Goal: Transaction & Acquisition: Purchase product/service

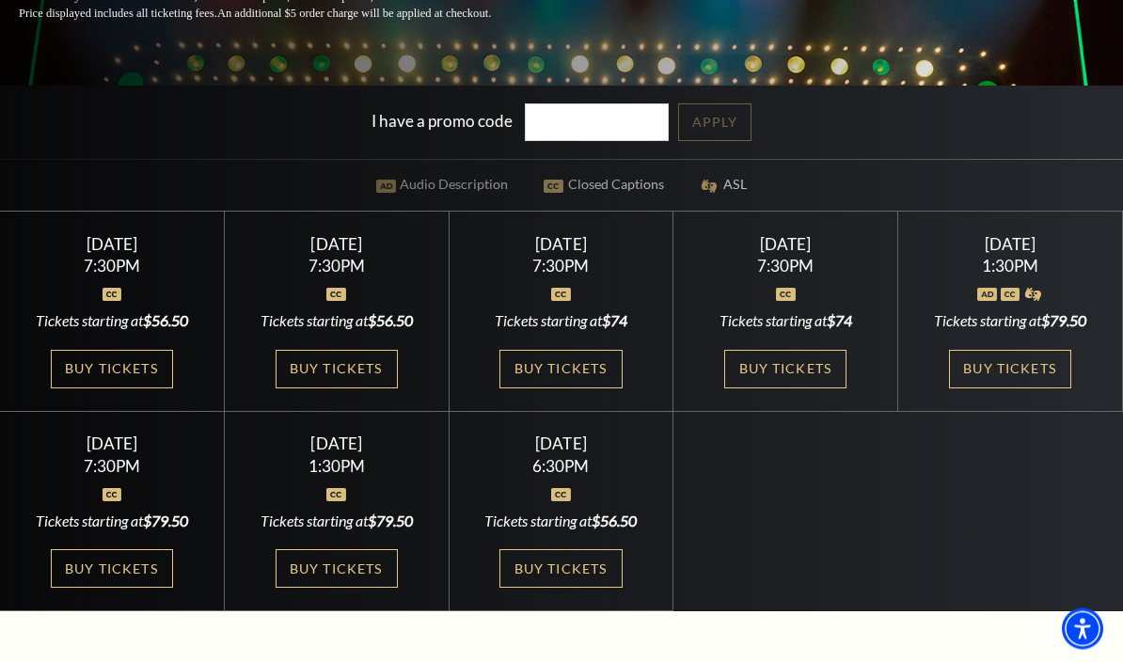
scroll to position [425, 0]
click at [591, 388] on link "Buy Tickets" at bounding box center [560, 369] width 122 height 39
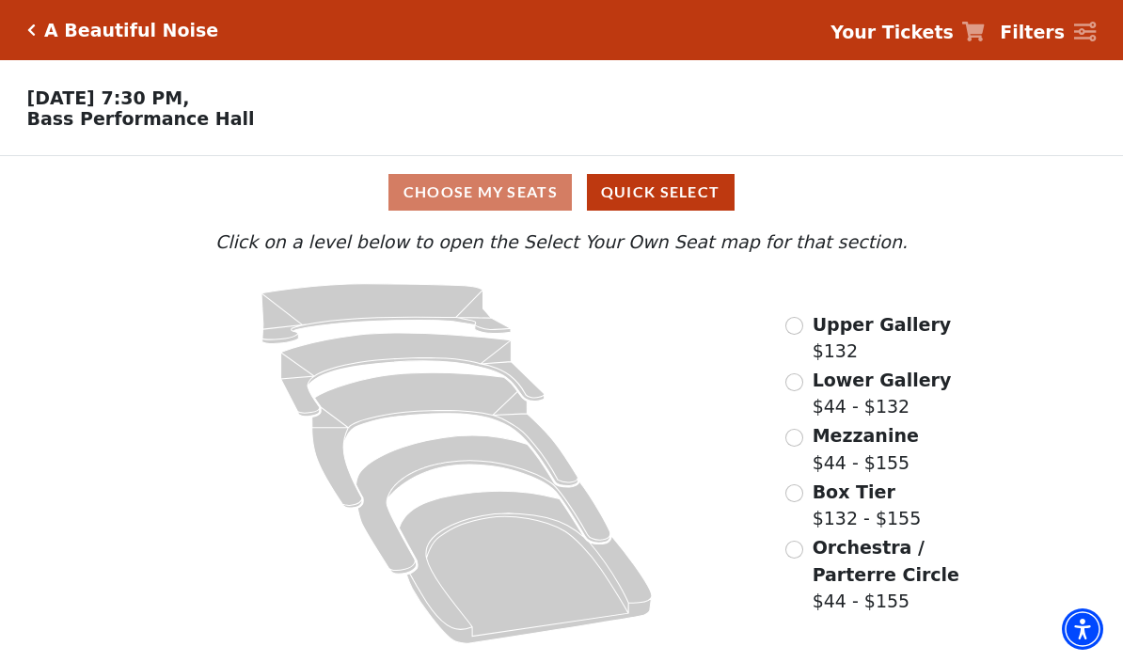
click at [799, 502] on input "Box Tier$132 - $155\a" at bounding box center [794, 493] width 18 height 18
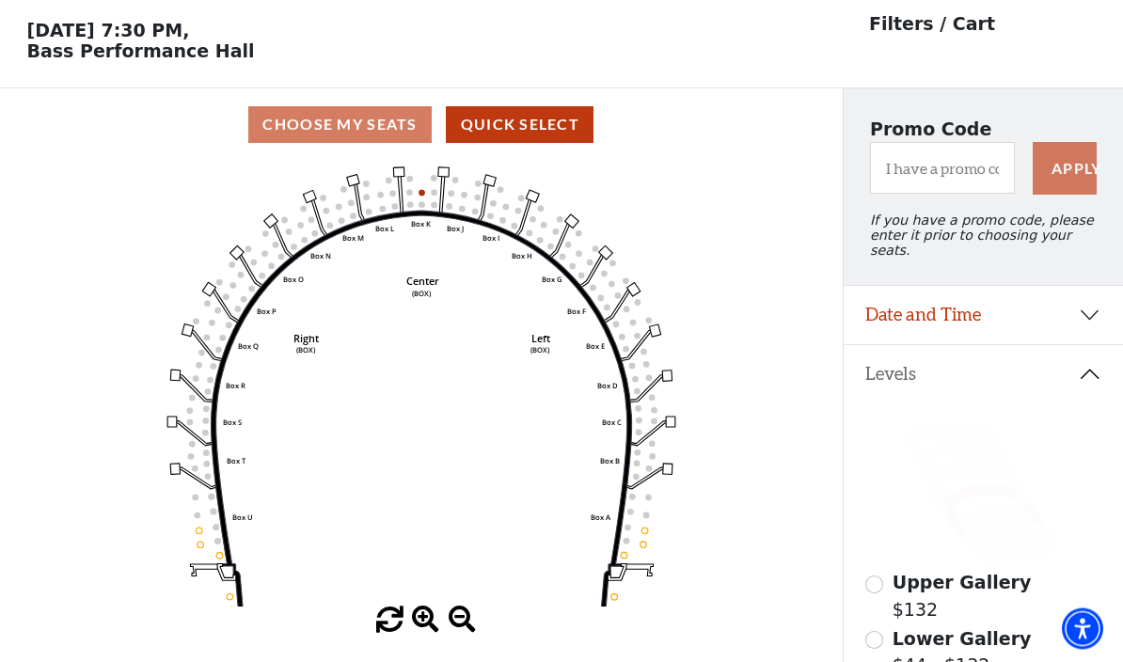
scroll to position [68, 0]
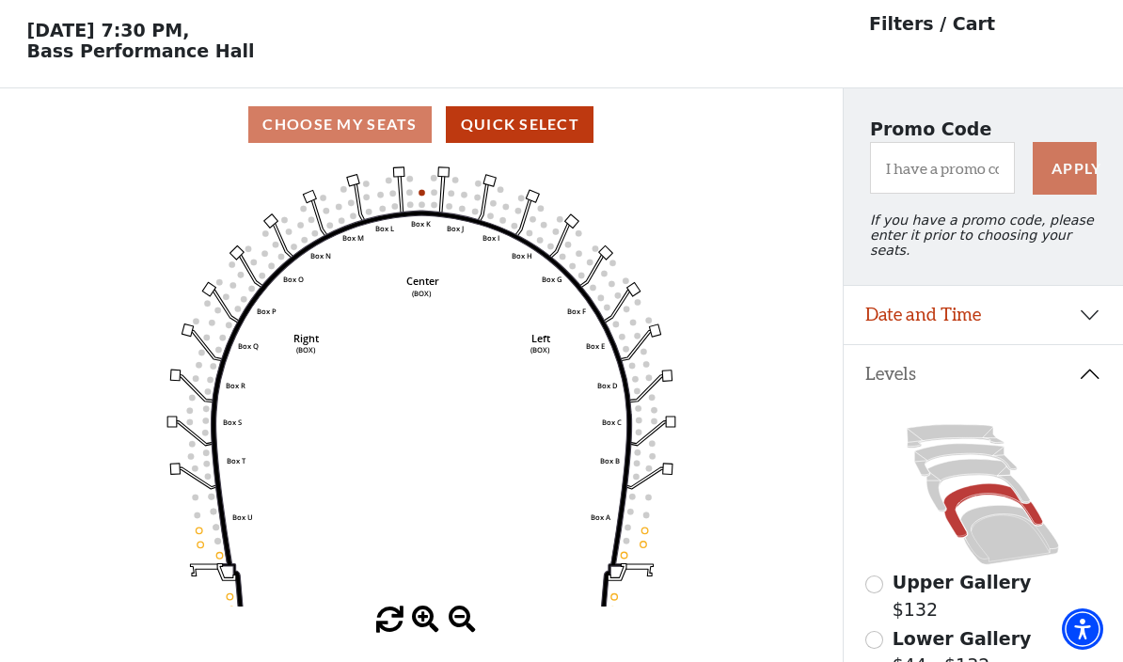
click at [566, 125] on button "Quick Select" at bounding box center [520, 124] width 148 height 37
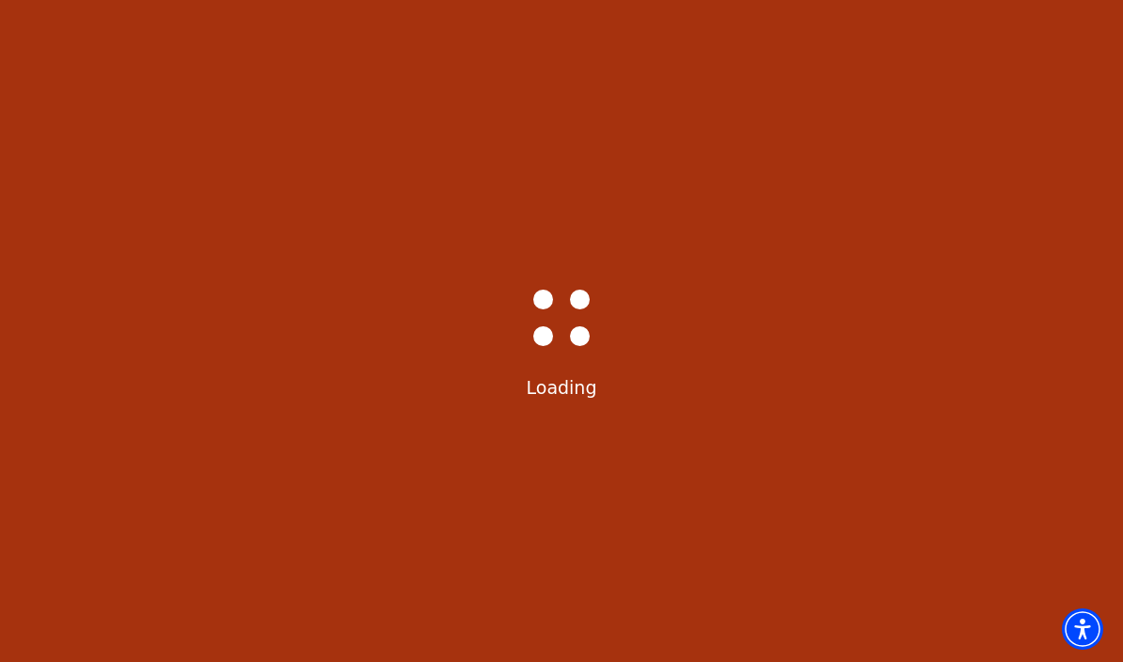
select select "6222"
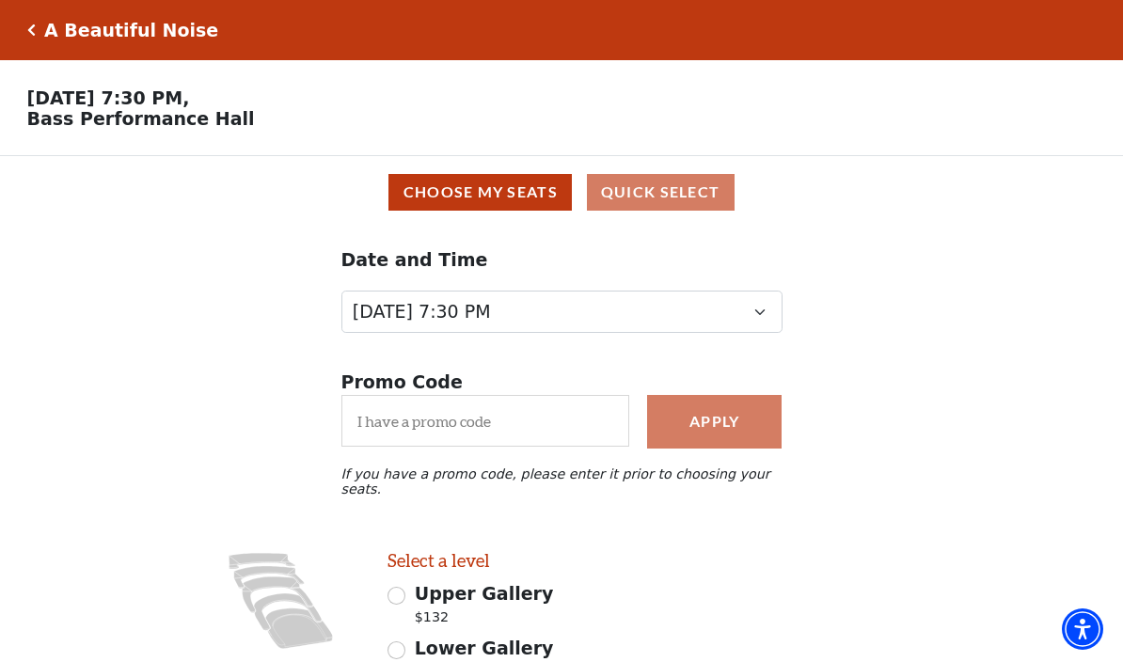
click at [526, 196] on button "Choose My Seats" at bounding box center [479, 192] width 183 height 37
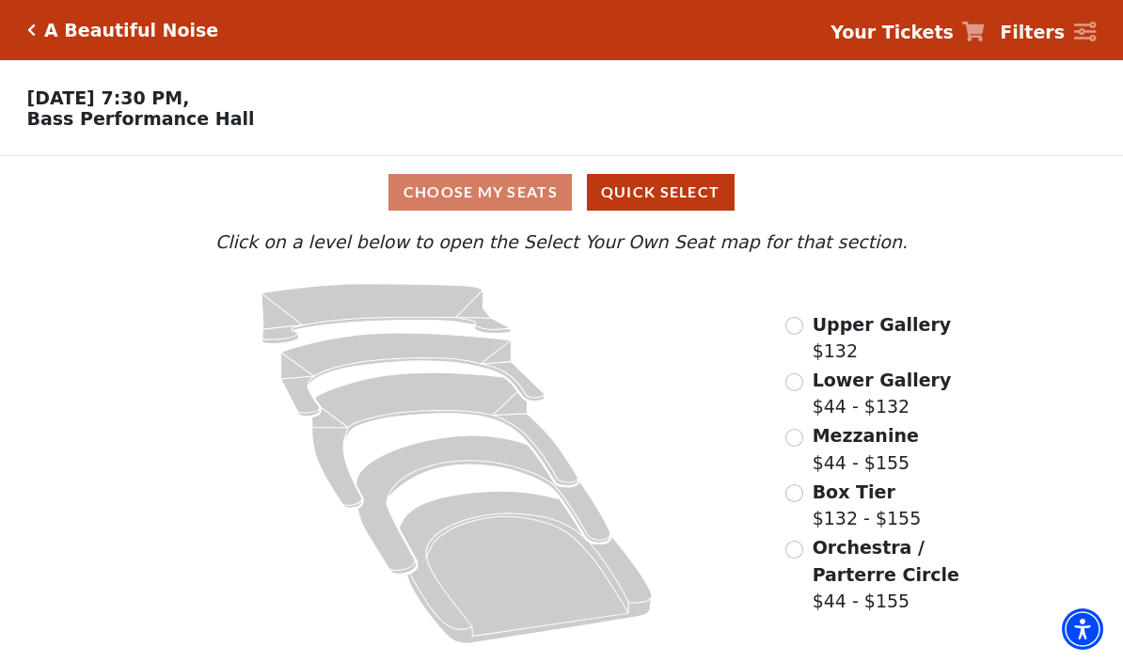
click at [800, 446] on input "Mezzanine$44 - $155\a" at bounding box center [794, 438] width 18 height 18
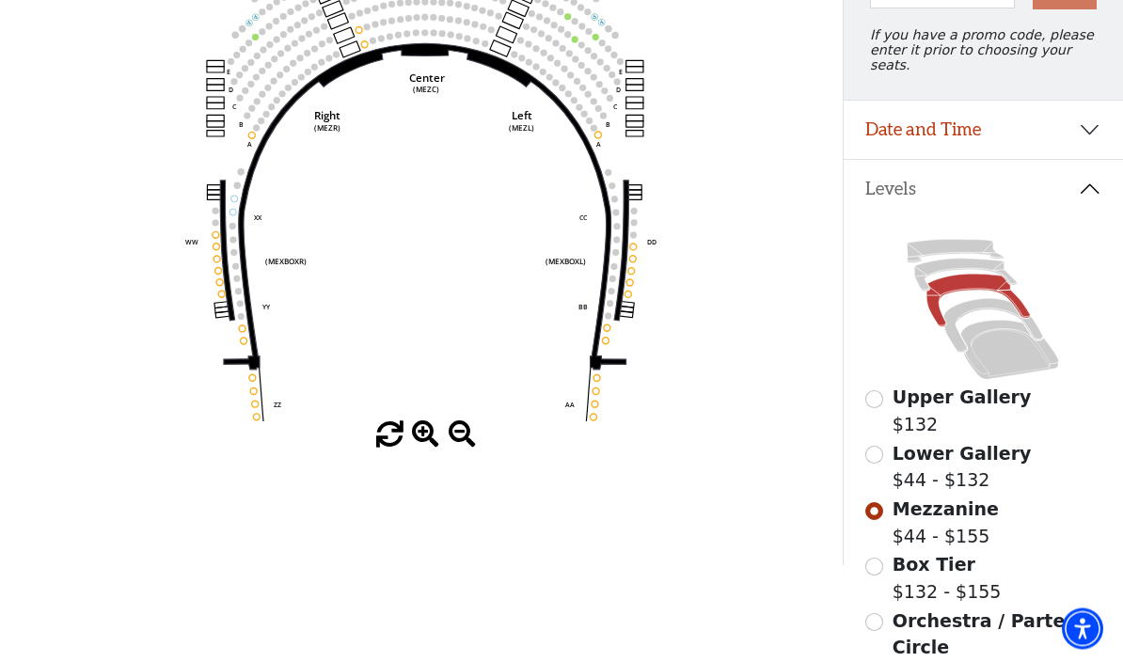
scroll to position [253, 0]
click at [879, 617] on input "Orchestra / Parterre Circle$44 - $155\a" at bounding box center [874, 622] width 18 height 18
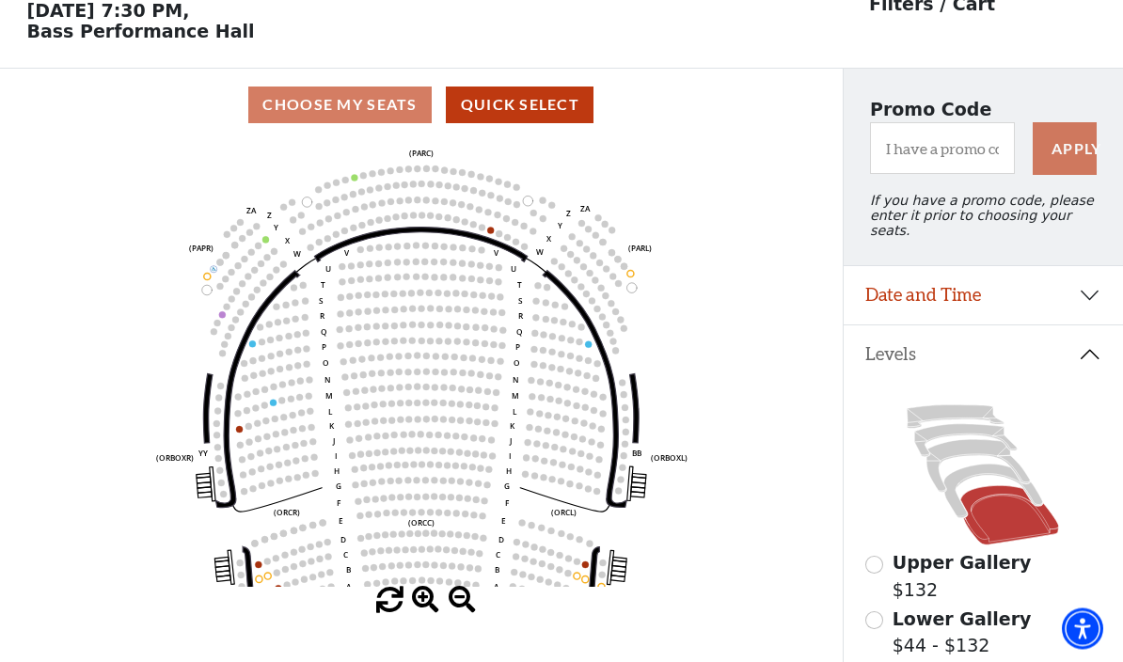
scroll to position [87, 0]
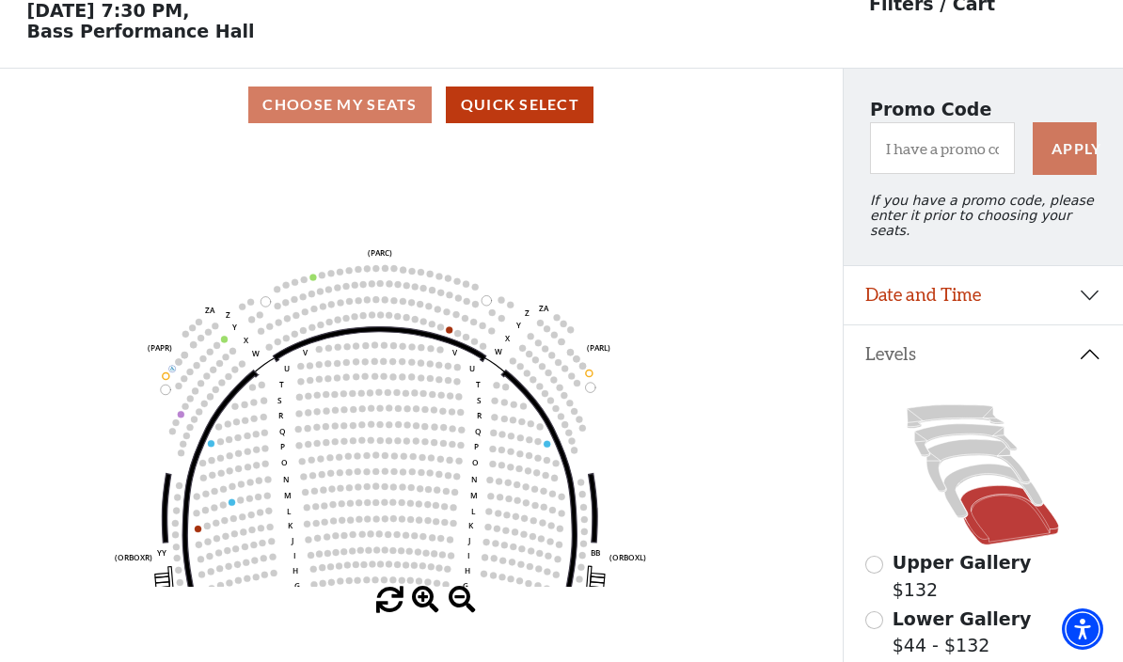
click at [564, 110] on button "Quick Select" at bounding box center [520, 105] width 148 height 37
select select "6222"
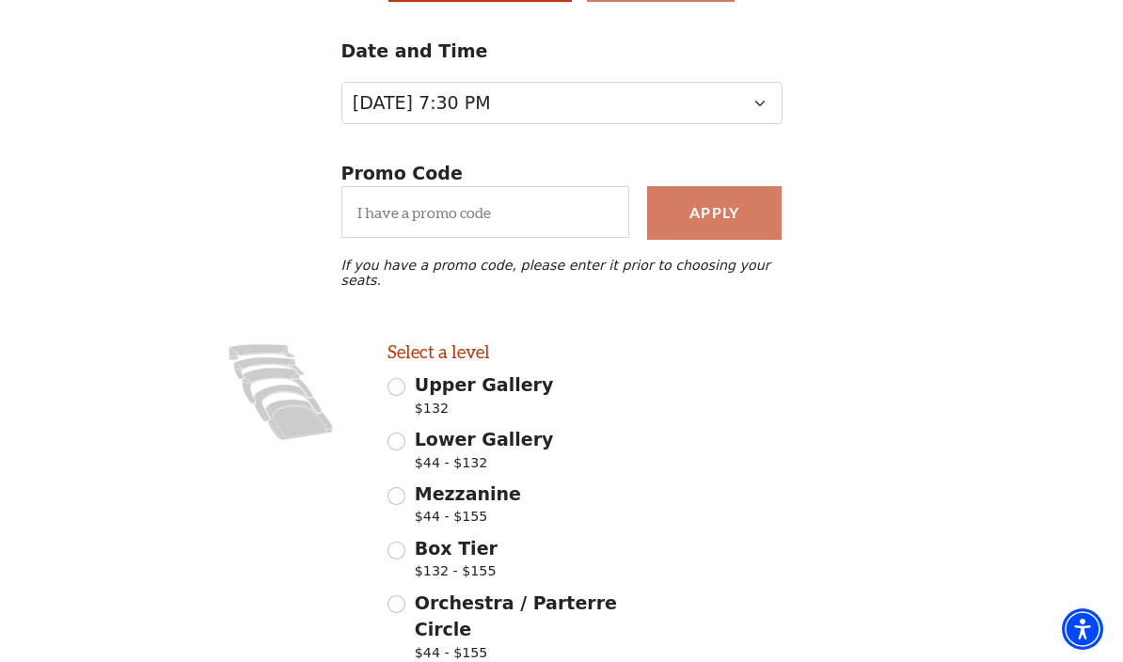
scroll to position [236, 0]
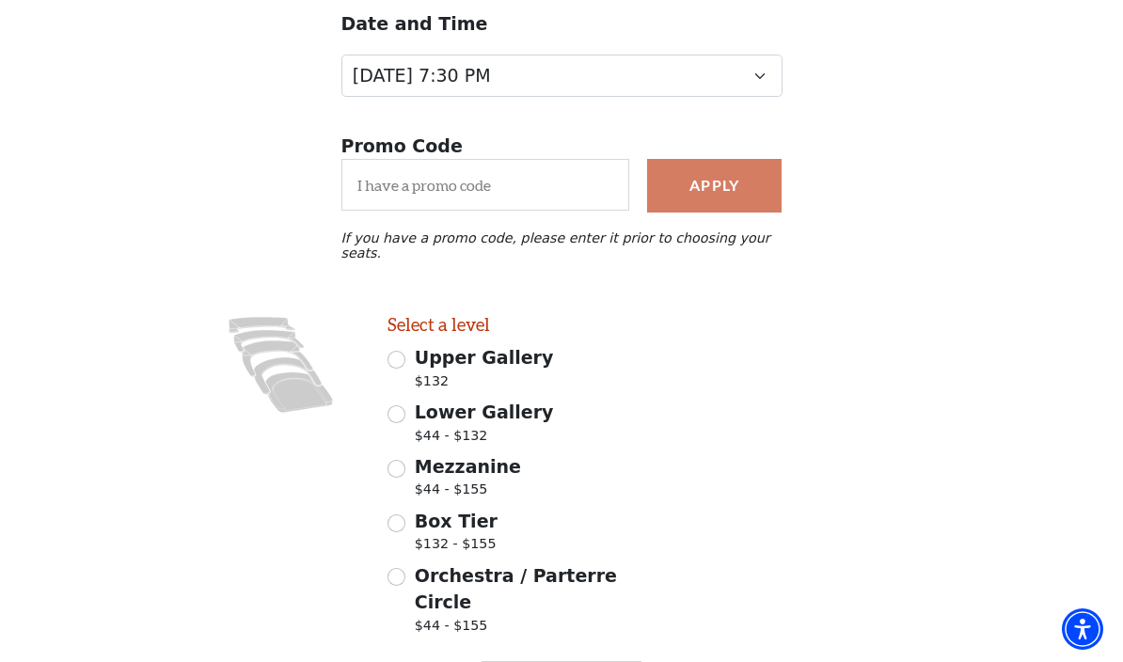
click at [404, 514] on input "Box Tier $132 - $155" at bounding box center [396, 523] width 18 height 18
radio input "true"
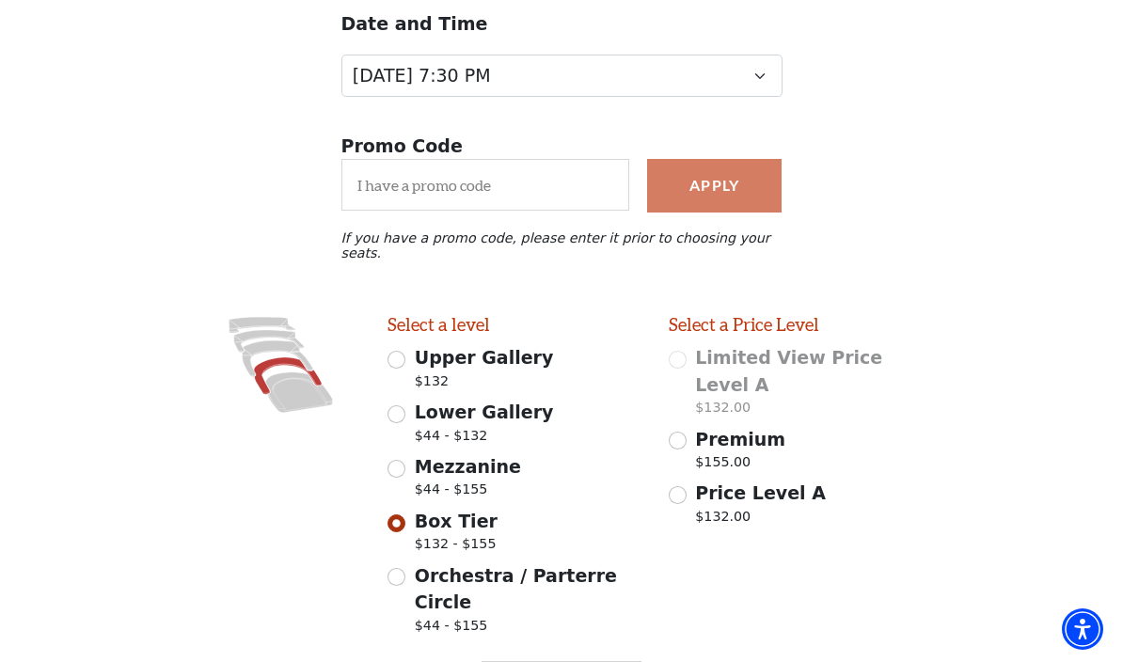
click at [685, 432] on input "Premium $155.00" at bounding box center [678, 441] width 18 height 18
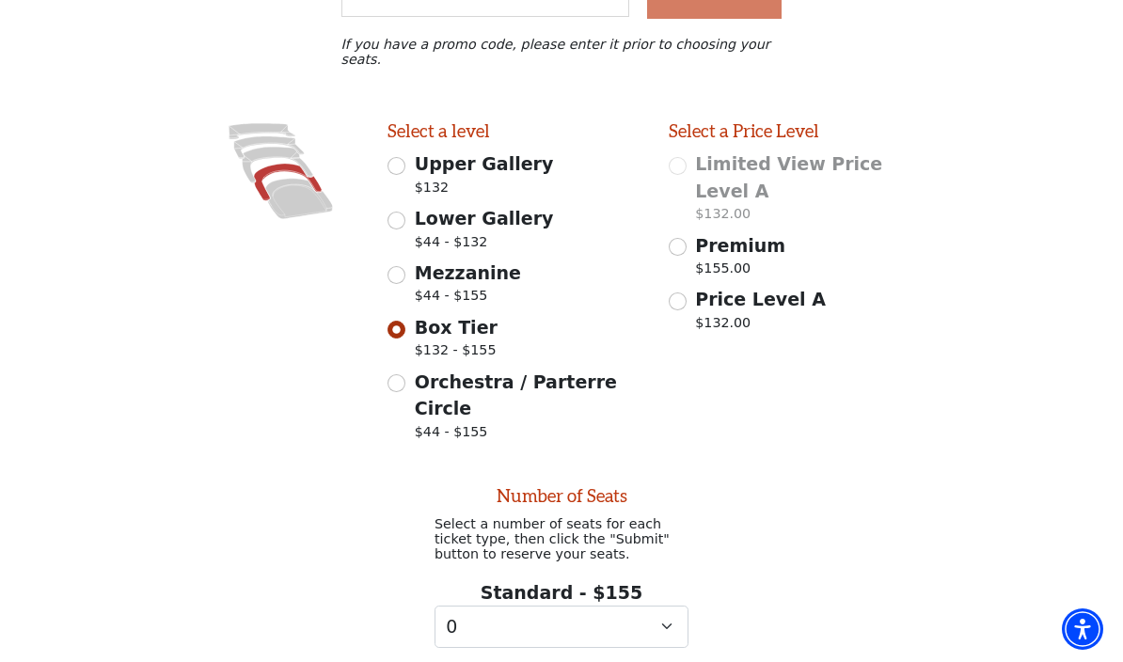
scroll to position [438, 0]
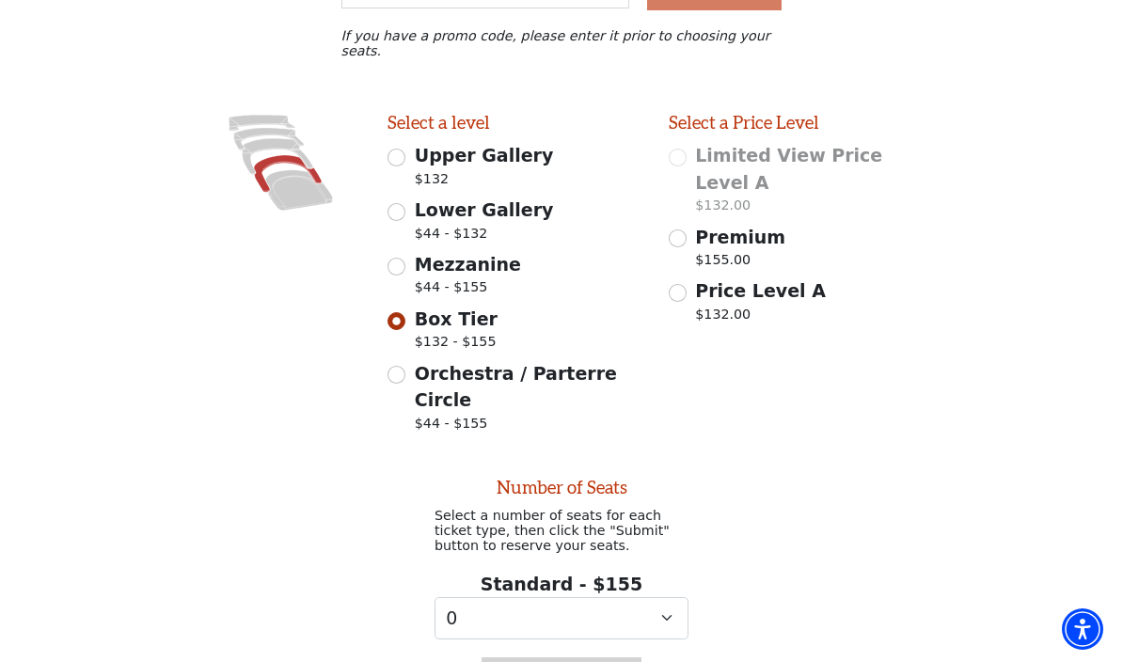
click at [685, 229] on input "Premium $155.00" at bounding box center [678, 238] width 18 height 18
radio input "true"
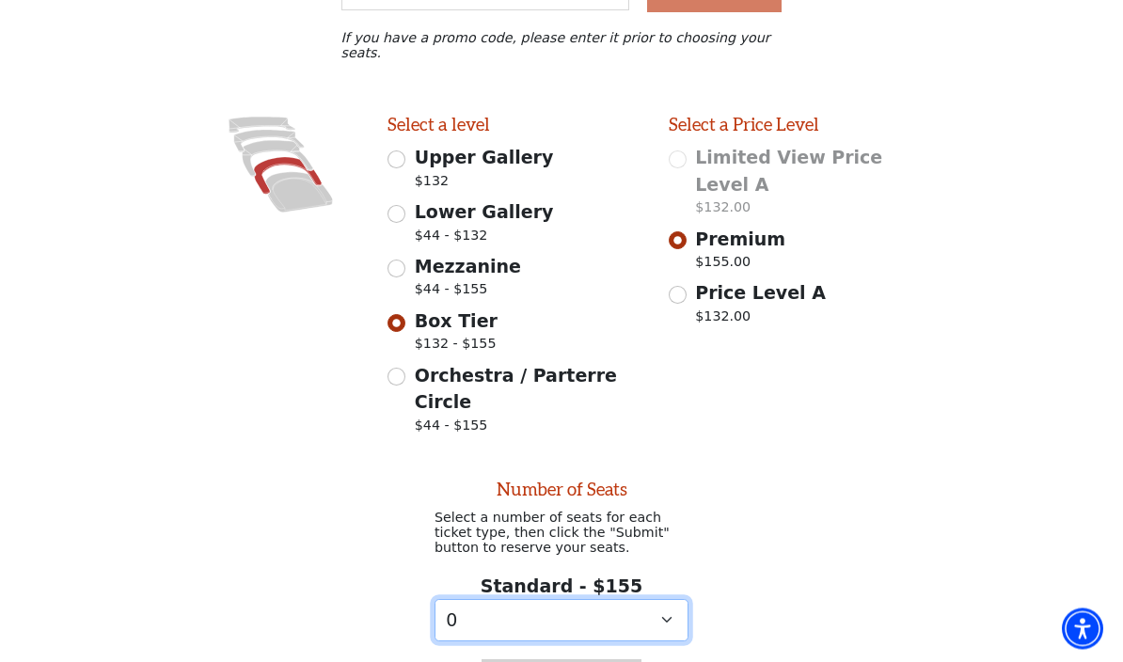
click at [678, 600] on select "0 1 2 3 4 5 6 7 8" at bounding box center [561, 621] width 254 height 42
select select "4"
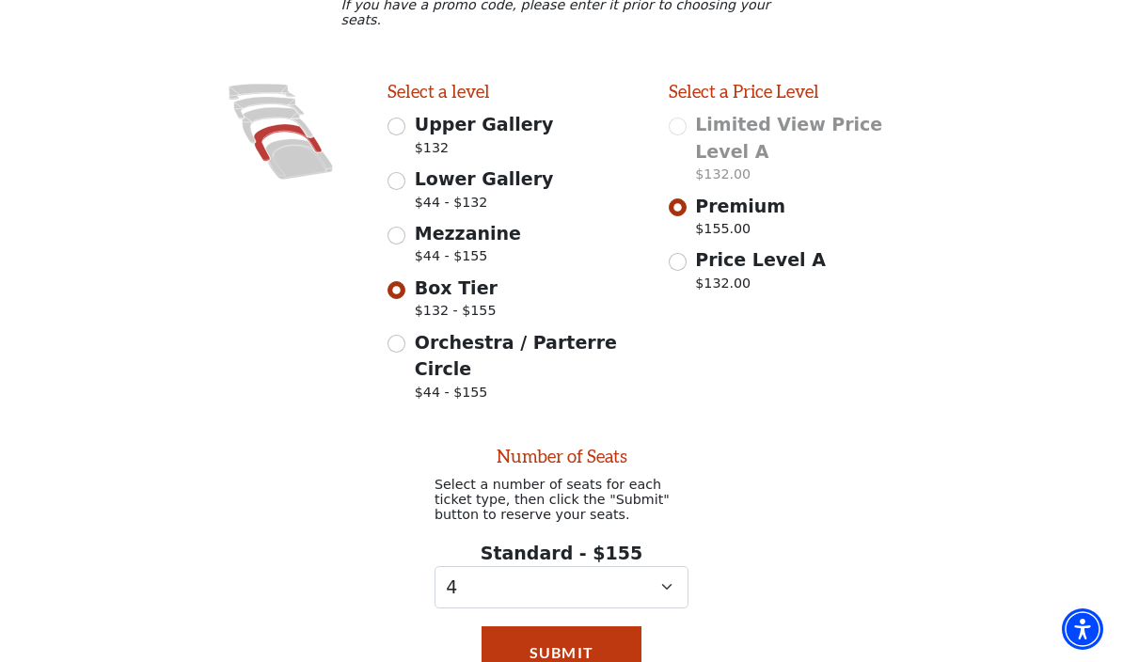
scroll to position [538, 0]
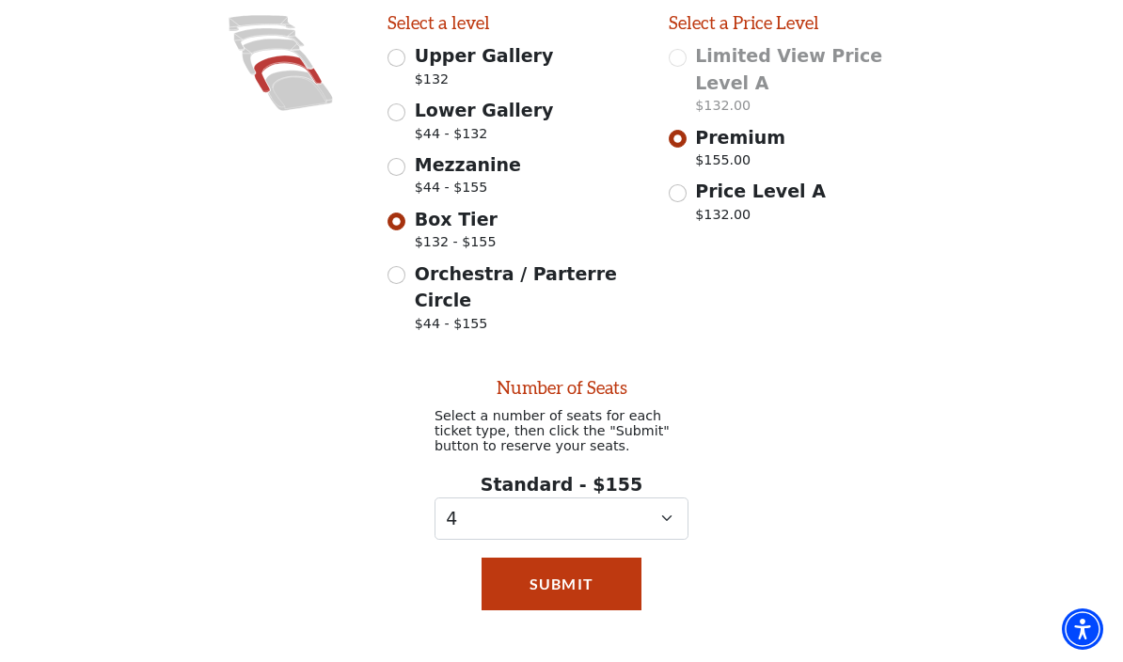
click at [605, 558] on button "Submit" at bounding box center [561, 584] width 161 height 53
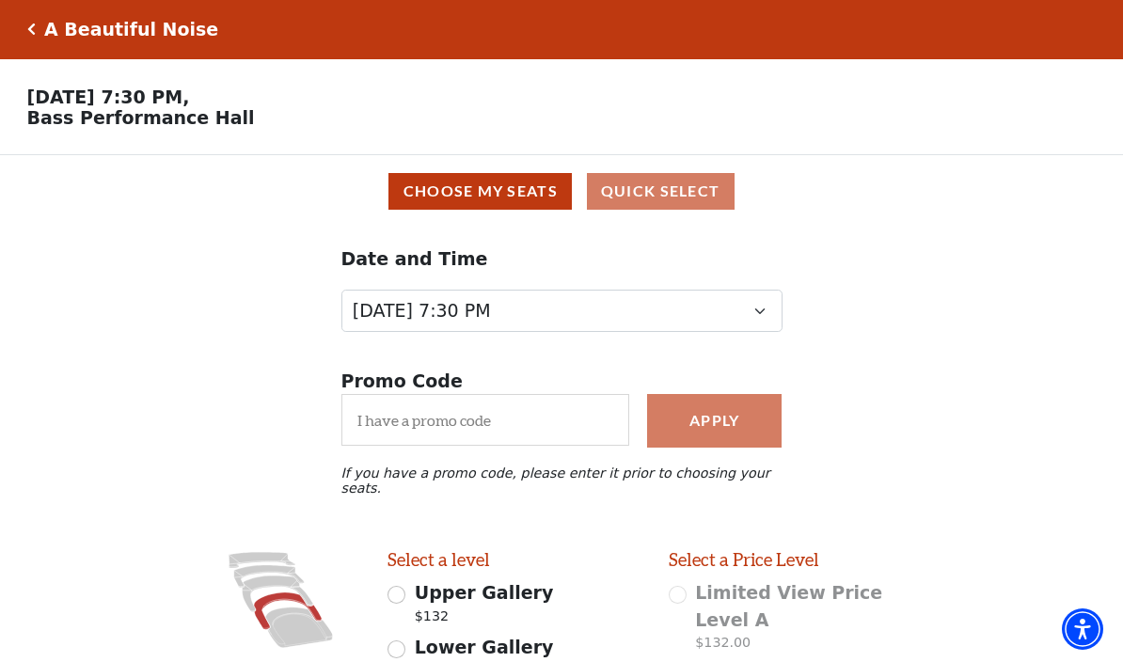
scroll to position [0, 0]
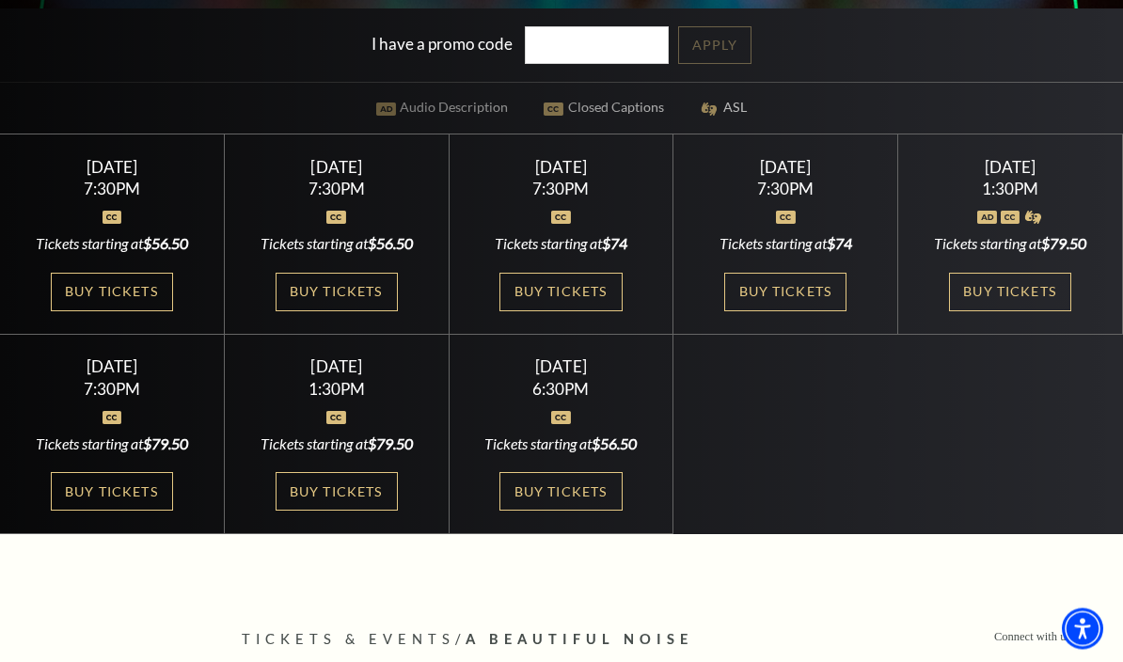
scroll to position [502, 0]
click at [149, 311] on link "Buy Tickets" at bounding box center [112, 292] width 122 height 39
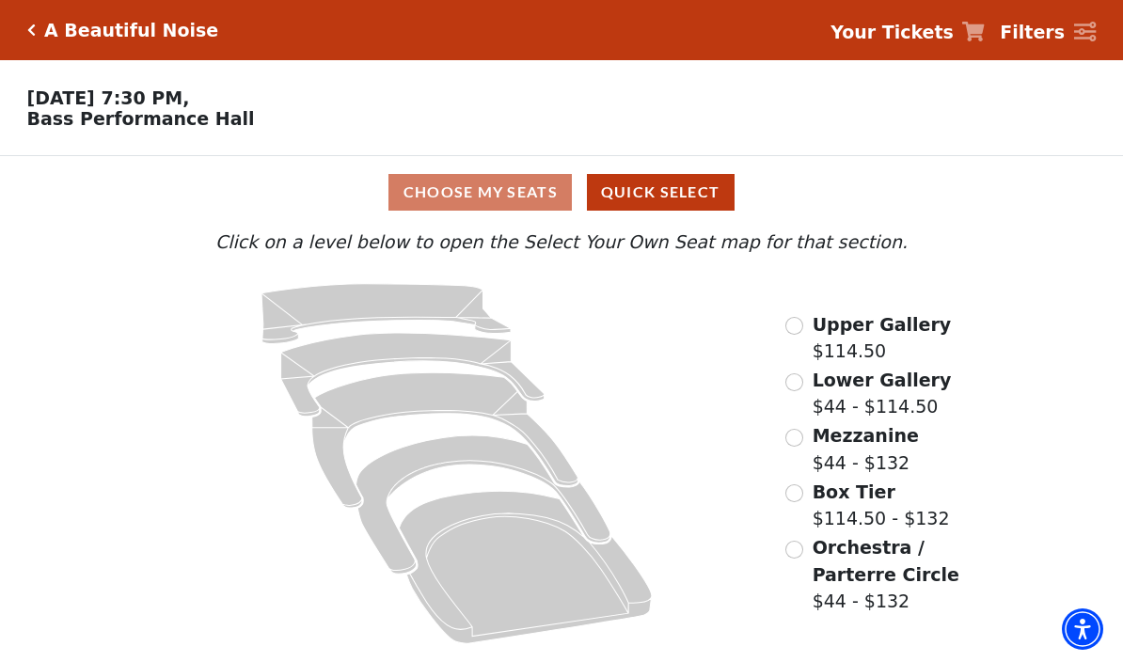
click at [795, 389] on input "Lower Gallery$44 - $114.50\a" at bounding box center [794, 382] width 18 height 18
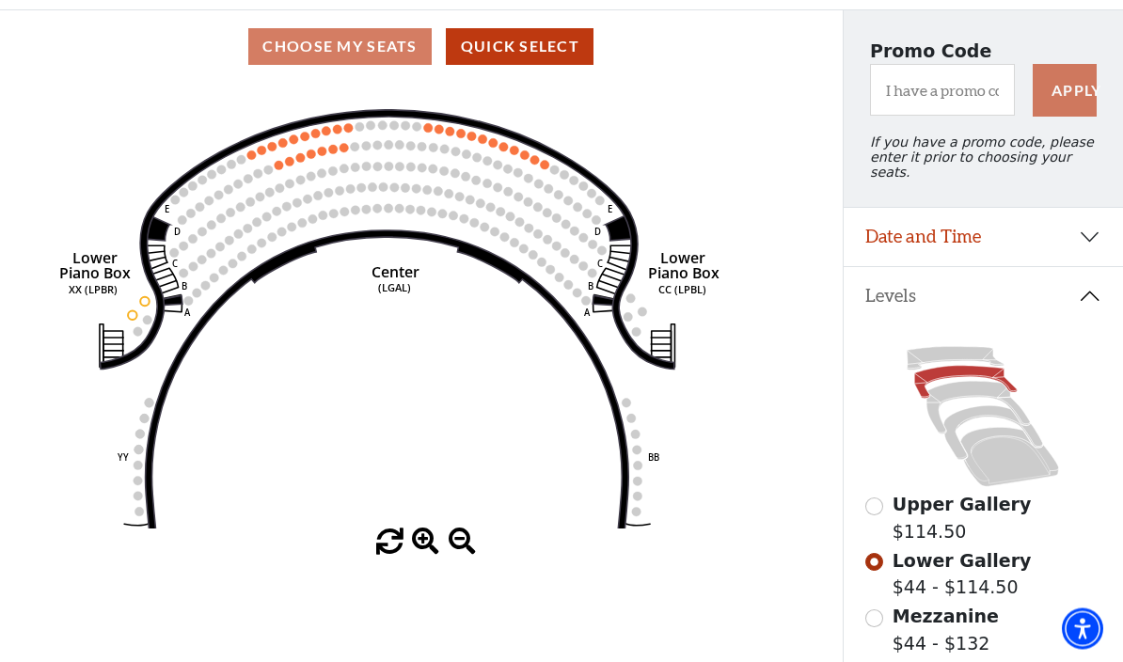
scroll to position [144, 0]
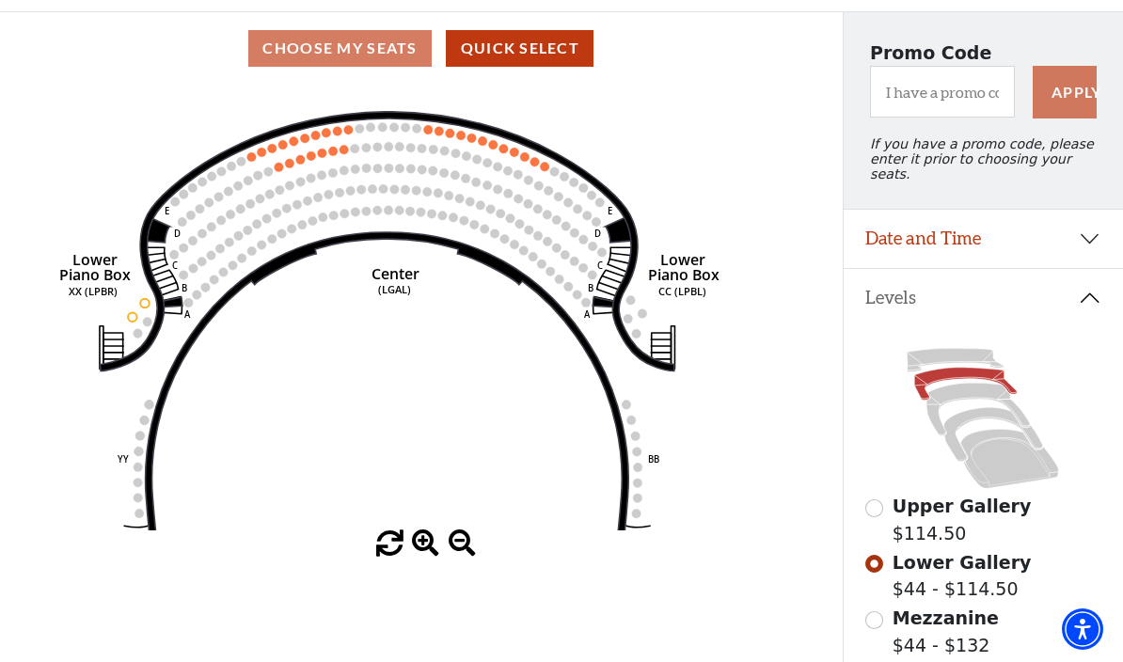
click at [880, 615] on input "Mezzanine$44 - $132\a" at bounding box center [874, 620] width 18 height 18
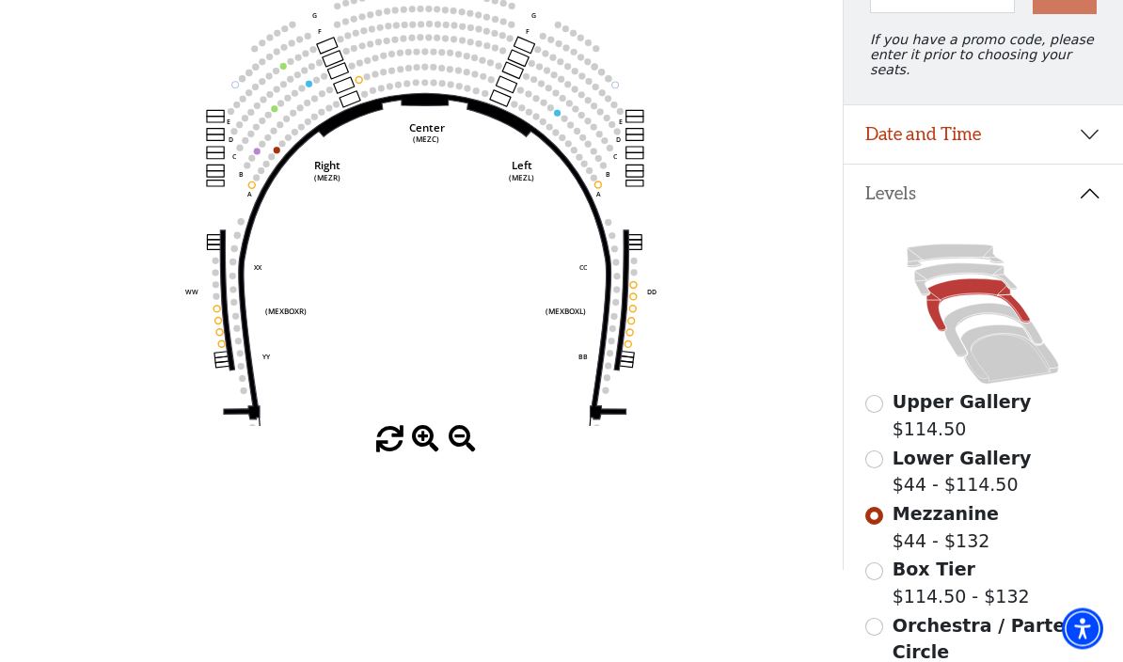
scroll to position [262, 0]
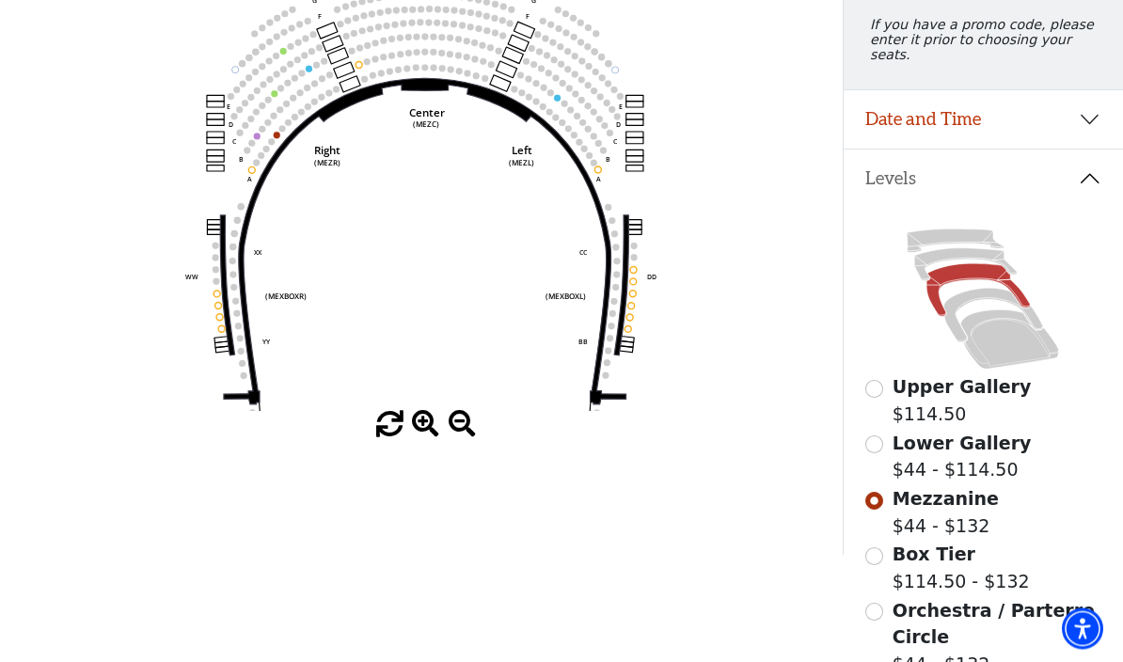
click at [882, 548] on input "Box Tier$114.50 - $132\a" at bounding box center [874, 557] width 18 height 18
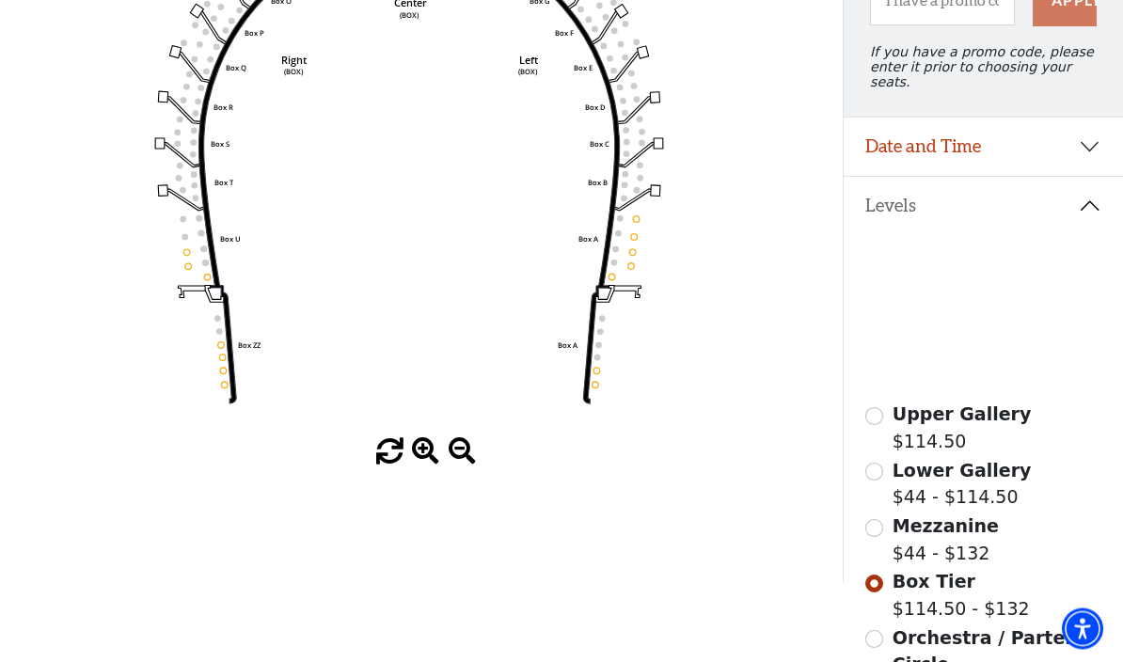
scroll to position [235, 0]
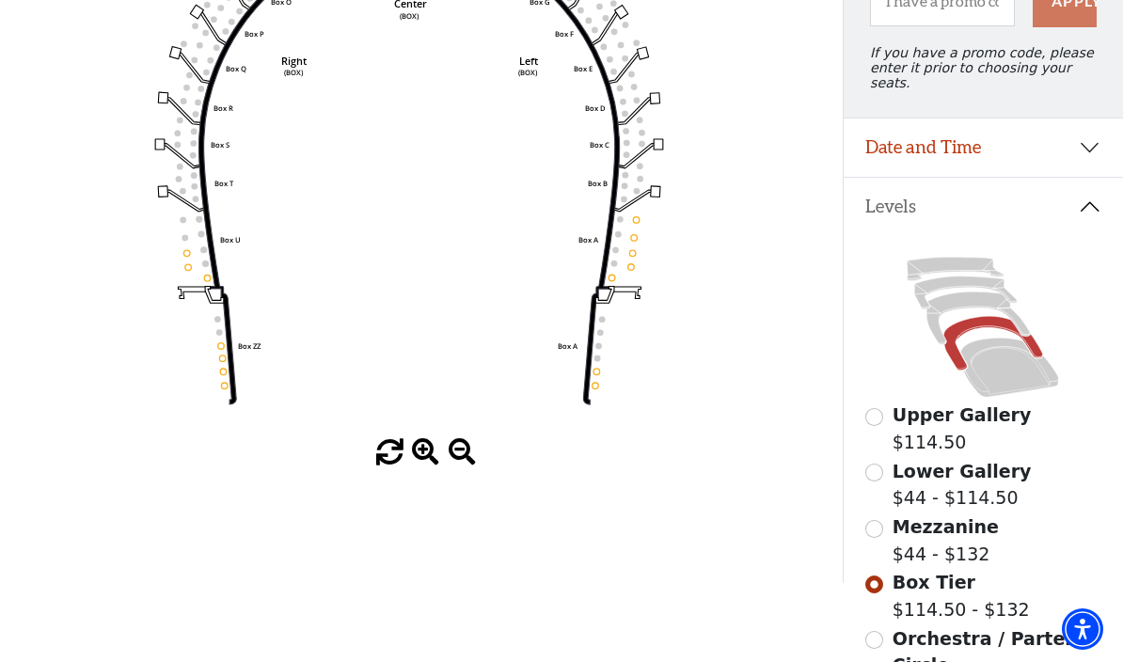
click at [880, 633] on input "Orchestra / Parterre Circle$44 - $132\a" at bounding box center [874, 640] width 18 height 18
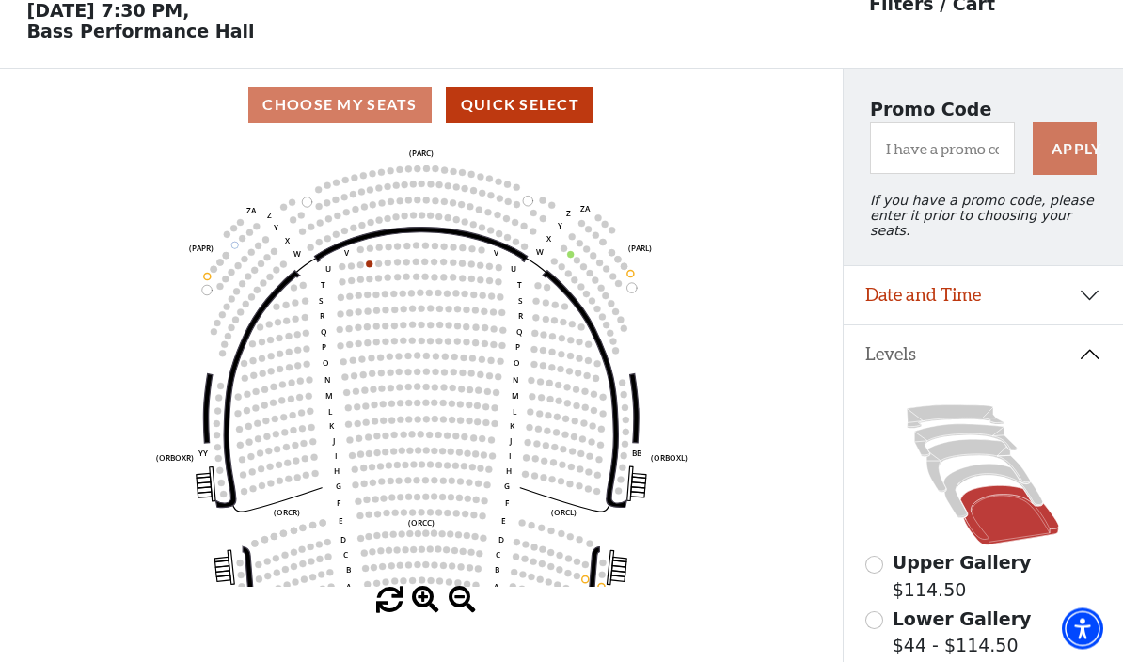
scroll to position [87, 0]
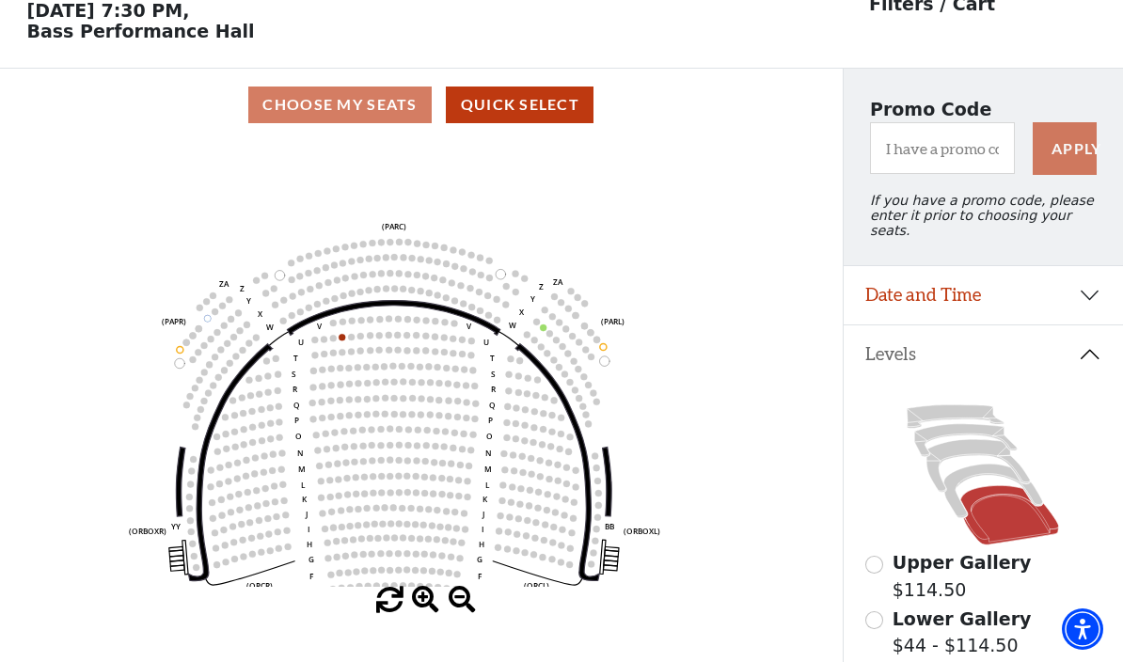
click at [882, 556] on input "Upper Gallery$114.50\a" at bounding box center [874, 565] width 18 height 18
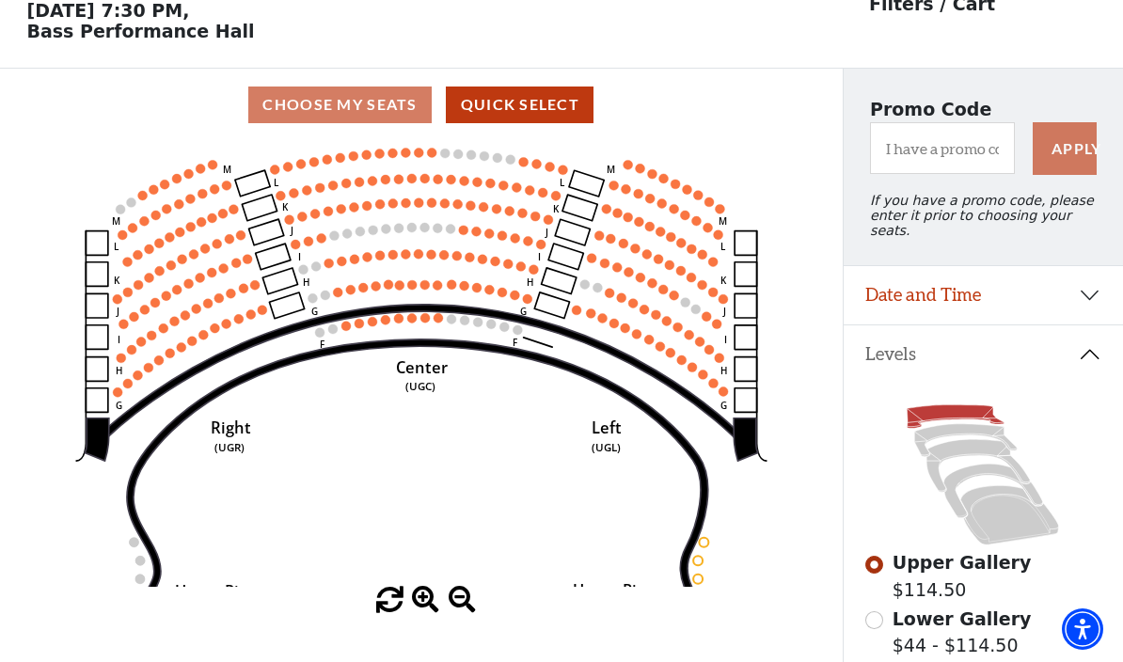
click at [1100, 286] on button "Date and Time" at bounding box center [983, 295] width 280 height 58
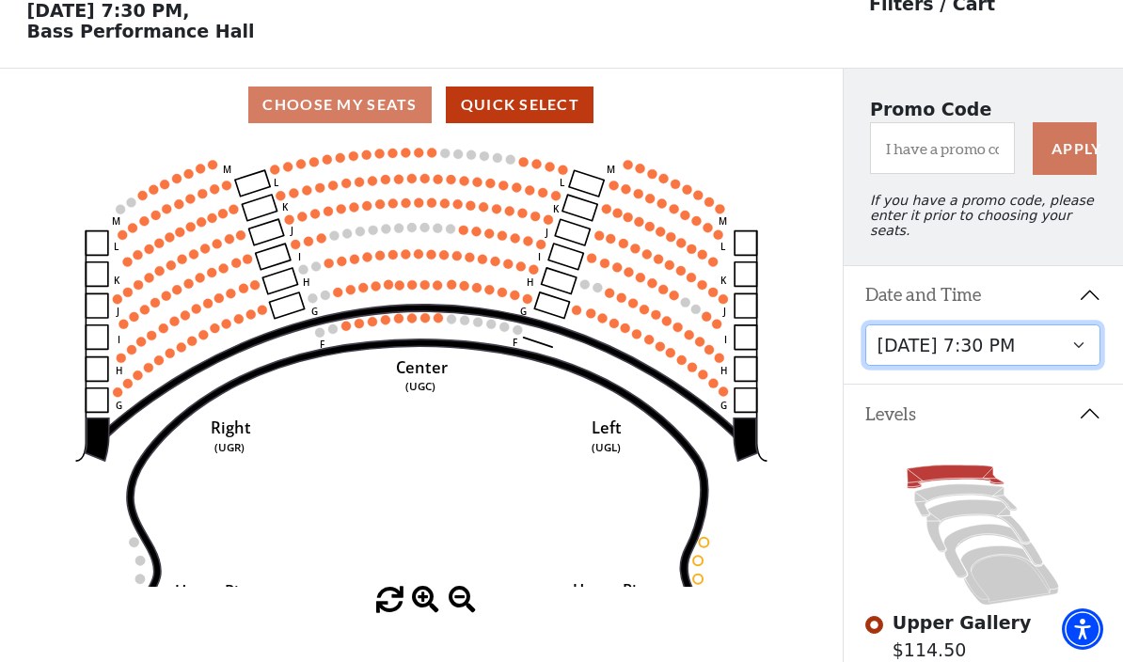
click at [1089, 339] on select "Tuesday, October 28 at 7:30 PM Wednesday, October 29 at 7:30 PM Thursday, Octob…" at bounding box center [982, 345] width 235 height 42
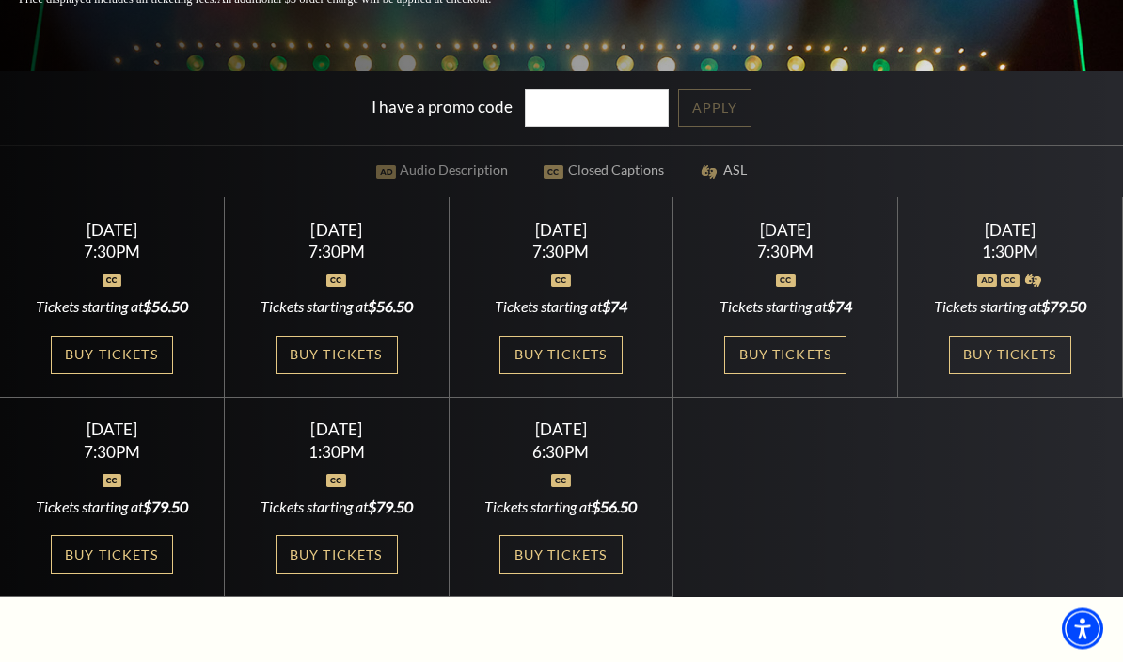
scroll to position [439, 0]
click at [370, 374] on link "Buy Tickets" at bounding box center [336, 355] width 122 height 39
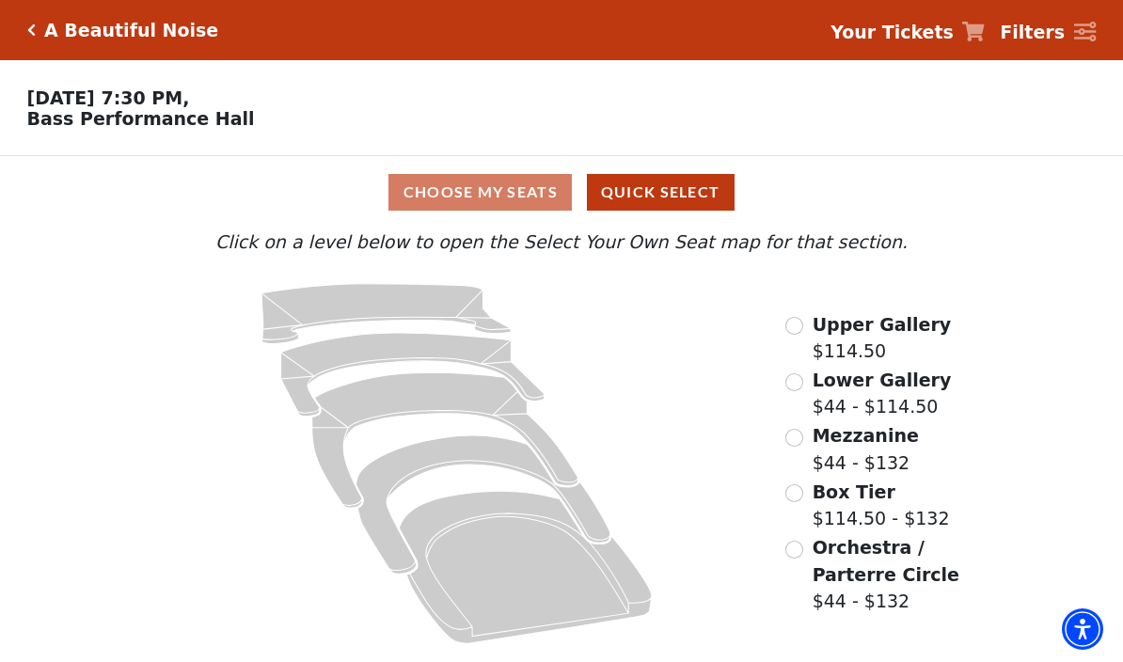
click at [802, 553] on input "Orchestra / Parterre Circle$44 - $132\a" at bounding box center [794, 550] width 18 height 18
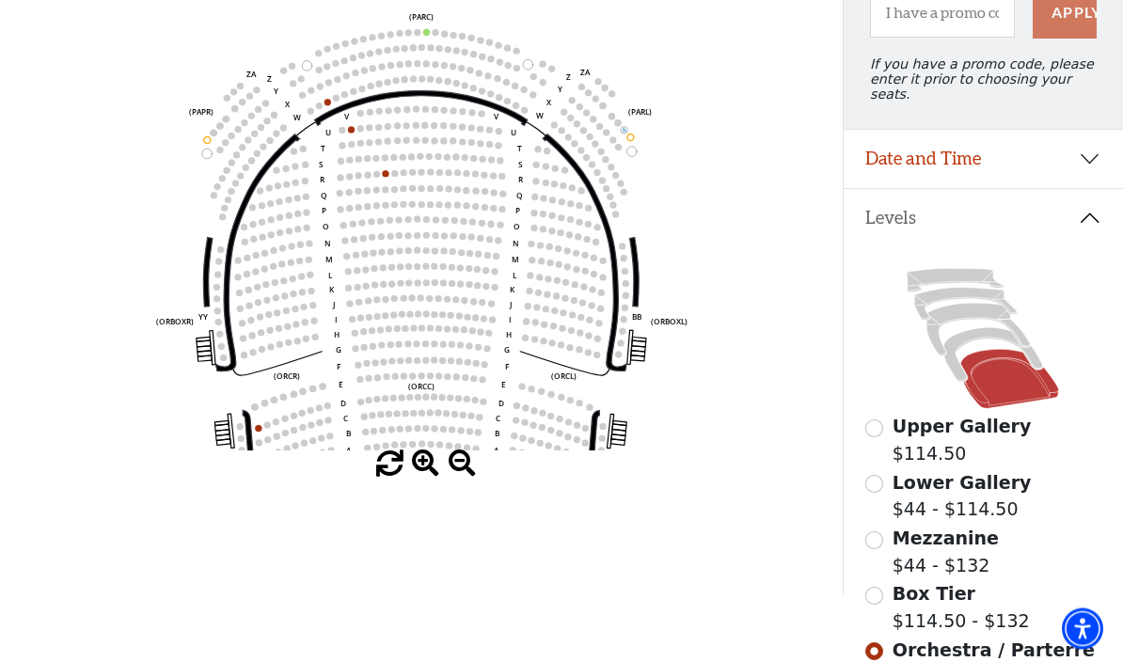
scroll to position [224, 0]
click at [880, 587] on input "Box Tier$114.50 - $132\a" at bounding box center [874, 596] width 18 height 18
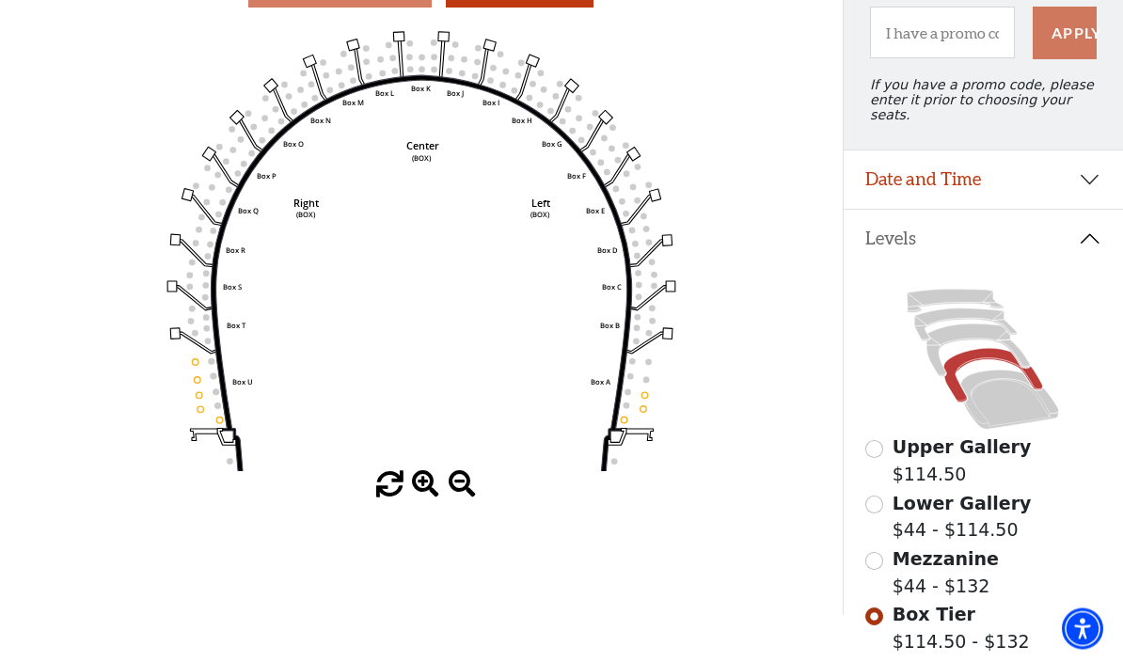
scroll to position [211, 0]
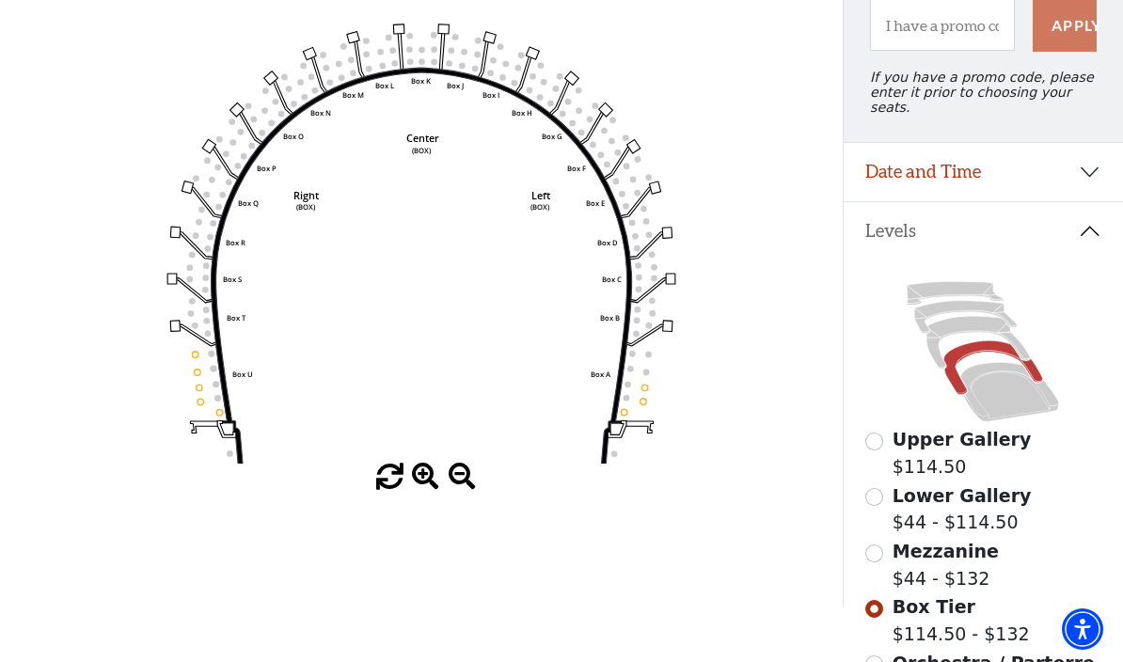
click at [877, 550] on input "Mezzanine$44 - $132\a" at bounding box center [874, 553] width 18 height 18
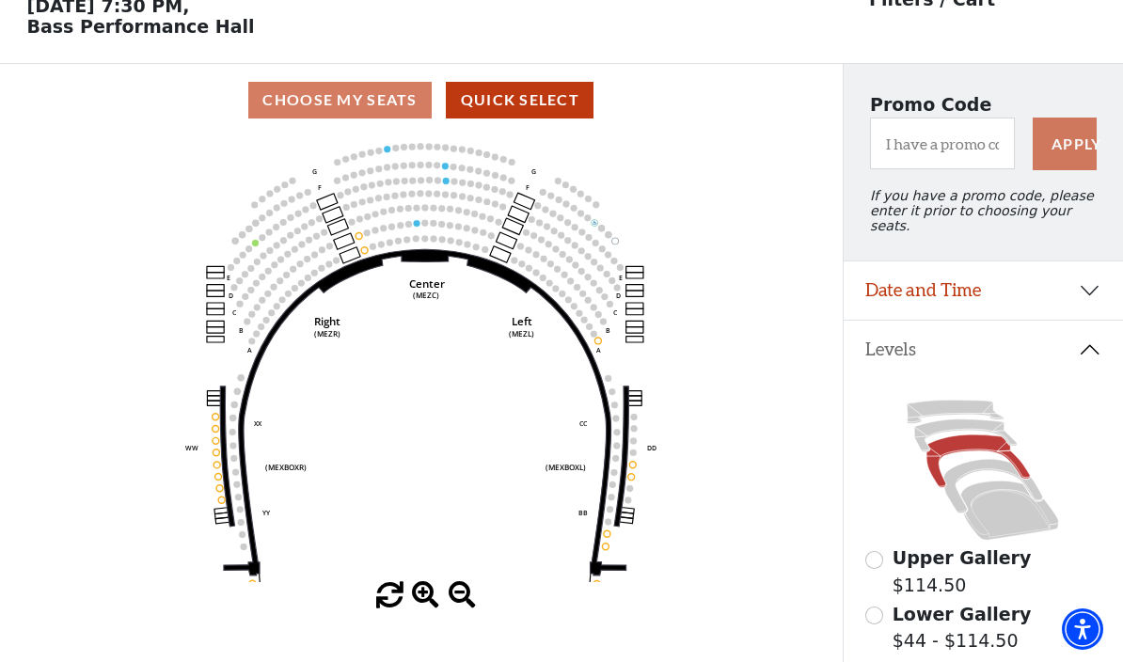
scroll to position [91, 0]
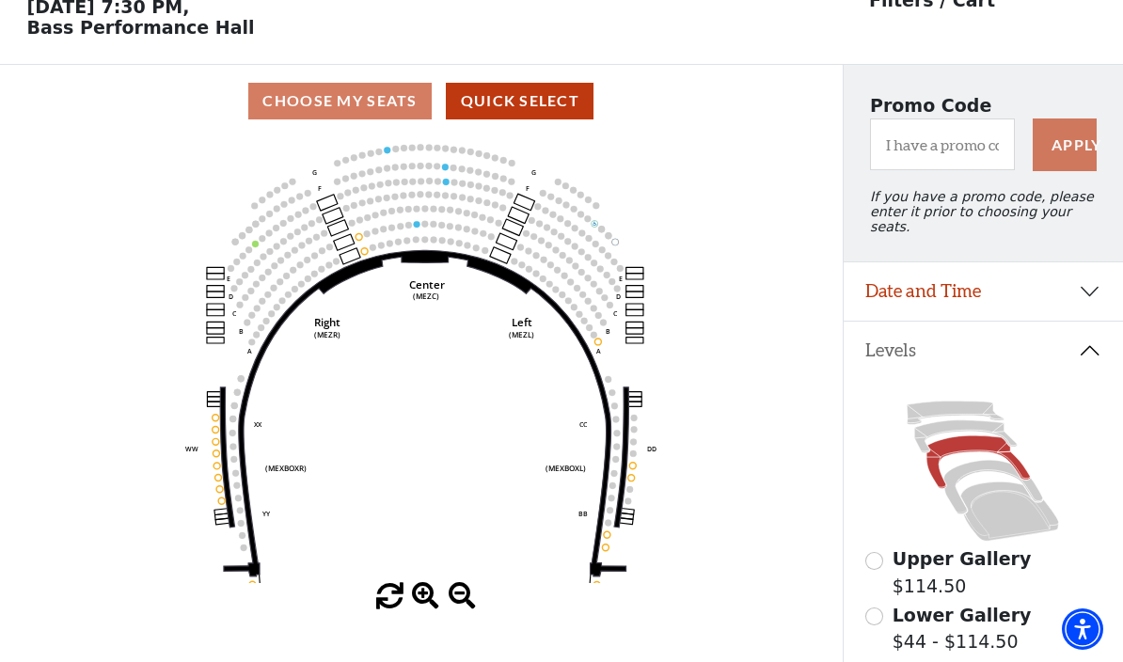
click at [879, 611] on input "Lower Gallery$44 - $114.50\a" at bounding box center [874, 616] width 18 height 18
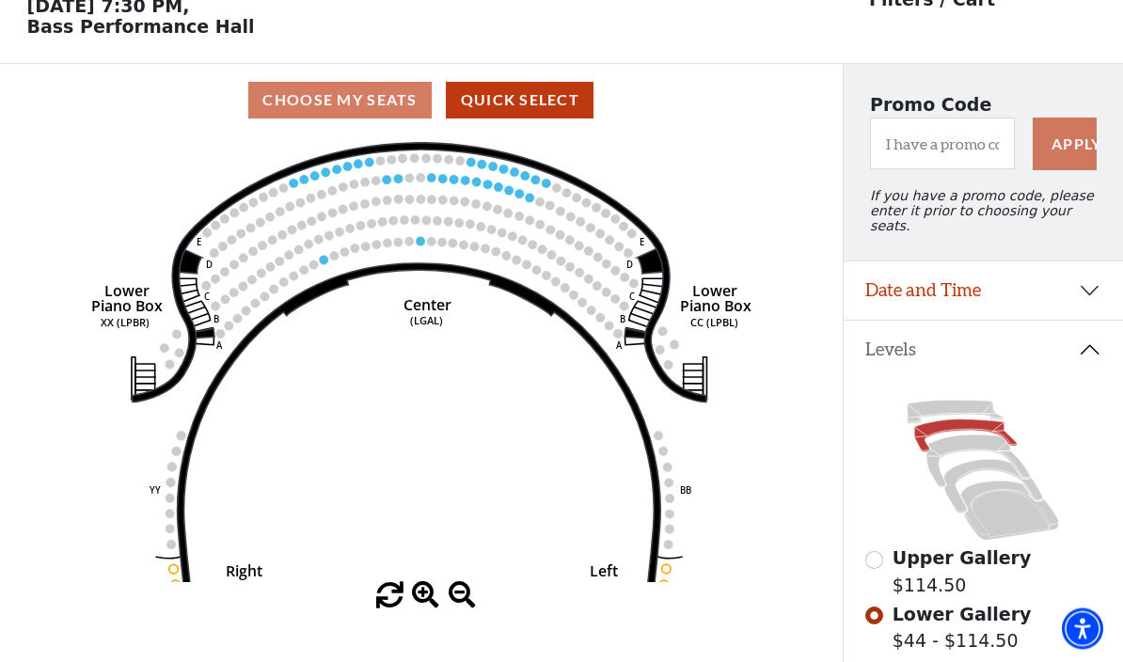
scroll to position [94, 0]
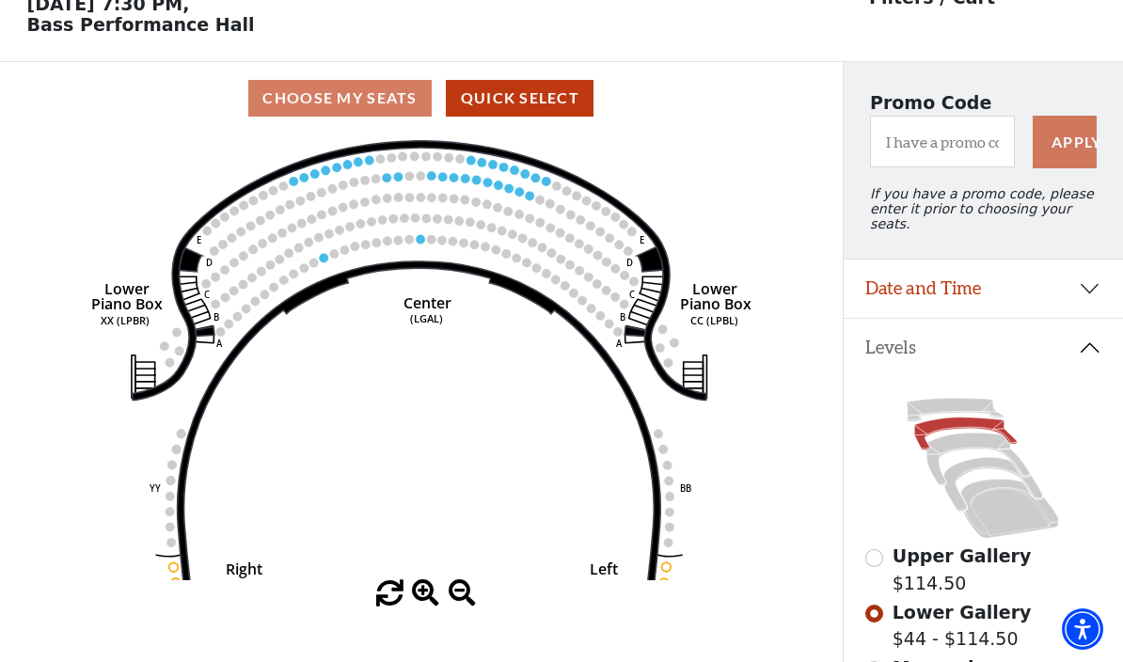
click at [881, 555] on input "Upper Gallery$114.50\a" at bounding box center [874, 558] width 18 height 18
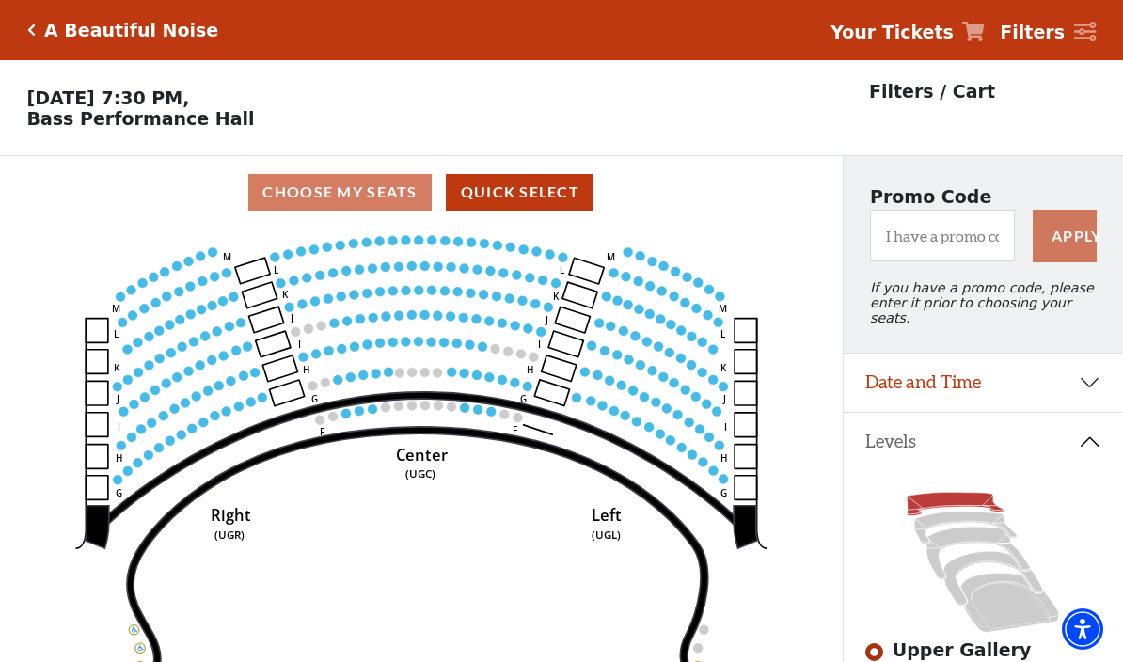
scroll to position [66, 0]
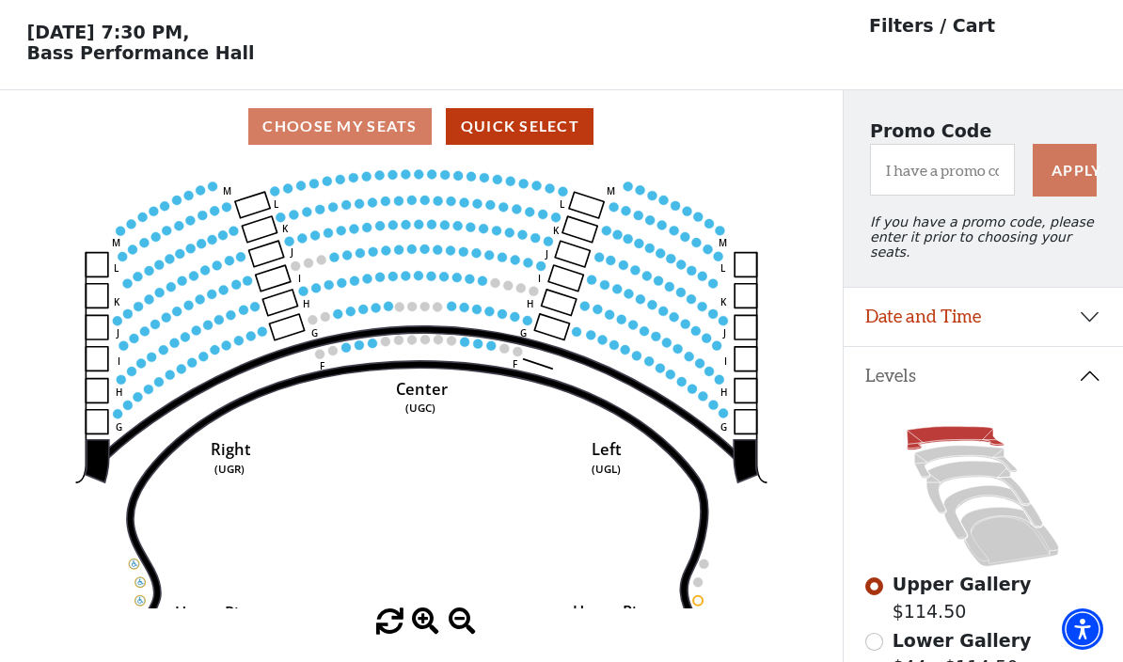
click at [401, 133] on div "Choose My Seats Quick Select" at bounding box center [421, 126] width 842 height 37
click at [554, 134] on button "Quick Select" at bounding box center [520, 126] width 148 height 37
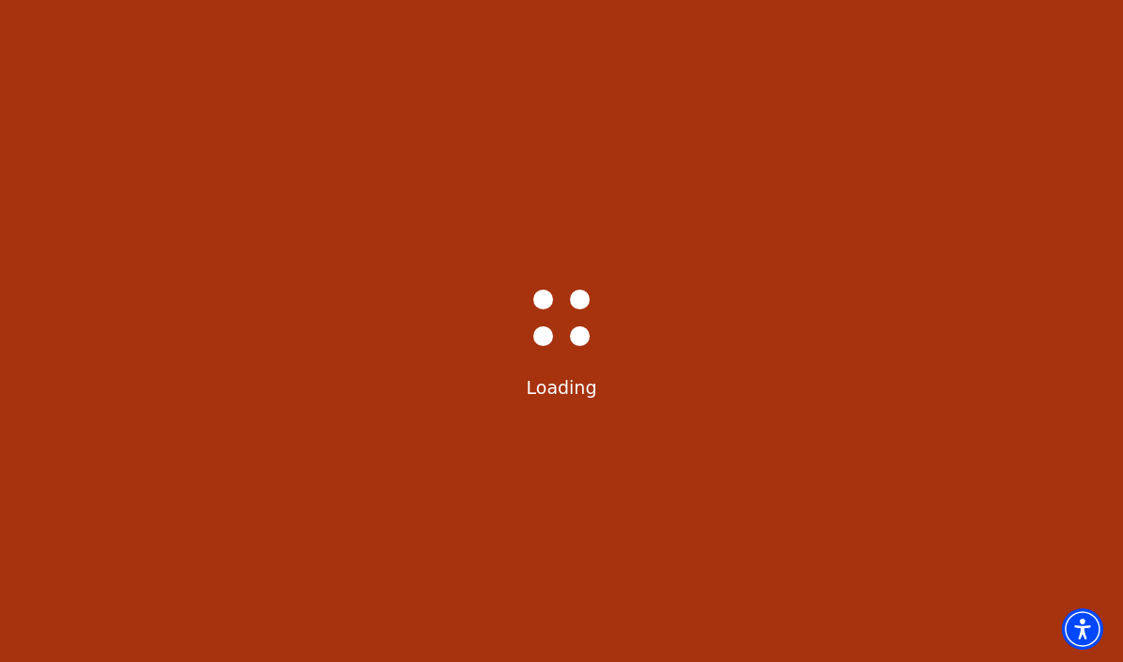
scroll to position [0, 0]
select select "6221"
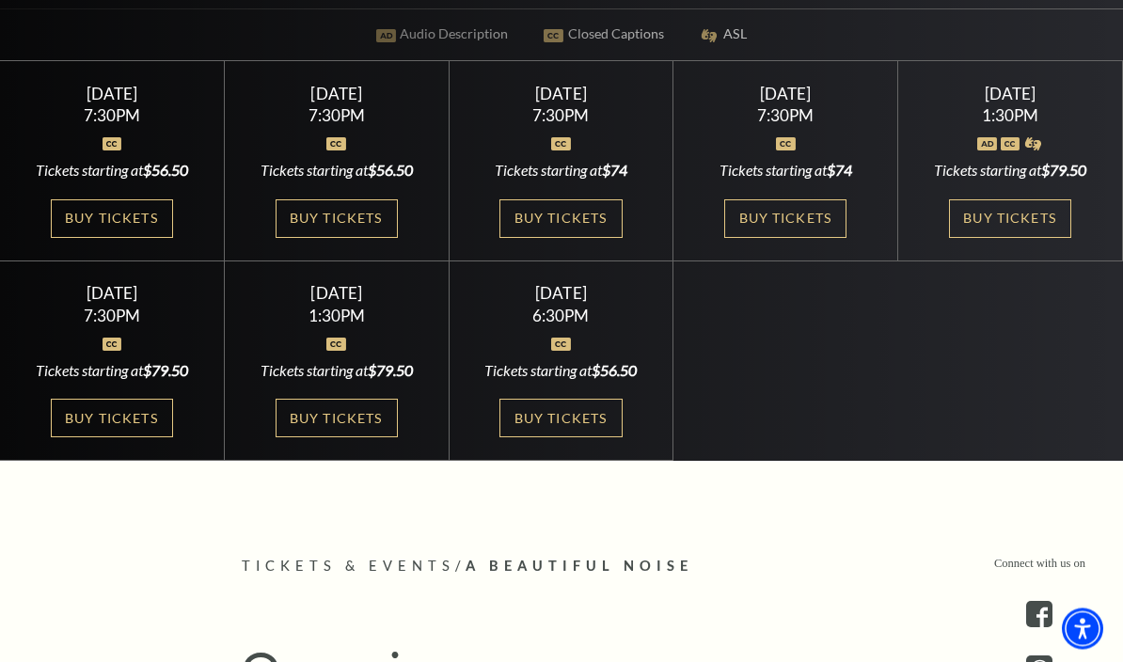
scroll to position [575, 0]
click at [609, 437] on link "Buy Tickets" at bounding box center [560, 418] width 122 height 39
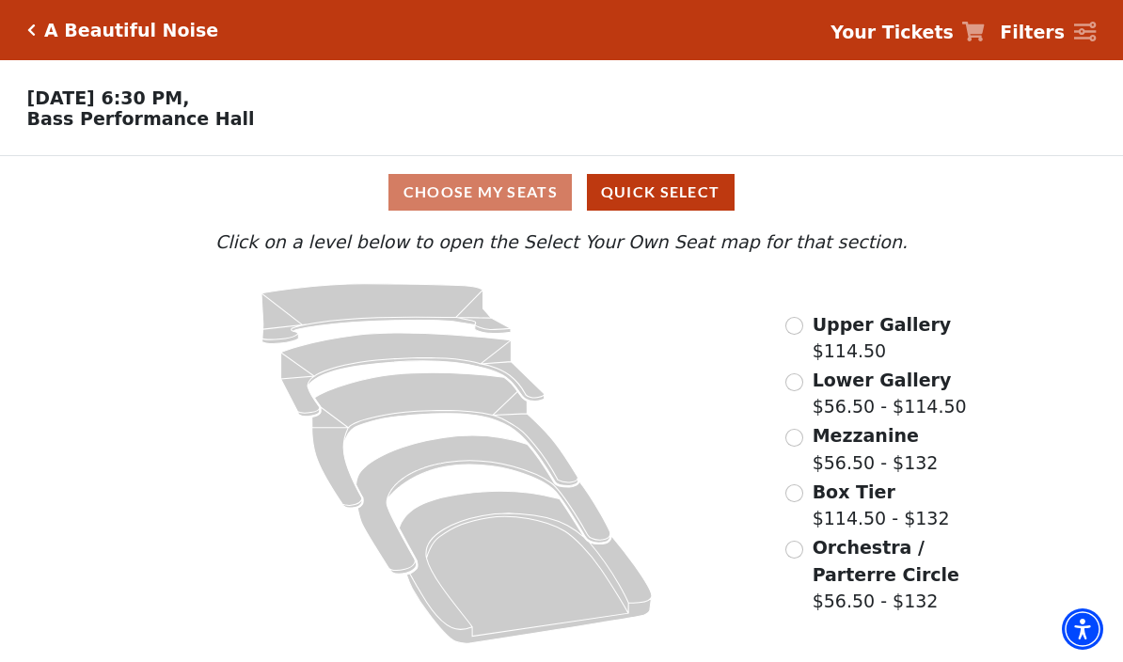
click at [536, 200] on div "Choose My Seats Quick Select" at bounding box center [561, 192] width 842 height 37
click at [706, 202] on button "Quick Select" at bounding box center [661, 192] width 148 height 37
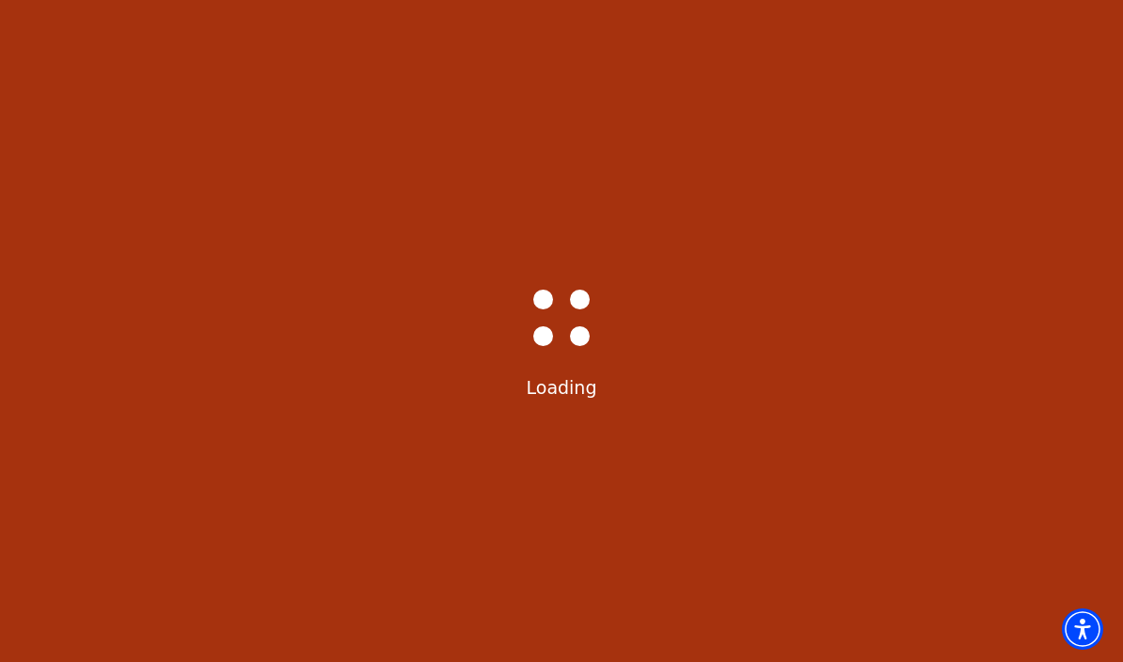
select select "6227"
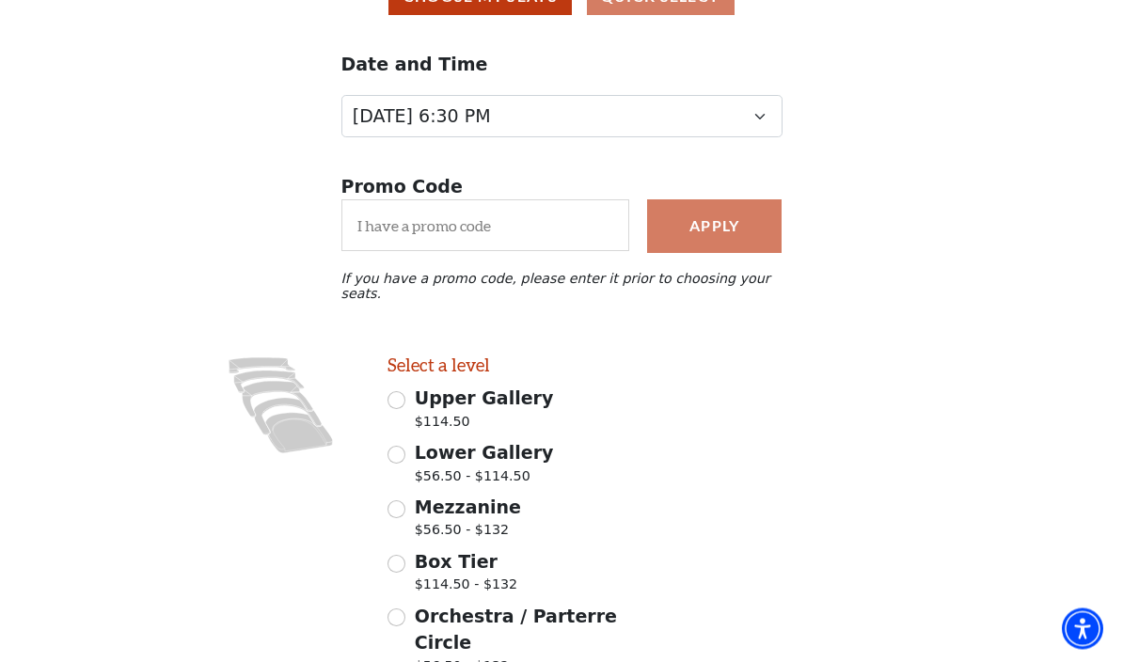
scroll to position [198, 0]
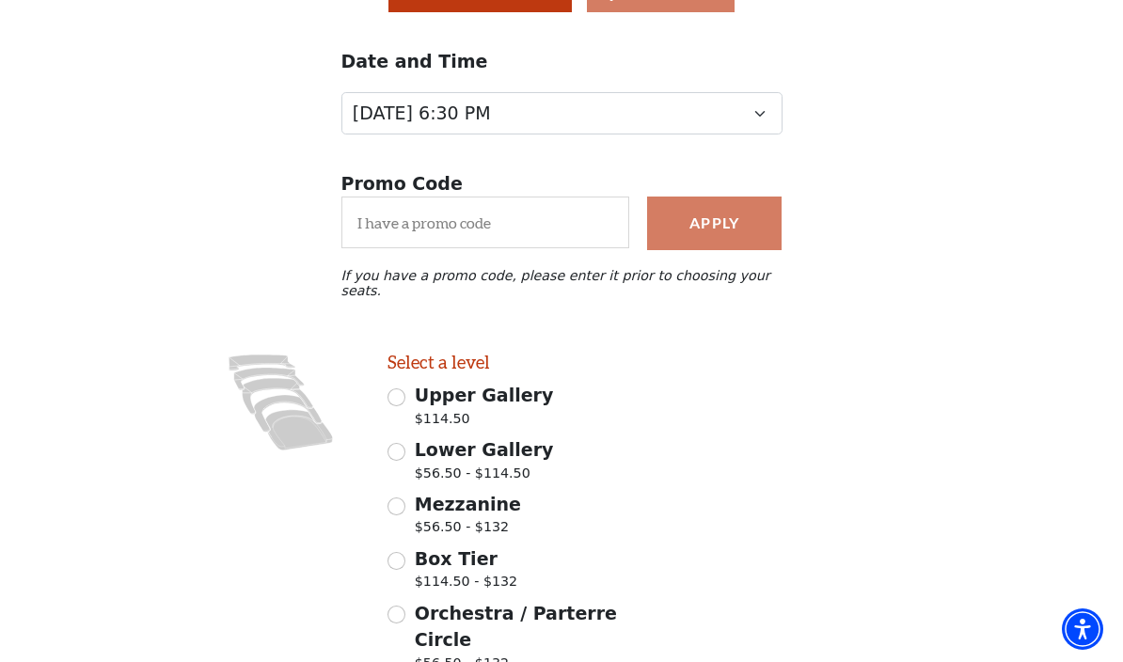
click at [404, 388] on input "Upper Gallery $114.50" at bounding box center [396, 397] width 18 height 18
radio input "true"
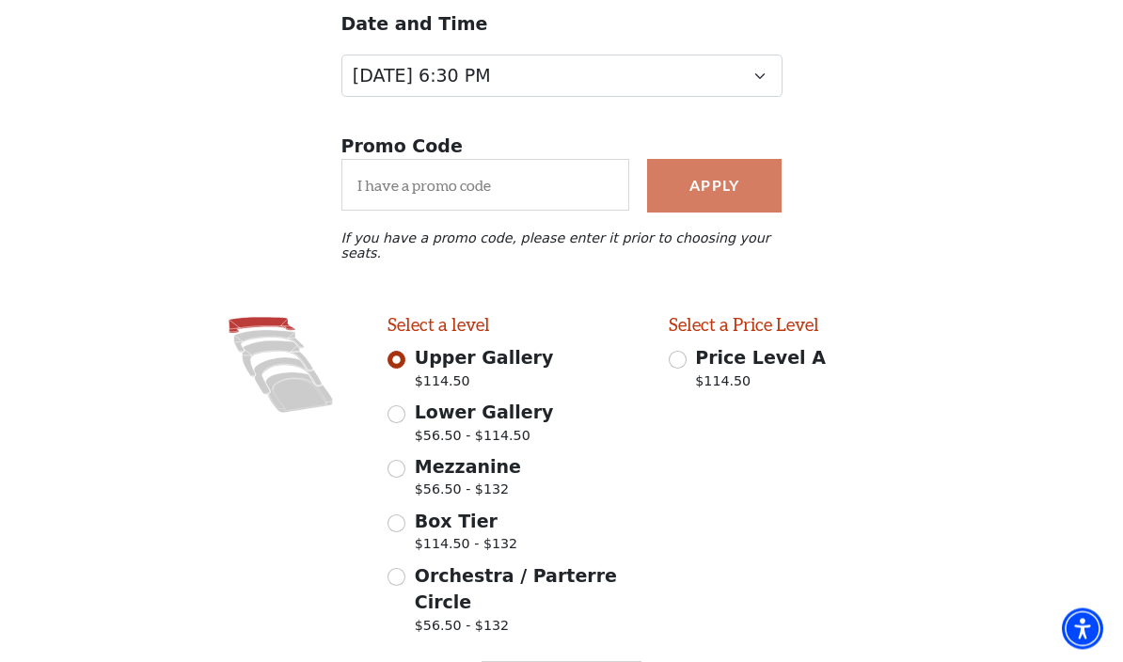
scroll to position [236, 0]
click at [452, 349] on span "Upper Gallery" at bounding box center [484, 357] width 139 height 21
click at [405, 351] on input "Upper Gallery $114.50" at bounding box center [396, 360] width 18 height 18
click at [695, 352] on span "Price Level A" at bounding box center [760, 357] width 131 height 21
click at [686, 352] on input "Price Level A $114.50" at bounding box center [678, 360] width 18 height 18
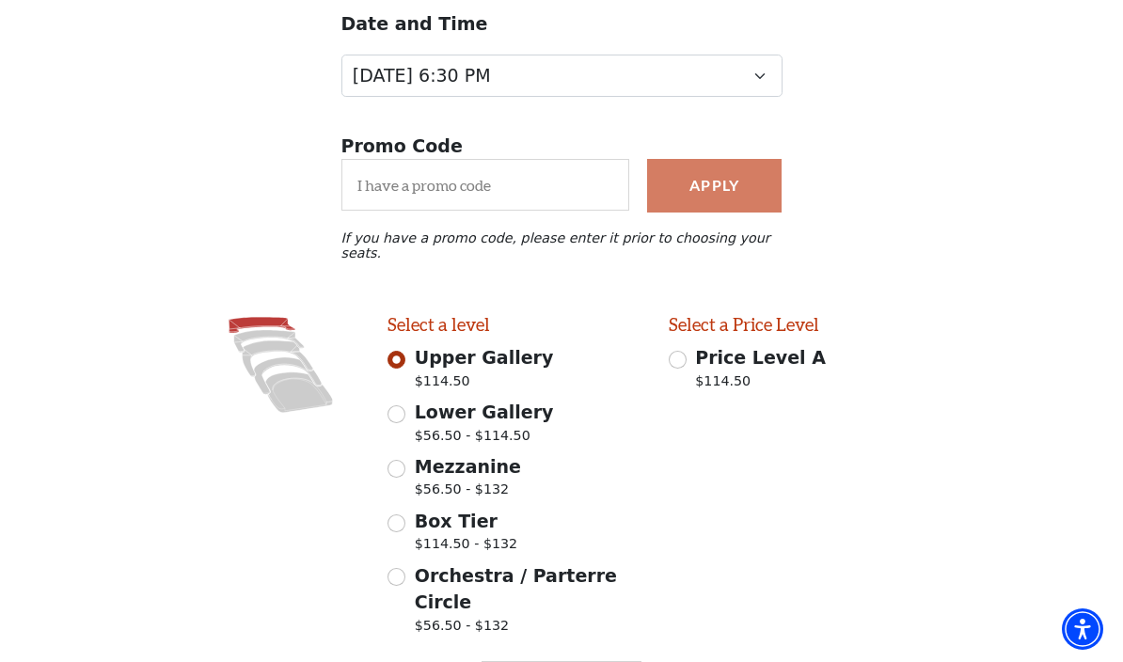
radio input "true"
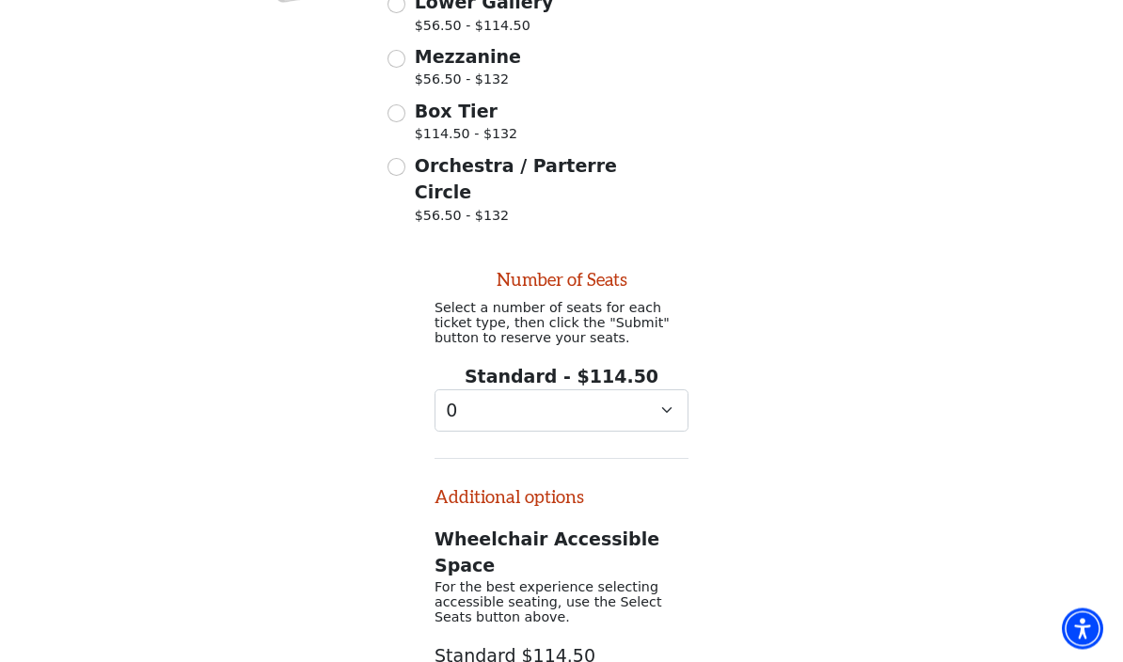
scroll to position [695, 0]
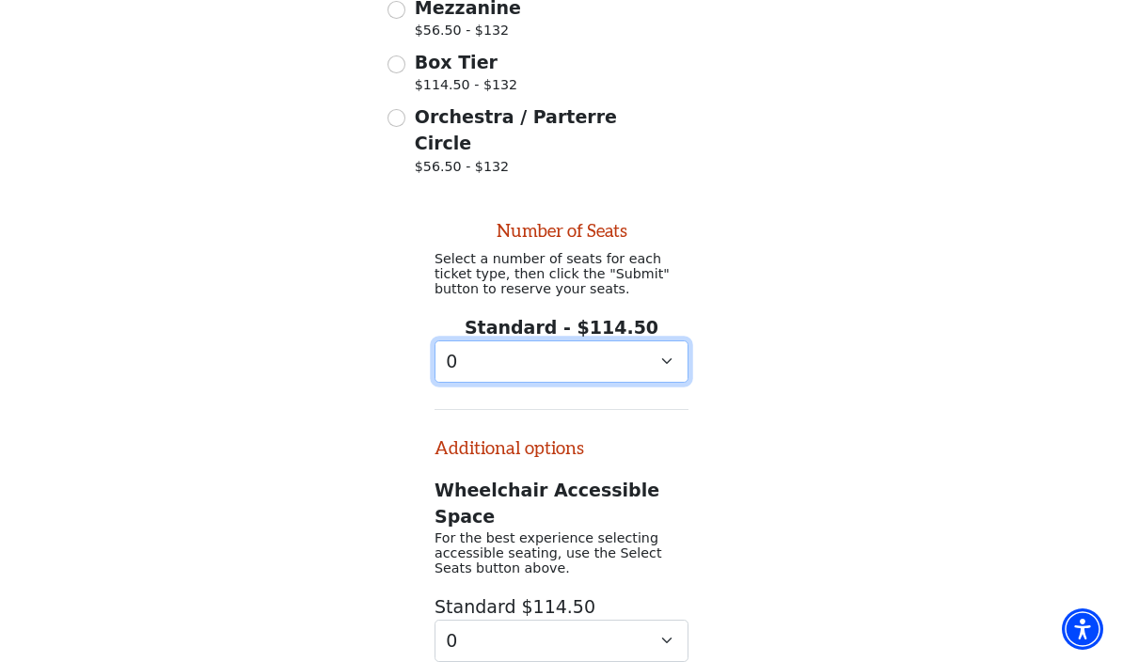
click at [677, 340] on select "0 1 2 3 4 5 6 7 8 9" at bounding box center [561, 361] width 254 height 42
select select "4"
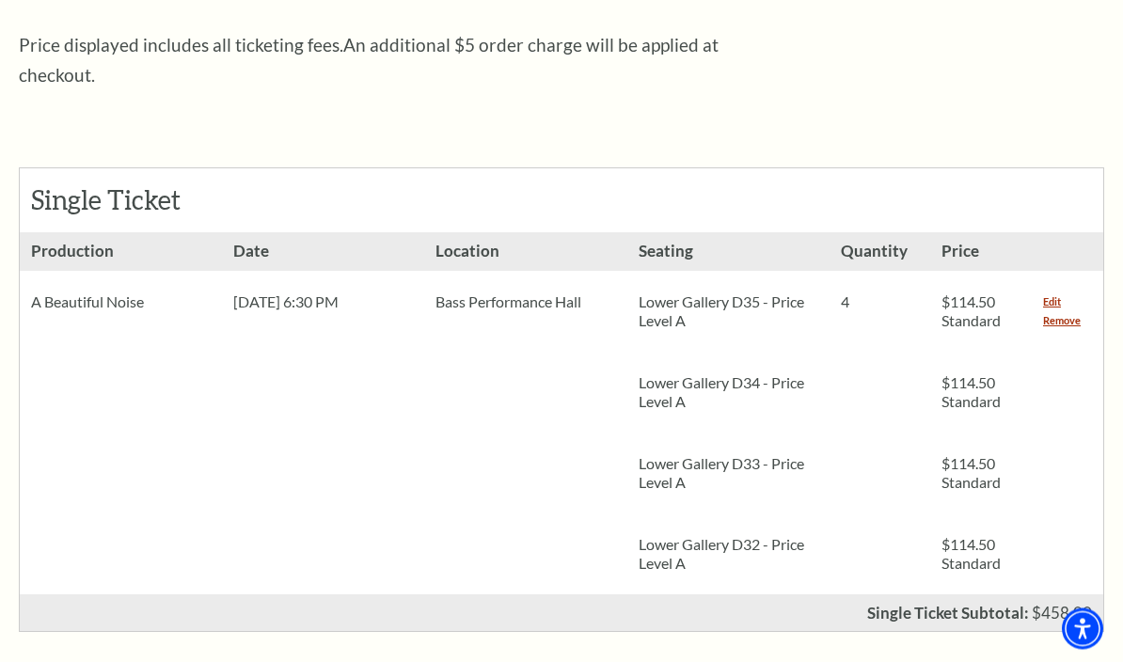
scroll to position [728, 0]
click at [1065, 311] on link "Remove" at bounding box center [1062, 320] width 38 height 19
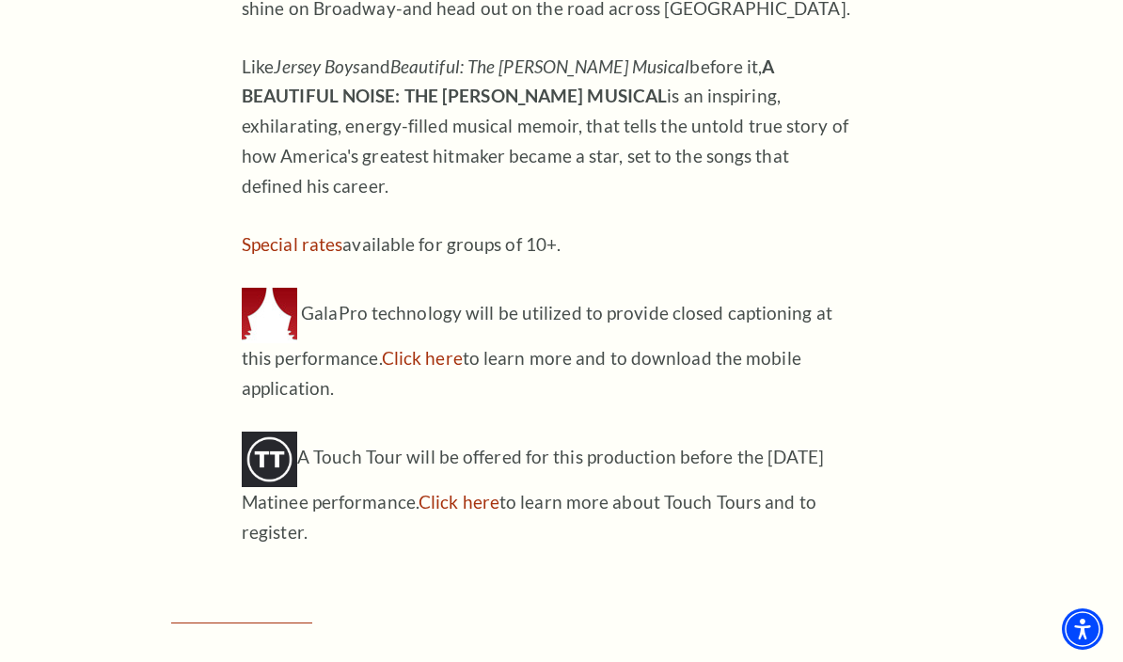
scroll to position [1715, 0]
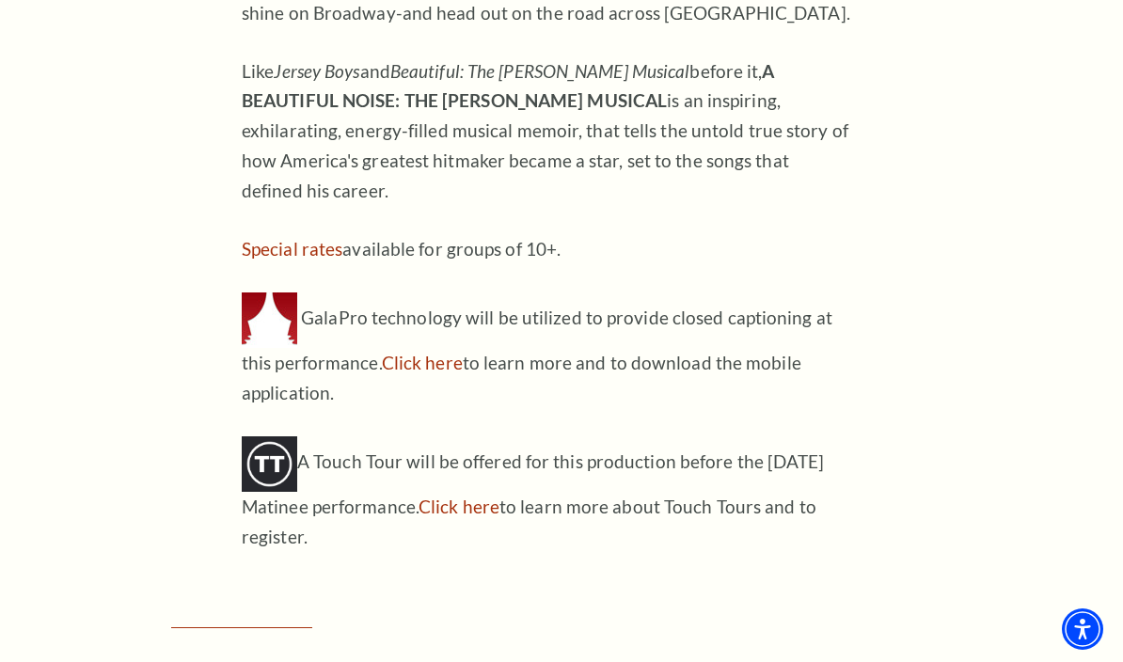
click at [476, 496] on link "Click here" at bounding box center [458, 507] width 81 height 22
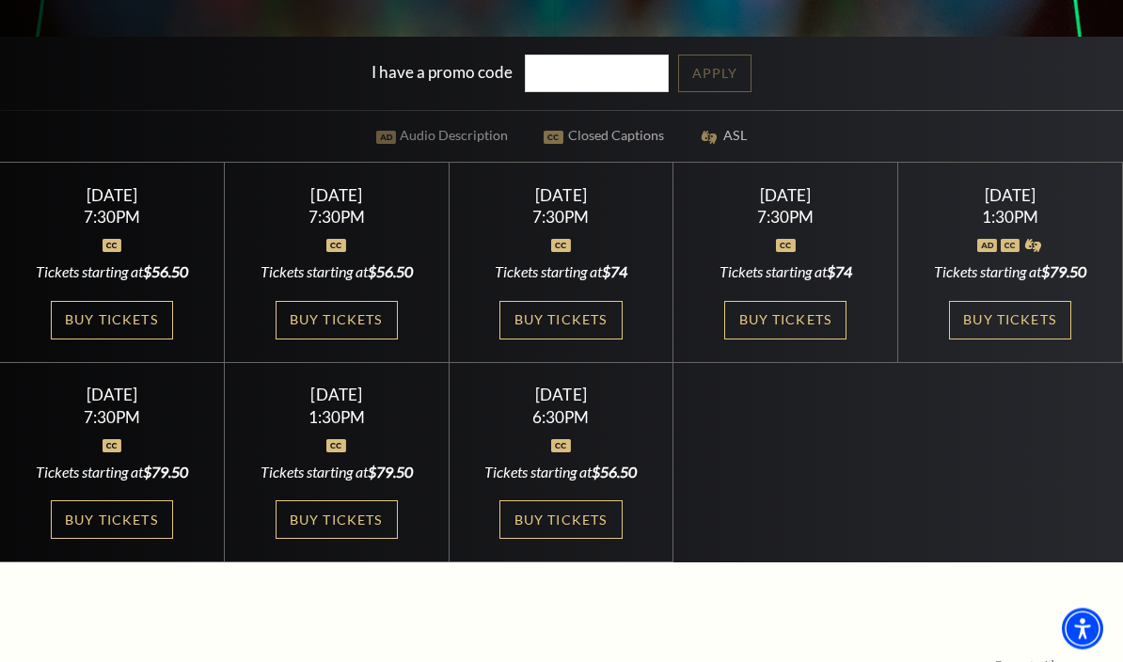
scroll to position [474, 0]
click at [609, 339] on link "Buy Tickets" at bounding box center [560, 320] width 122 height 39
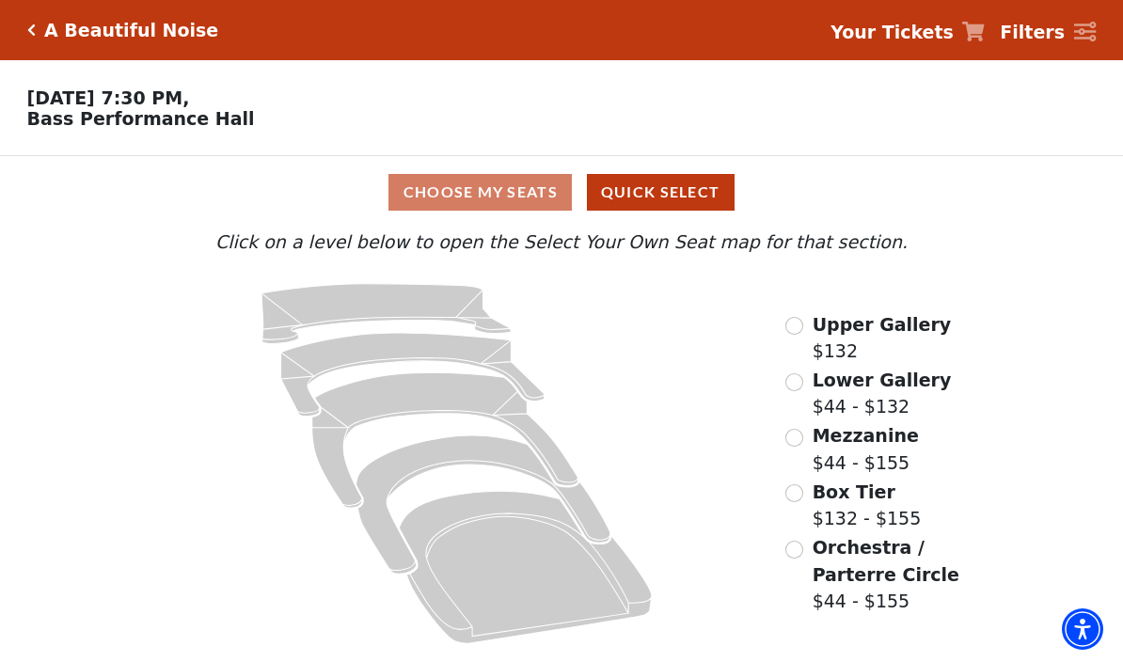
click at [537, 567] on icon at bounding box center [525, 567] width 253 height 152
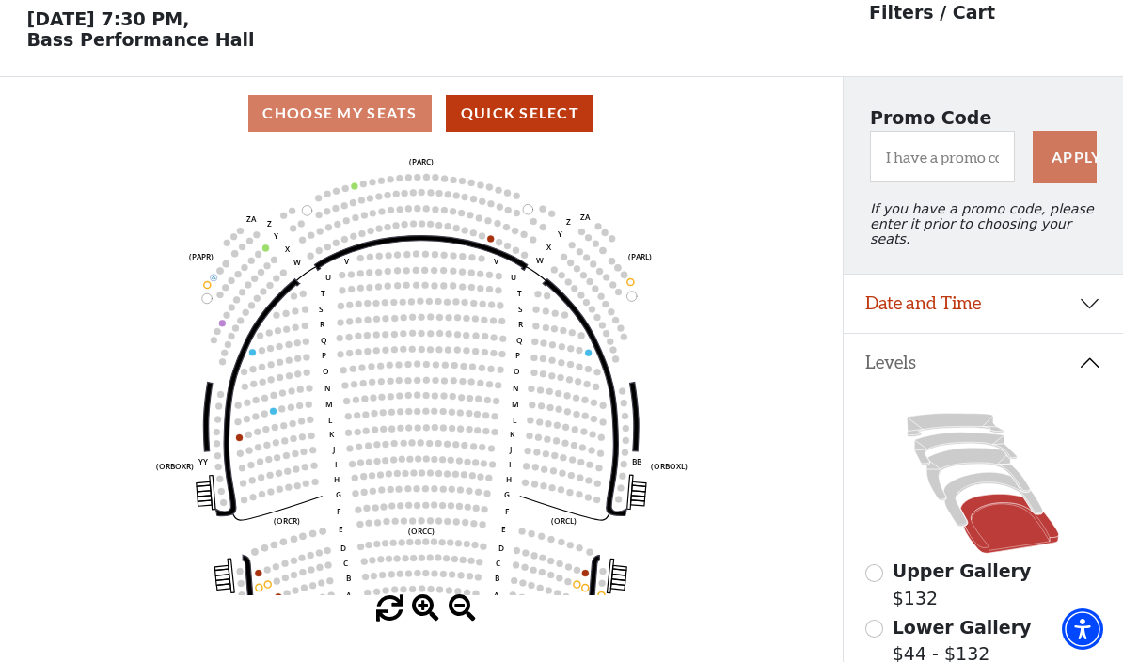
scroll to position [87, 0]
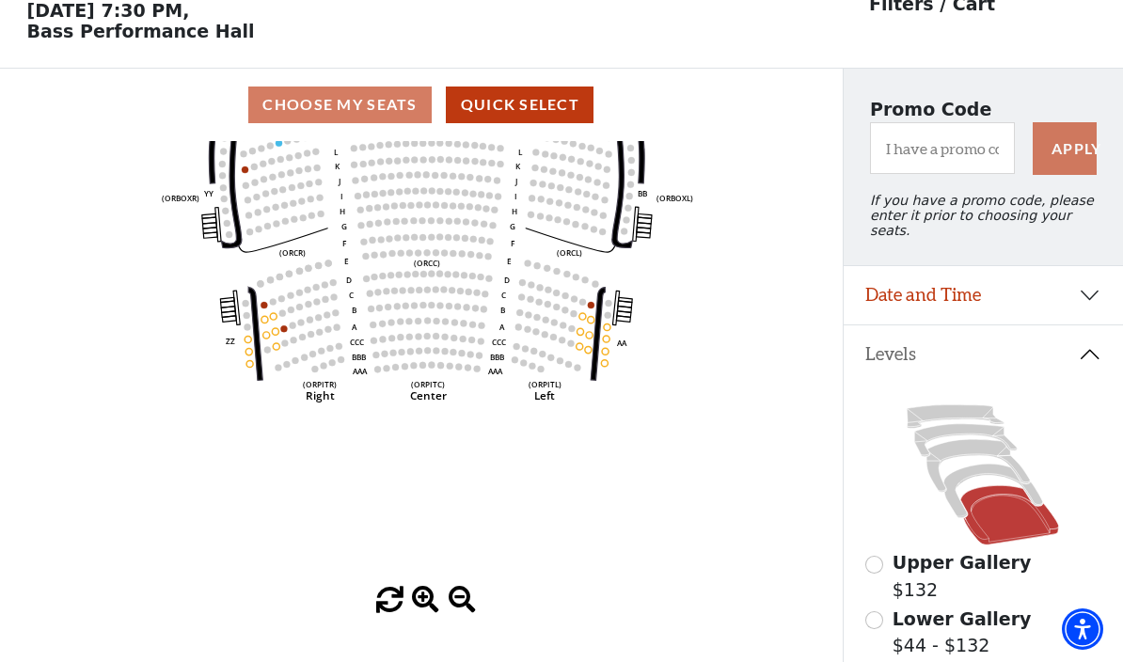
click at [975, 466] on icon at bounding box center [993, 491] width 99 height 54
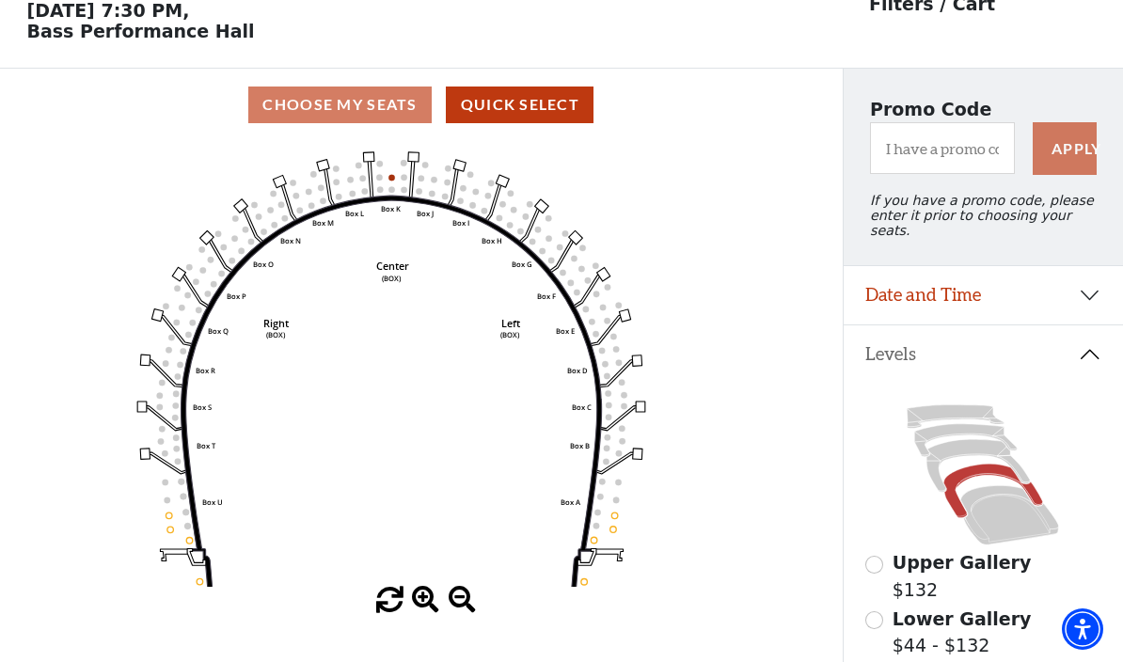
click at [964, 440] on icon at bounding box center [977, 466] width 103 height 53
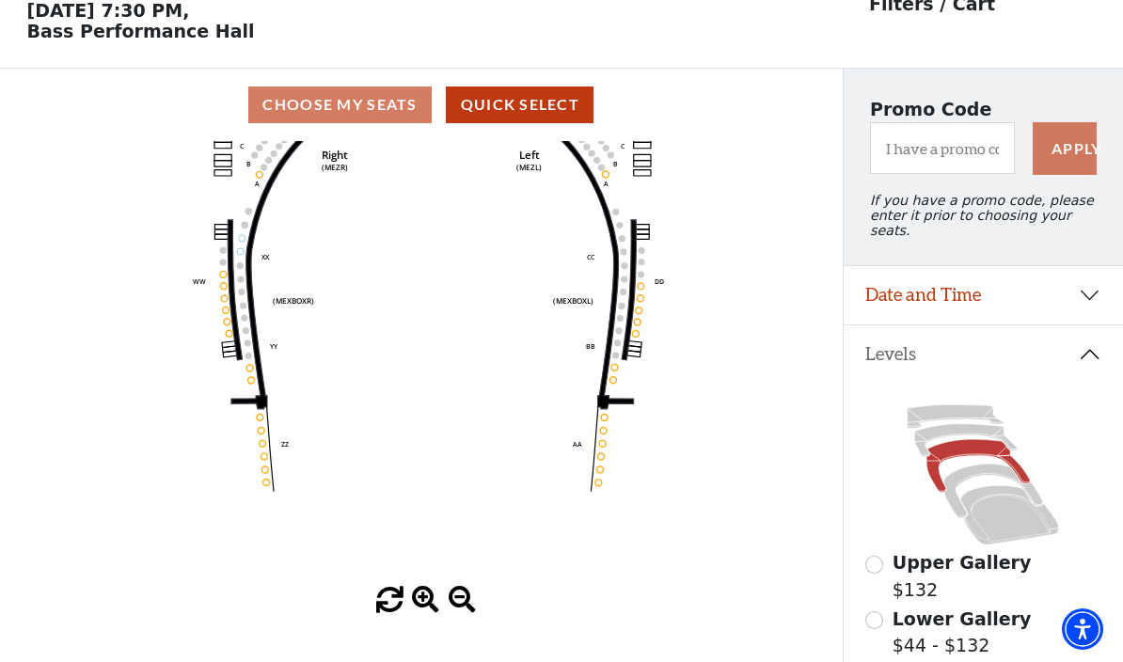
click at [942, 428] on icon at bounding box center [966, 440] width 102 height 33
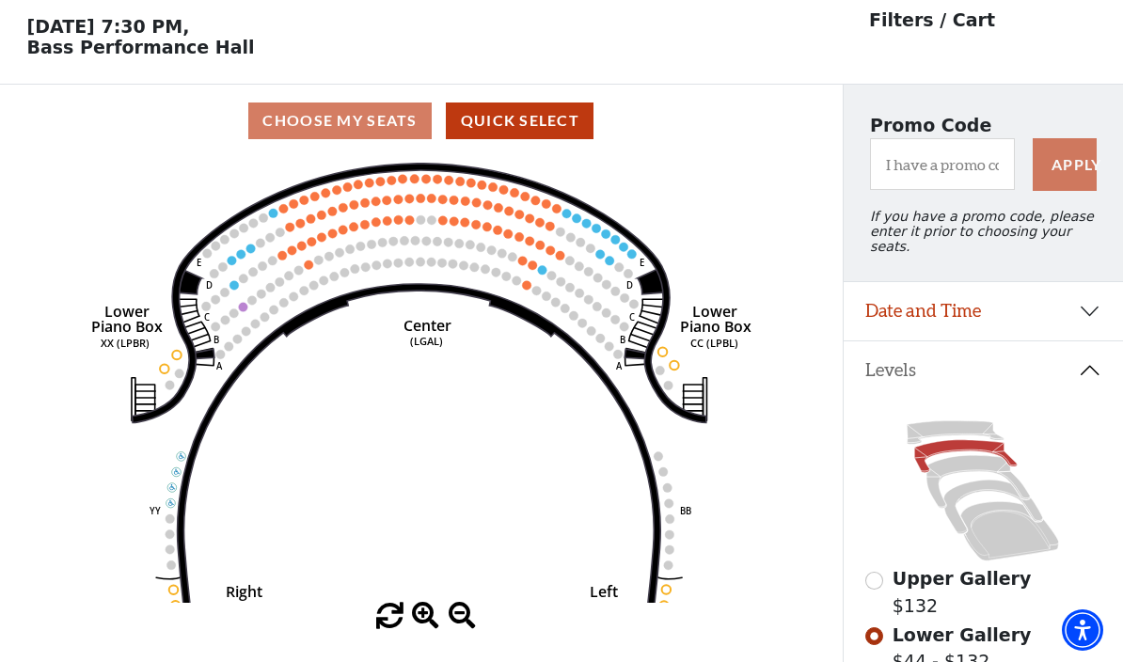
scroll to position [71, 0]
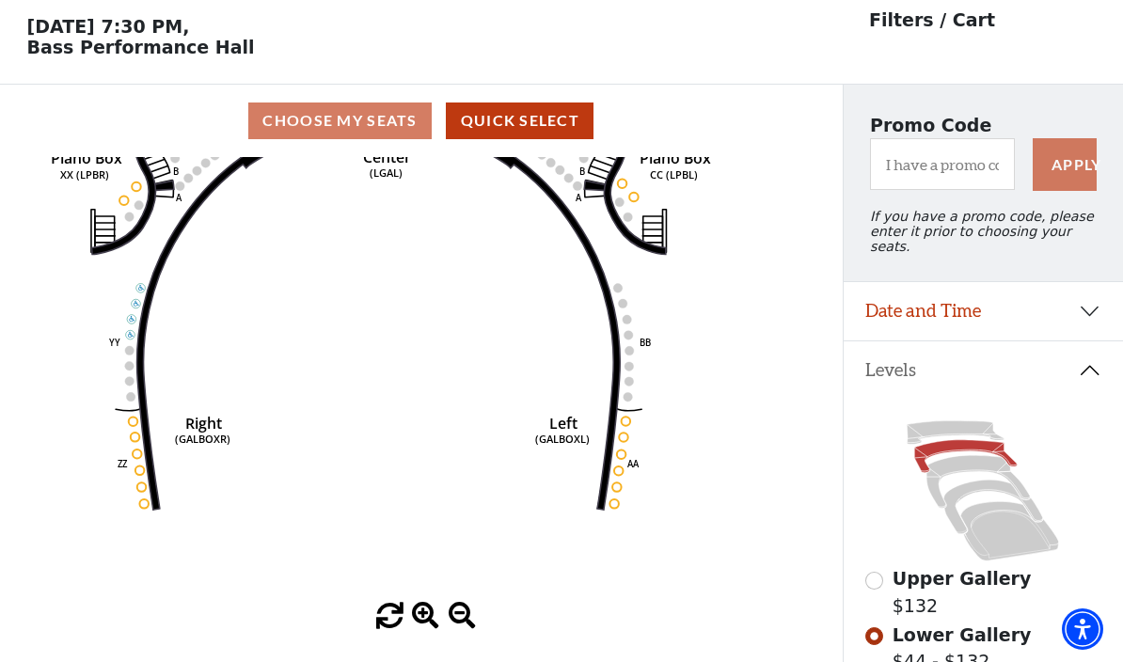
click at [625, 426] on circle at bounding box center [625, 421] width 9 height 9
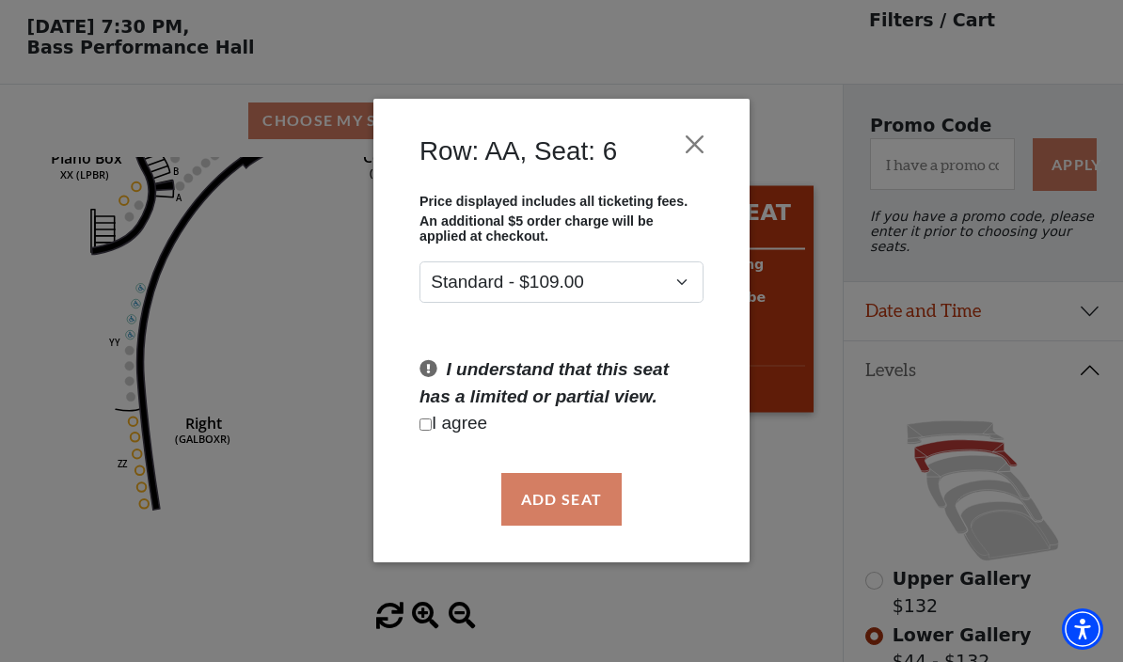
click at [706, 149] on button "Close" at bounding box center [695, 145] width 36 height 36
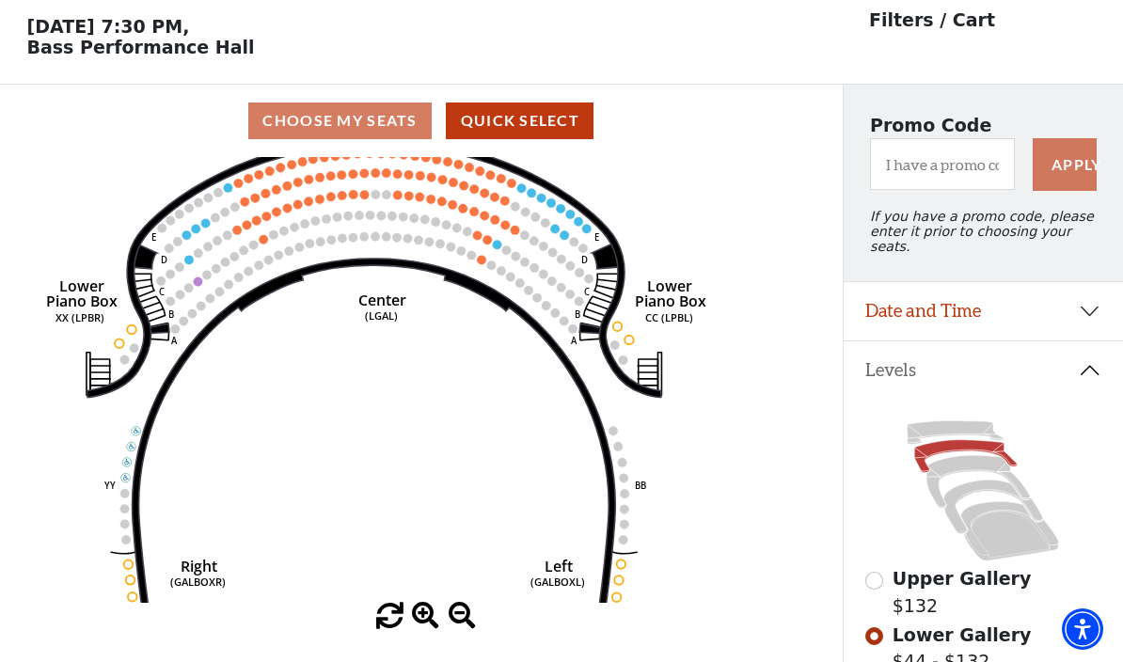
click at [633, 338] on icon "Right (GALBOXR) E D C B A E D C B A YY ZZ Left (GALBOXL) BB AA Center Lower Pia…" at bounding box center [421, 380] width 758 height 446
click at [634, 338] on icon "Right (GALBOXR) E D C B A E D C B A YY ZZ Left (GALBOXL) BB AA Center Lower Pia…" at bounding box center [421, 380] width 758 height 446
click at [626, 340] on circle at bounding box center [628, 339] width 9 height 9
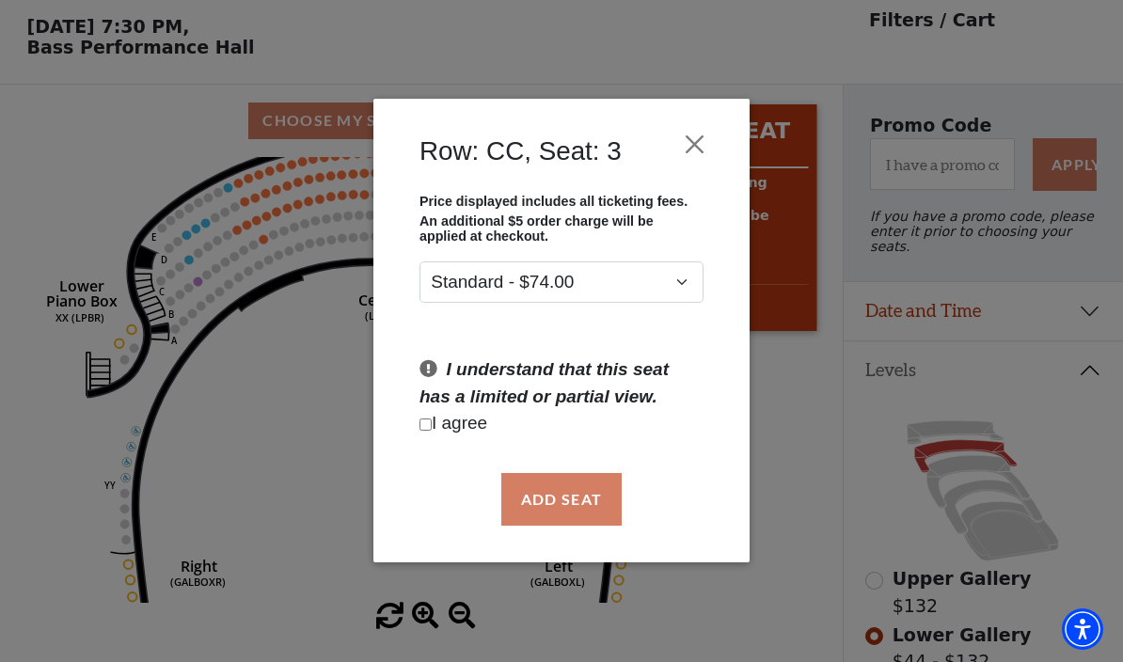
click at [705, 137] on button "Close" at bounding box center [695, 145] width 36 height 36
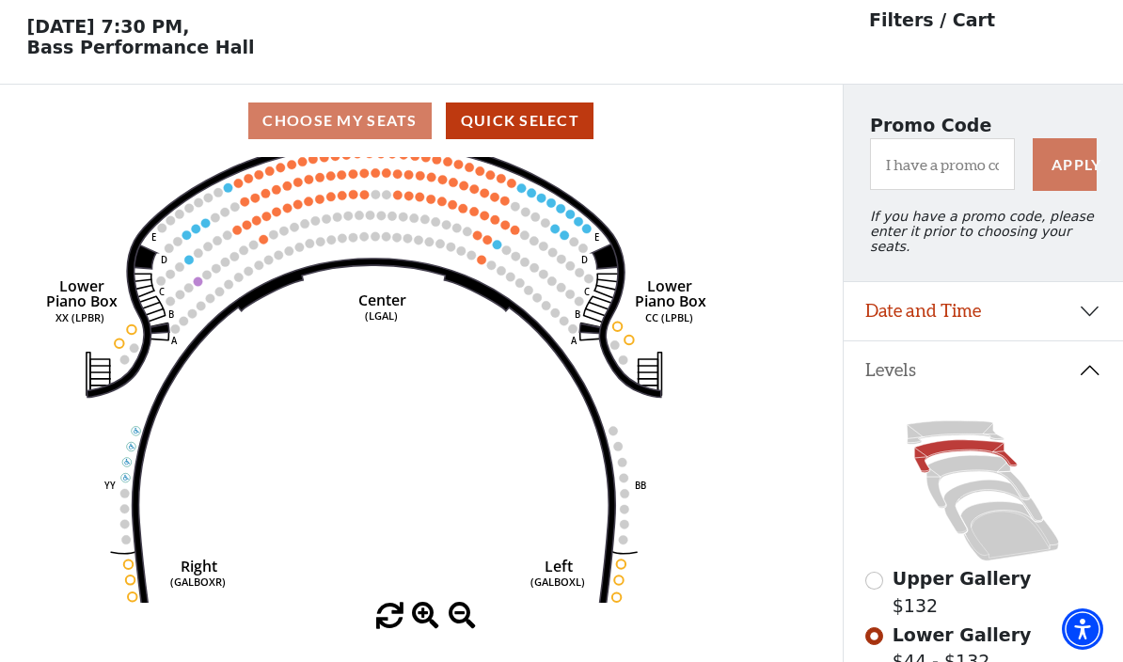
click at [944, 421] on icon at bounding box center [955, 433] width 97 height 24
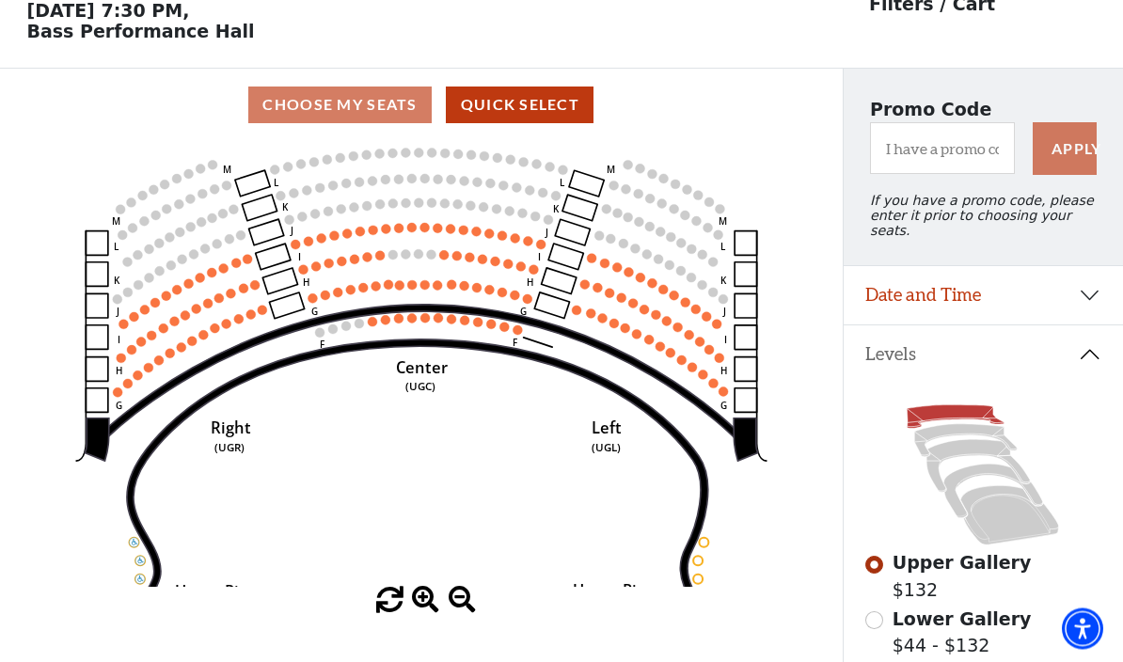
scroll to position [87, 0]
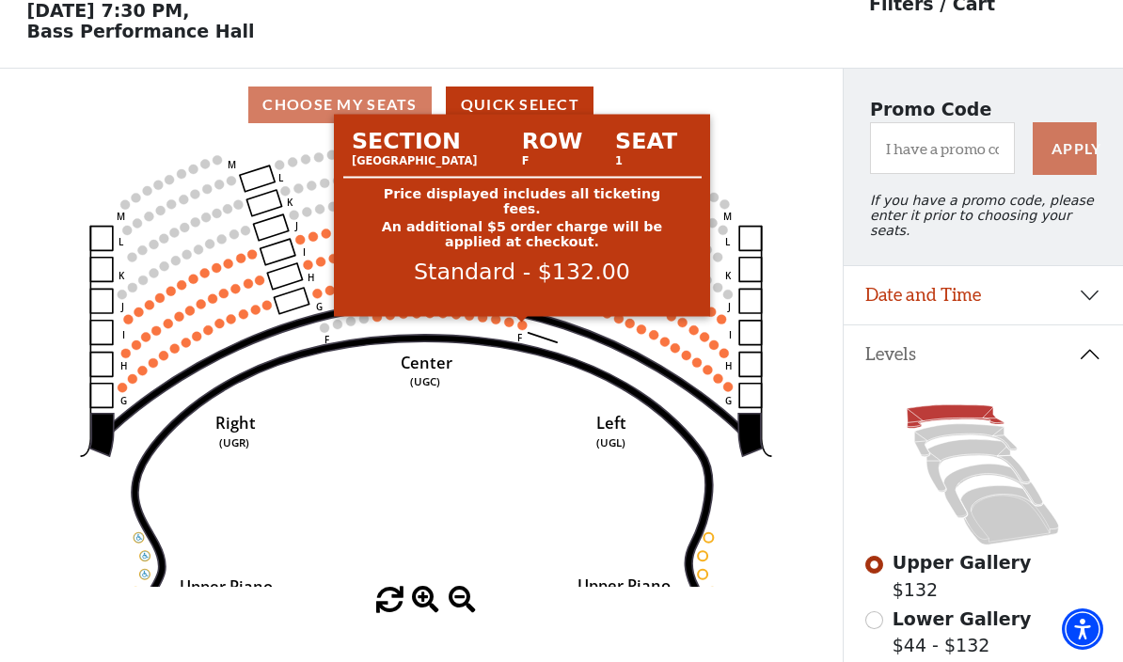
click at [523, 329] on circle at bounding box center [521, 325] width 9 height 9
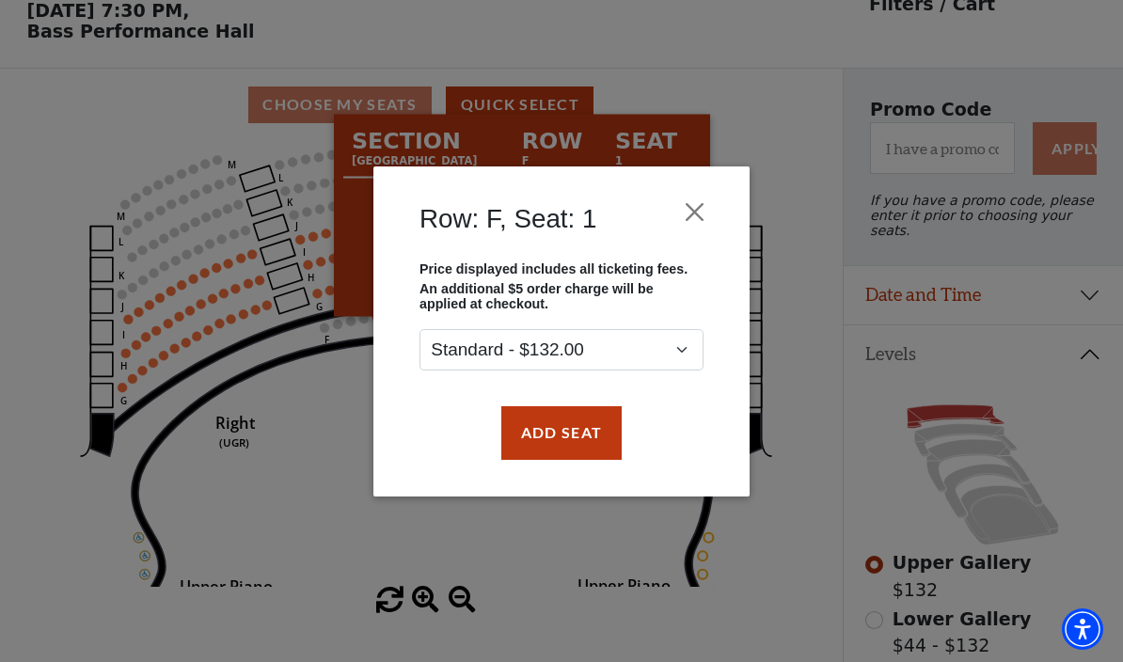
click at [688, 211] on button "Close" at bounding box center [695, 212] width 36 height 36
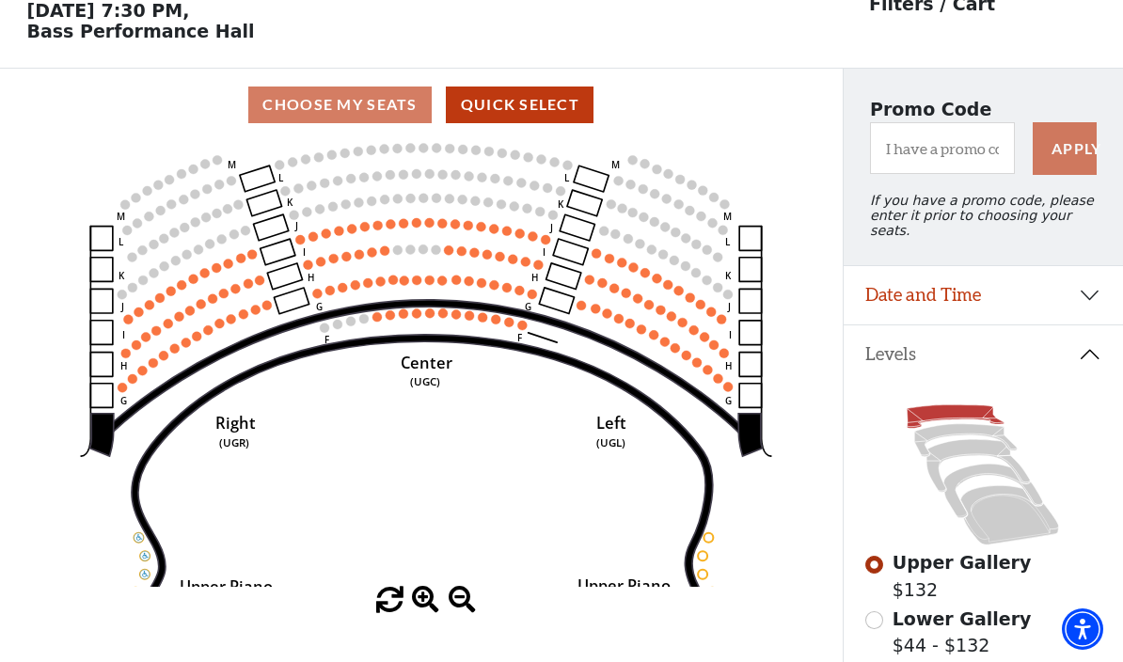
click at [575, 537] on icon "Center (UGC) Right (UGR) Left (UGL) Upper Piano Box ZZ (UPBR) Upper Piano Box A…" at bounding box center [421, 364] width 758 height 446
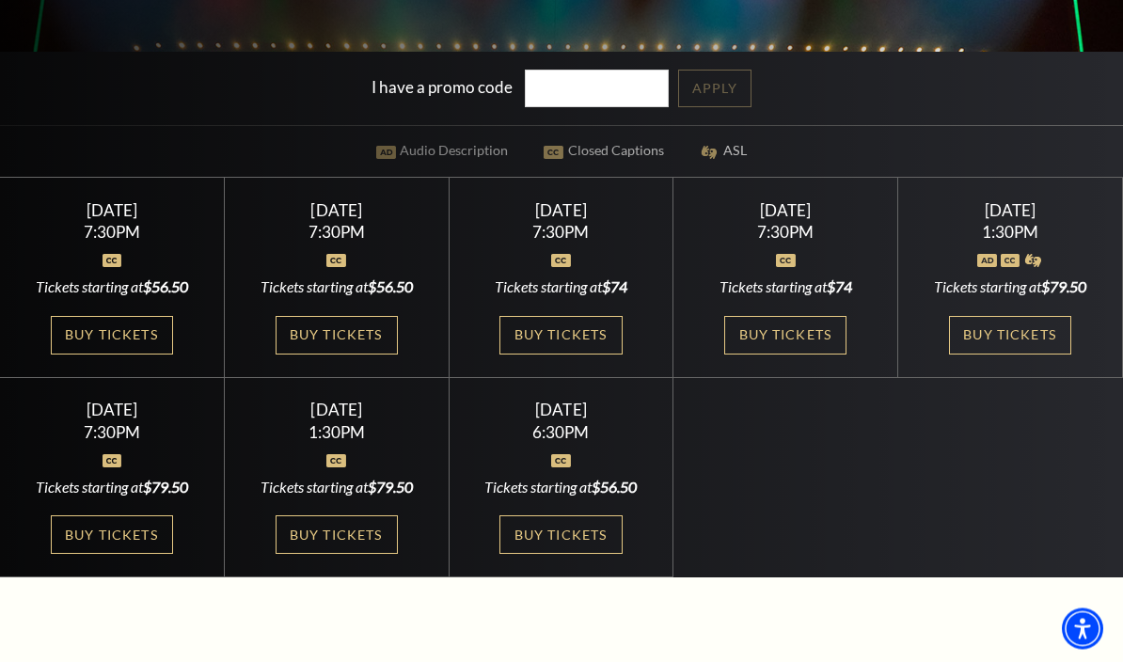
scroll to position [459, 0]
click at [151, 354] on link "Buy Tickets" at bounding box center [112, 335] width 122 height 39
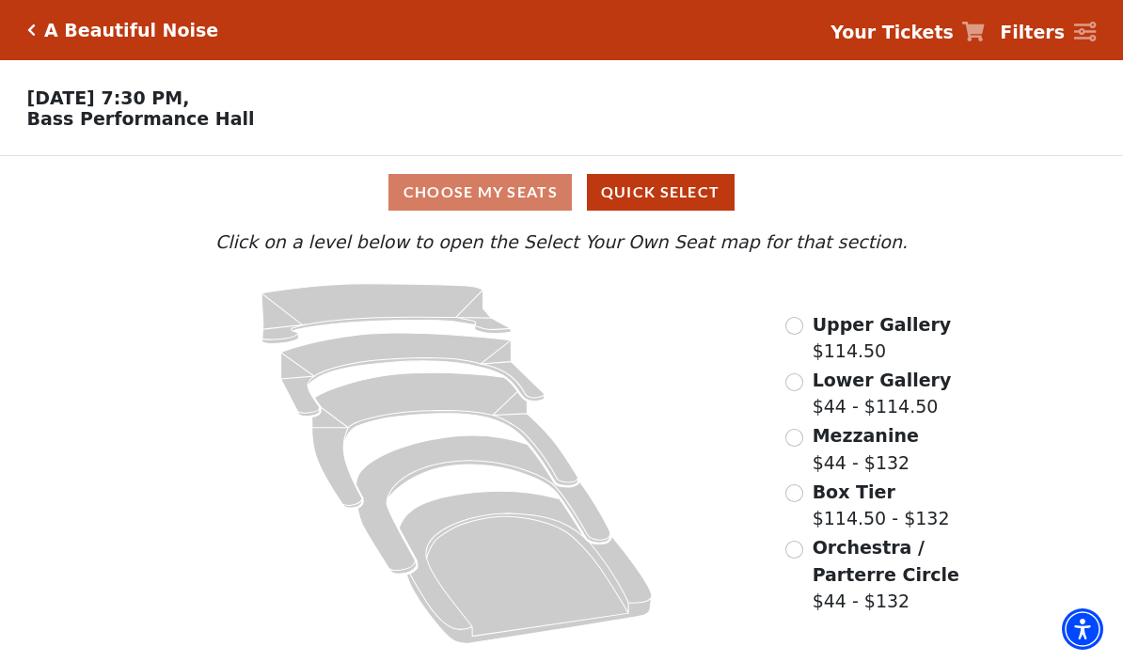
click at [531, 559] on icon at bounding box center [525, 567] width 253 height 152
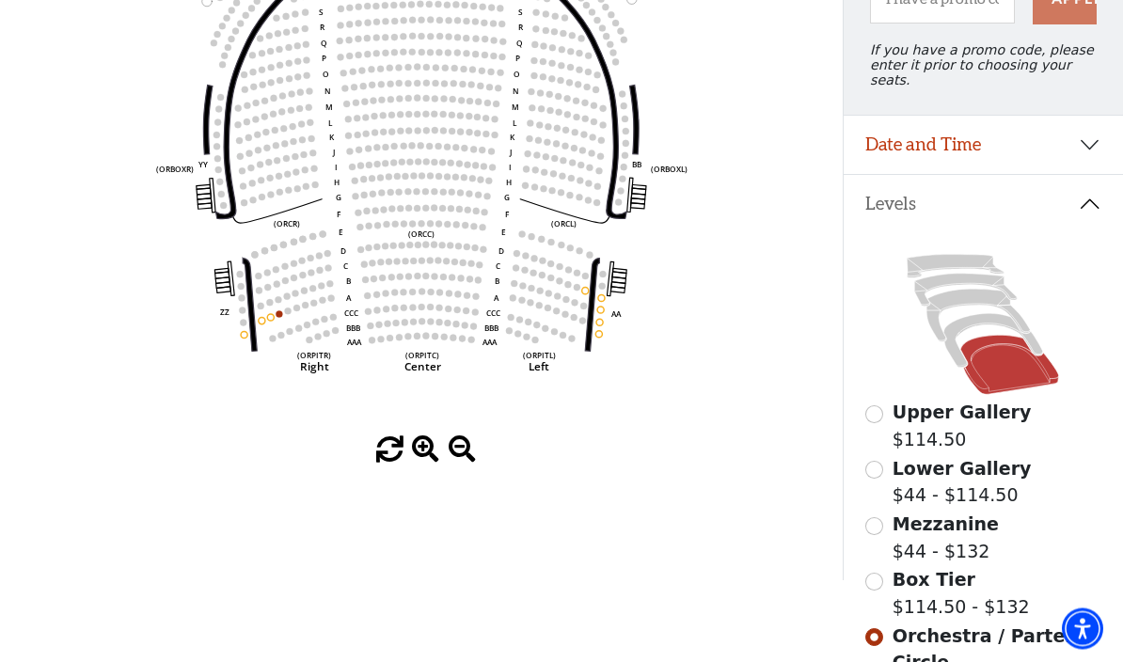
scroll to position [238, 0]
click at [974, 316] on icon at bounding box center [993, 341] width 99 height 54
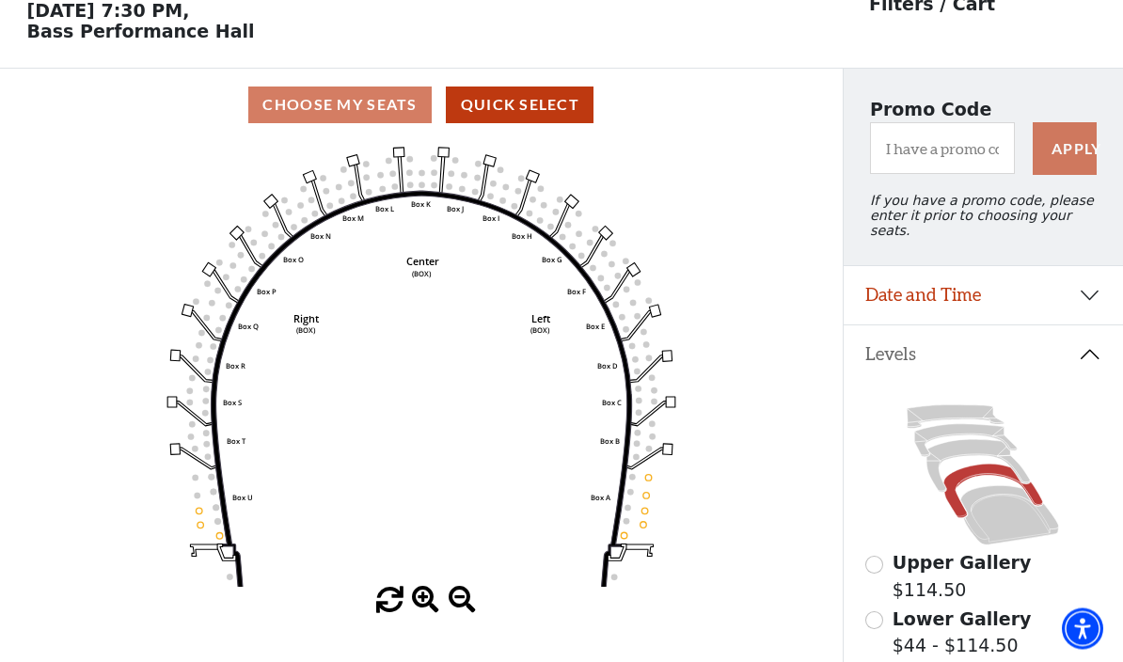
scroll to position [87, 0]
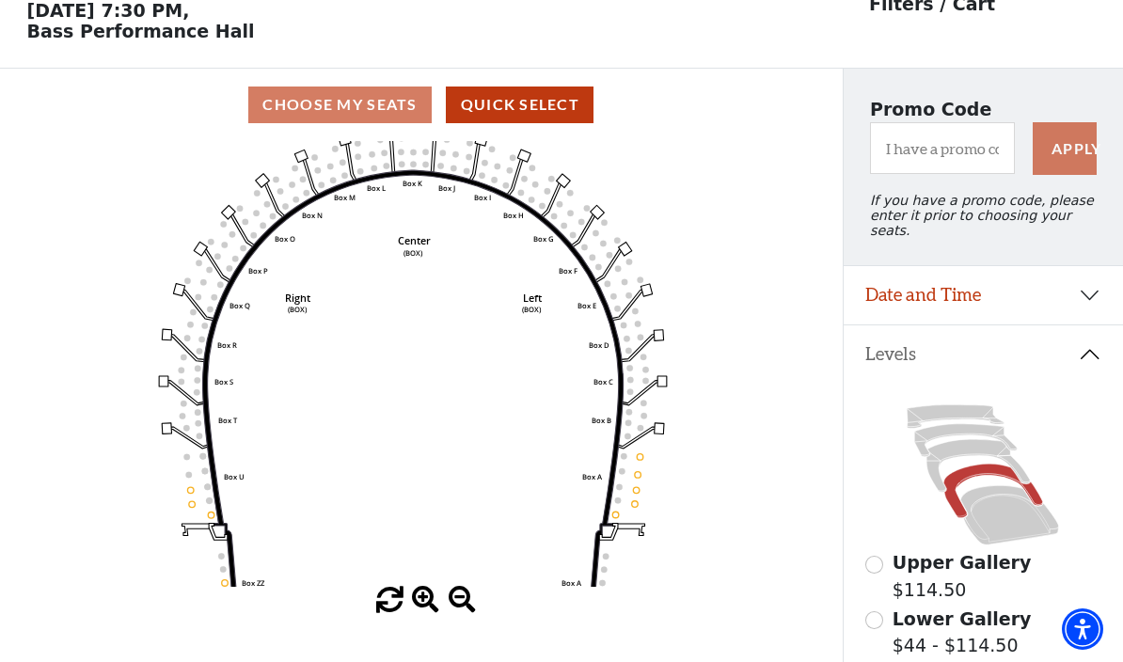
click at [967, 443] on icon at bounding box center [977, 466] width 103 height 53
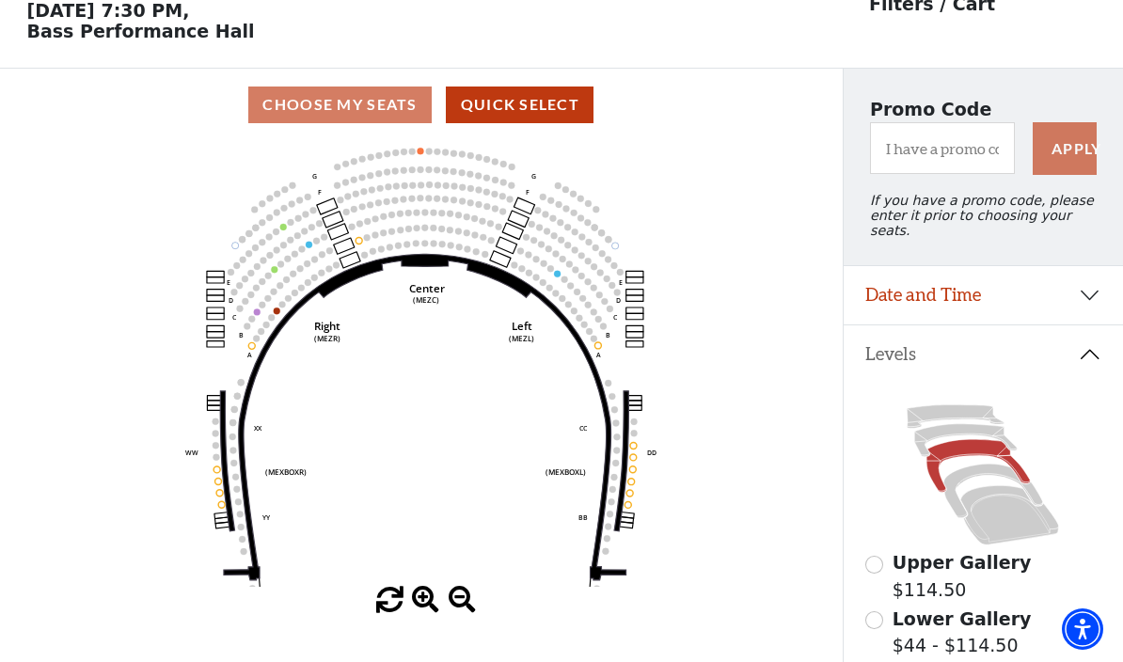
click at [956, 440] on icon at bounding box center [977, 466] width 103 height 53
click at [968, 440] on icon at bounding box center [977, 466] width 103 height 53
click at [959, 440] on icon at bounding box center [977, 466] width 103 height 53
click at [949, 426] on icon at bounding box center [966, 440] width 102 height 33
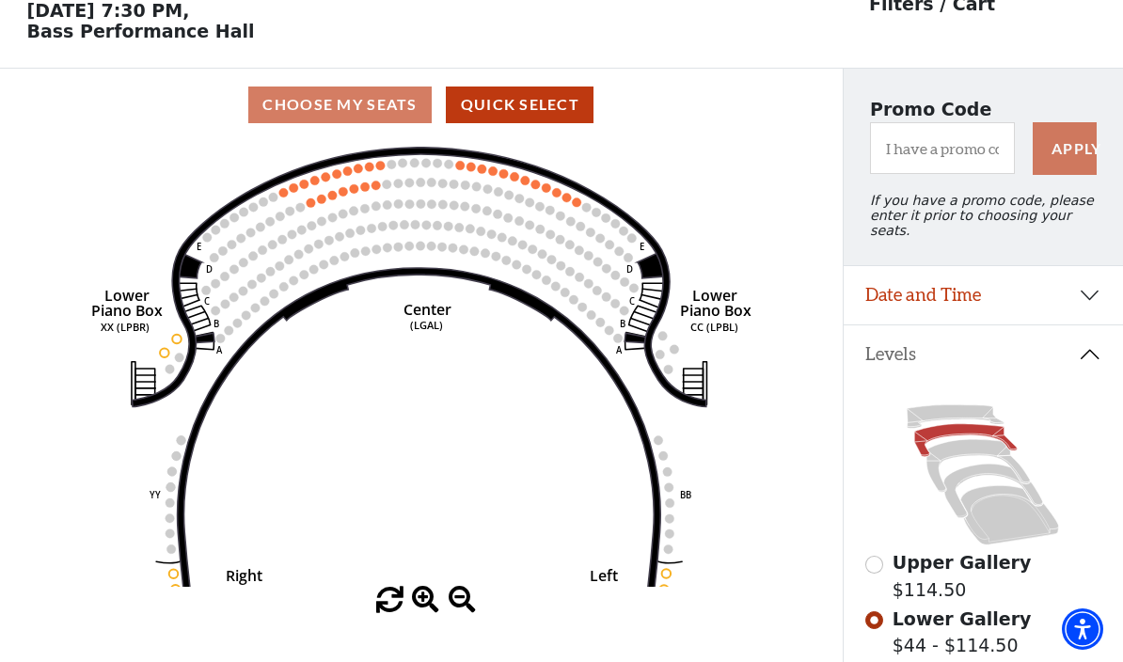
click at [957, 405] on icon at bounding box center [955, 417] width 97 height 24
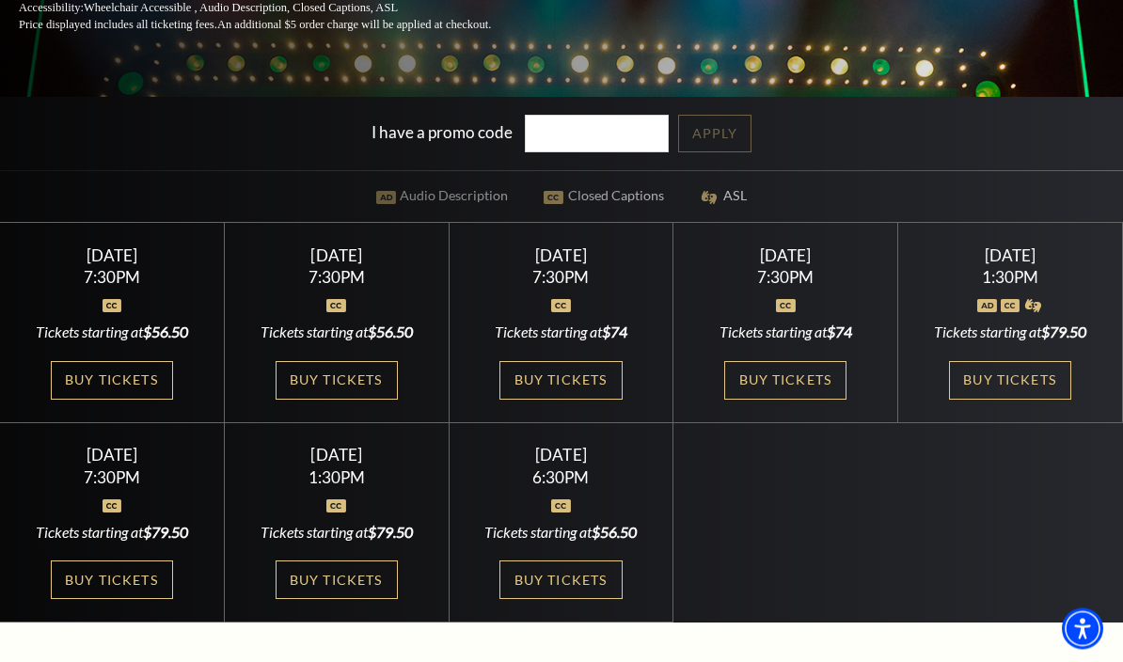
scroll to position [414, 0]
click at [368, 400] on link "Buy Tickets" at bounding box center [336, 380] width 122 height 39
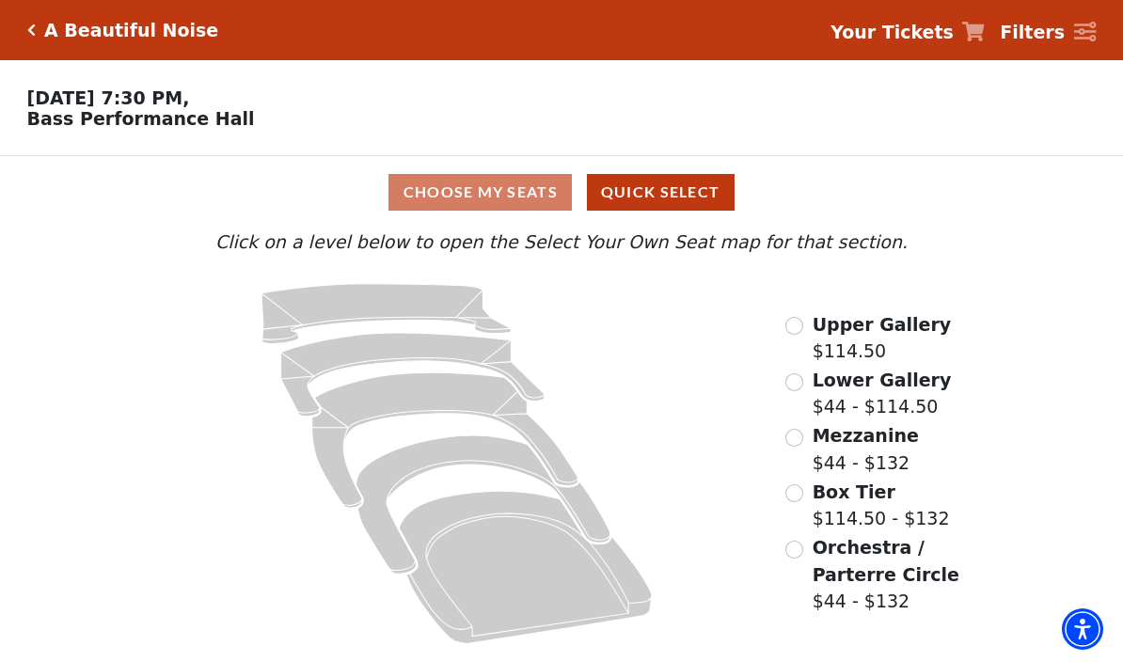
click at [539, 575] on icon at bounding box center [525, 567] width 253 height 152
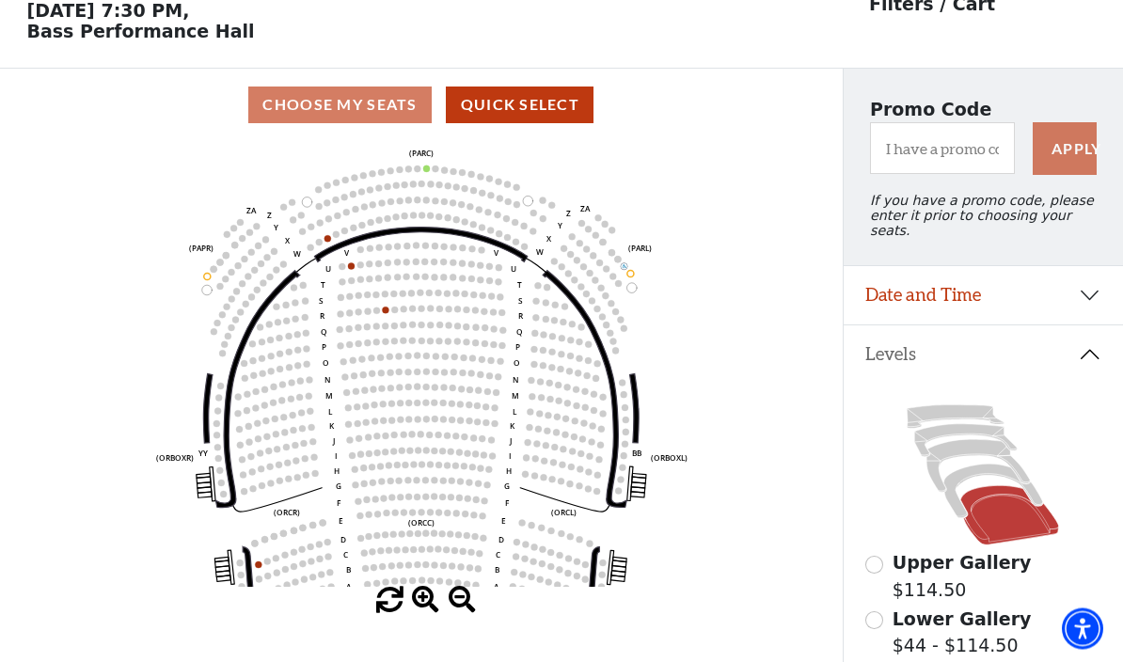
scroll to position [87, 0]
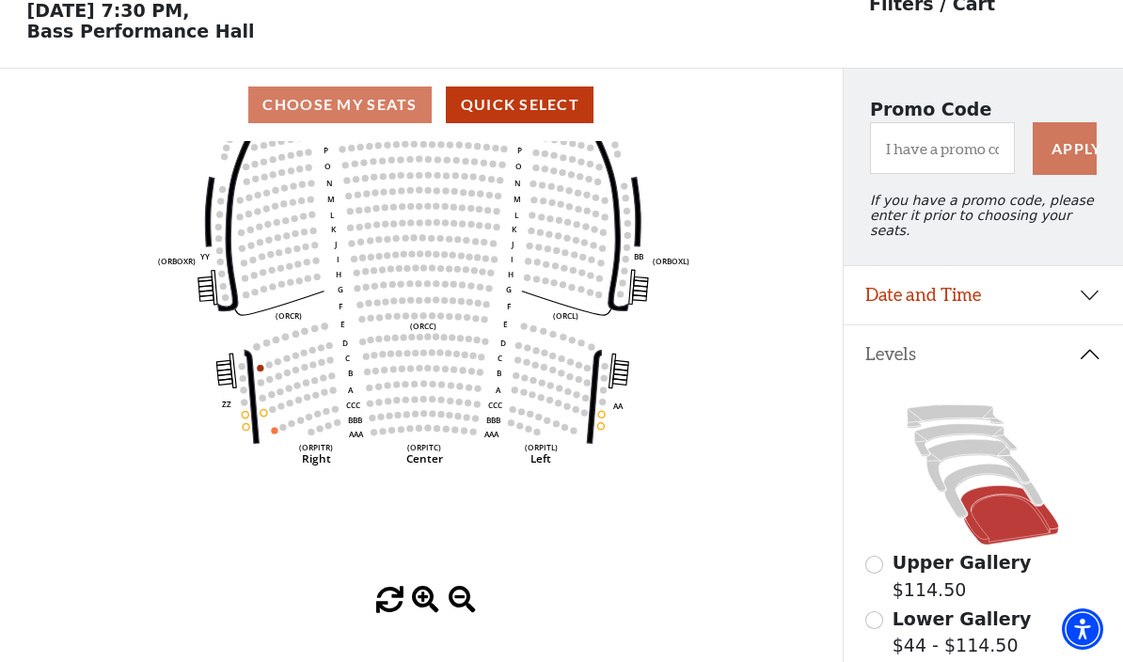
click at [976, 467] on icon at bounding box center [993, 491] width 99 height 54
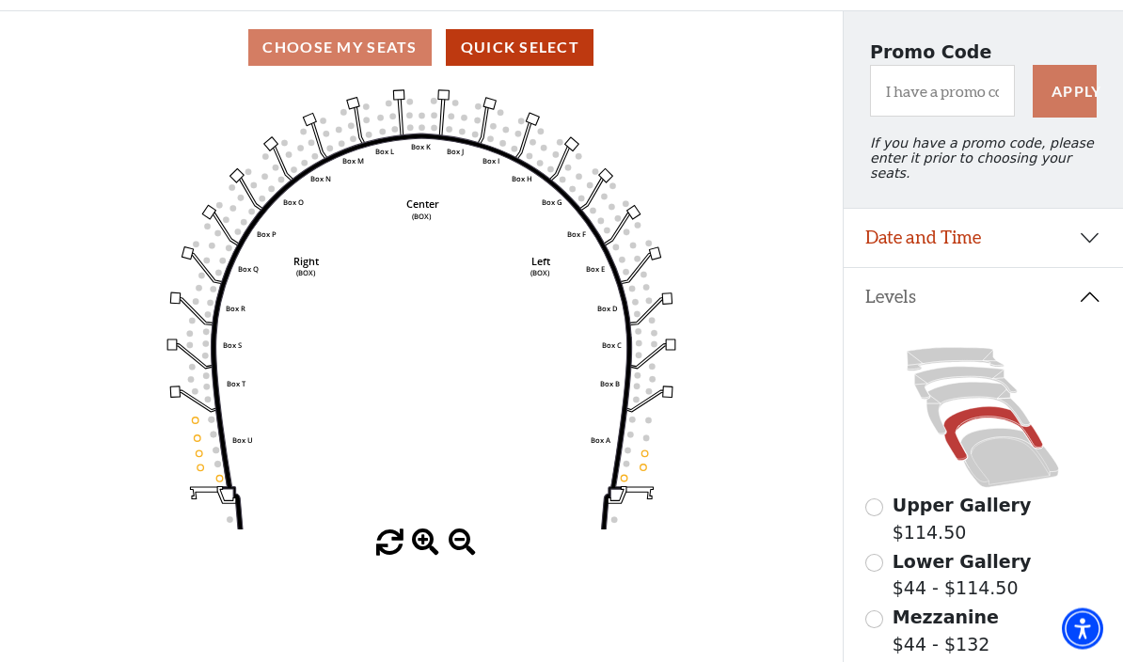
scroll to position [150, 0]
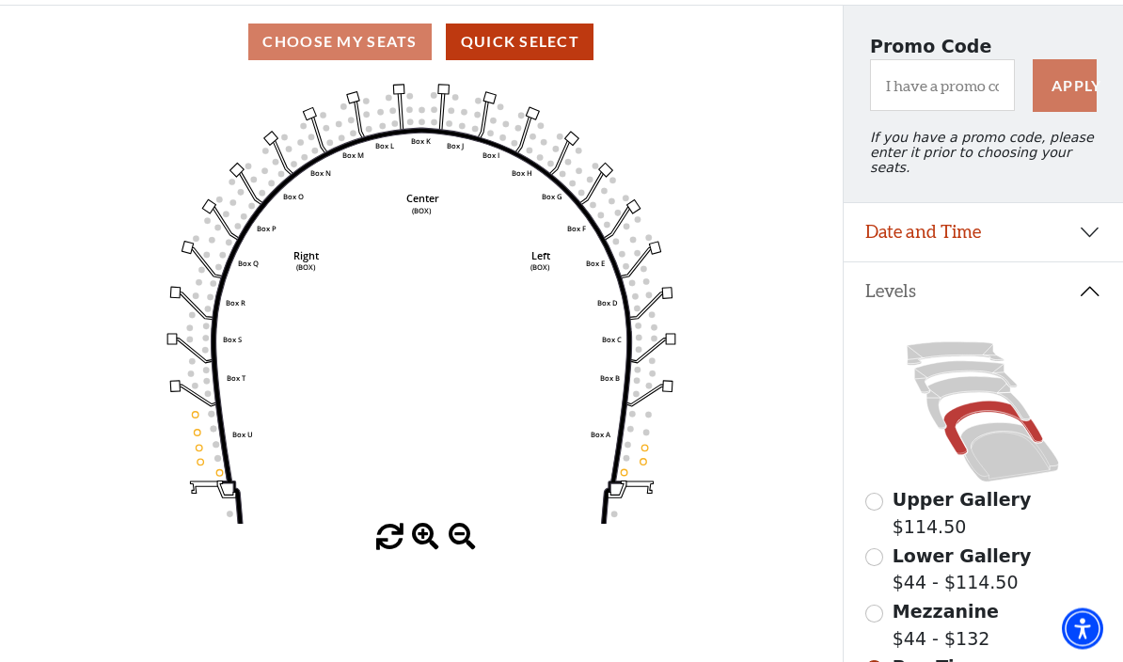
click at [959, 384] on icon at bounding box center [977, 404] width 103 height 53
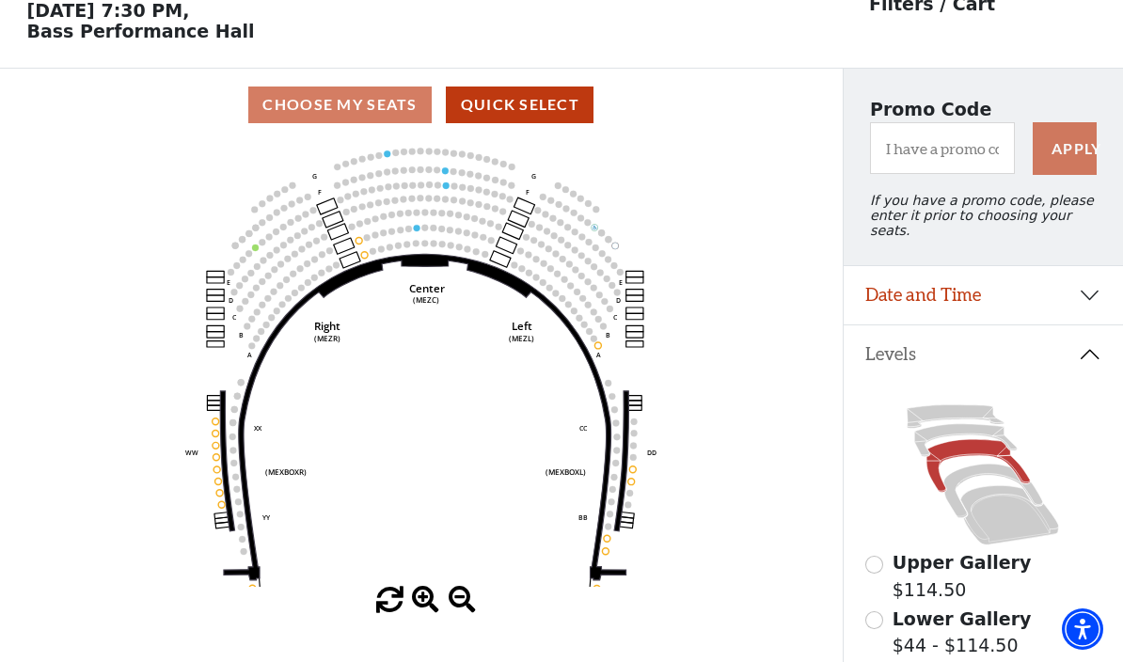
scroll to position [87, 0]
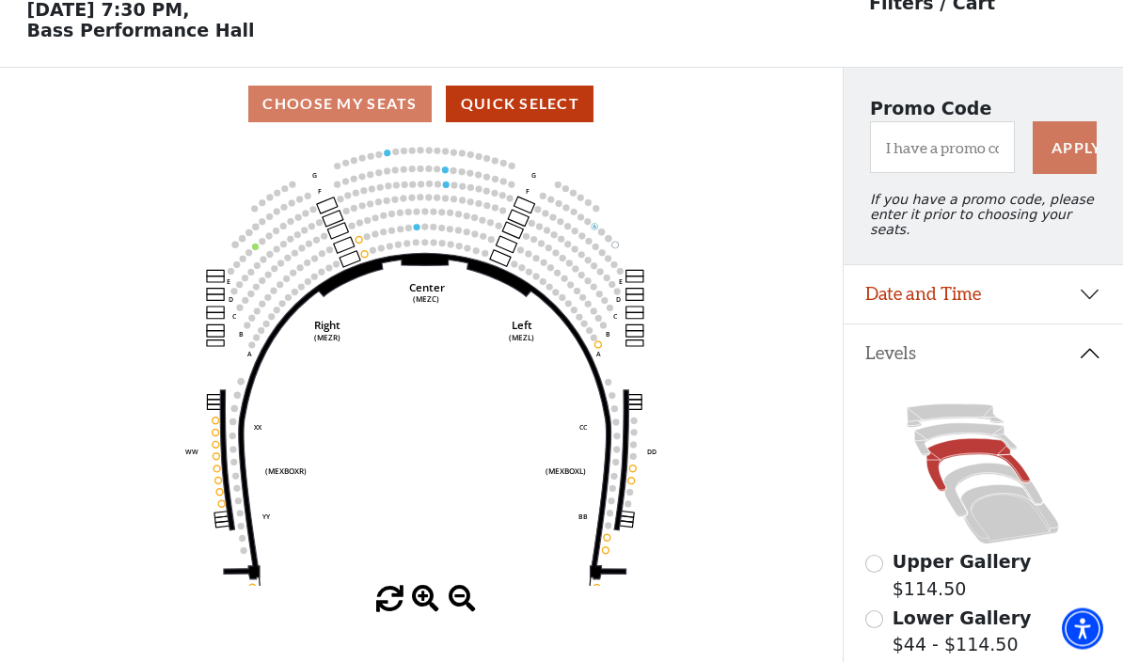
click at [952, 424] on icon at bounding box center [966, 440] width 102 height 33
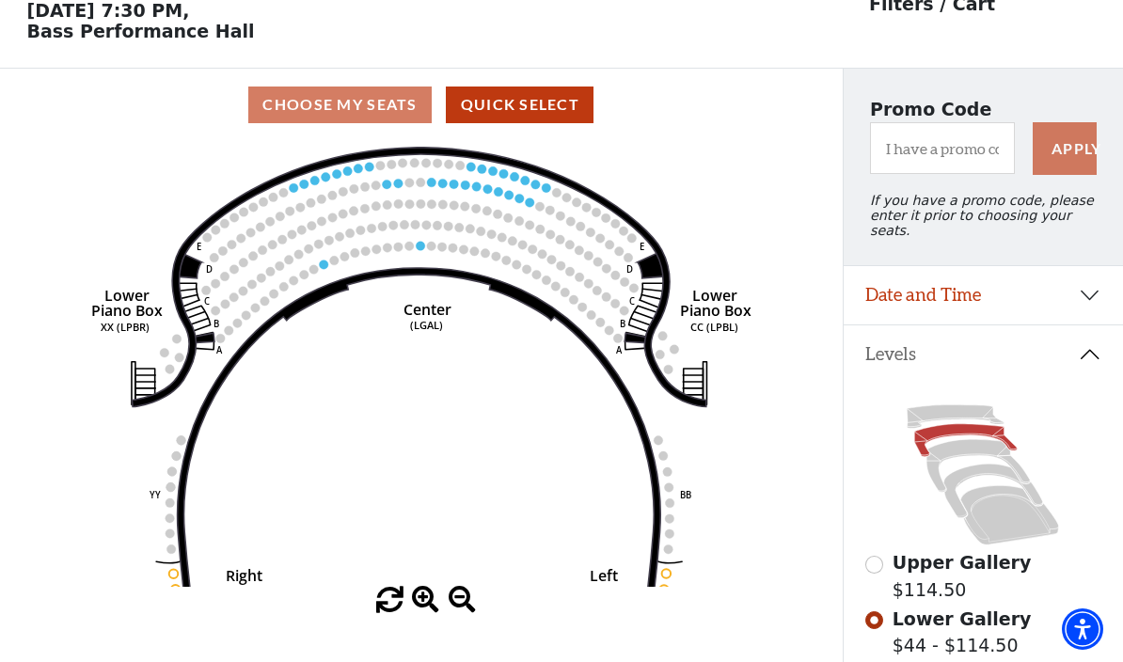
click at [539, 188] on circle at bounding box center [534, 184] width 9 height 9
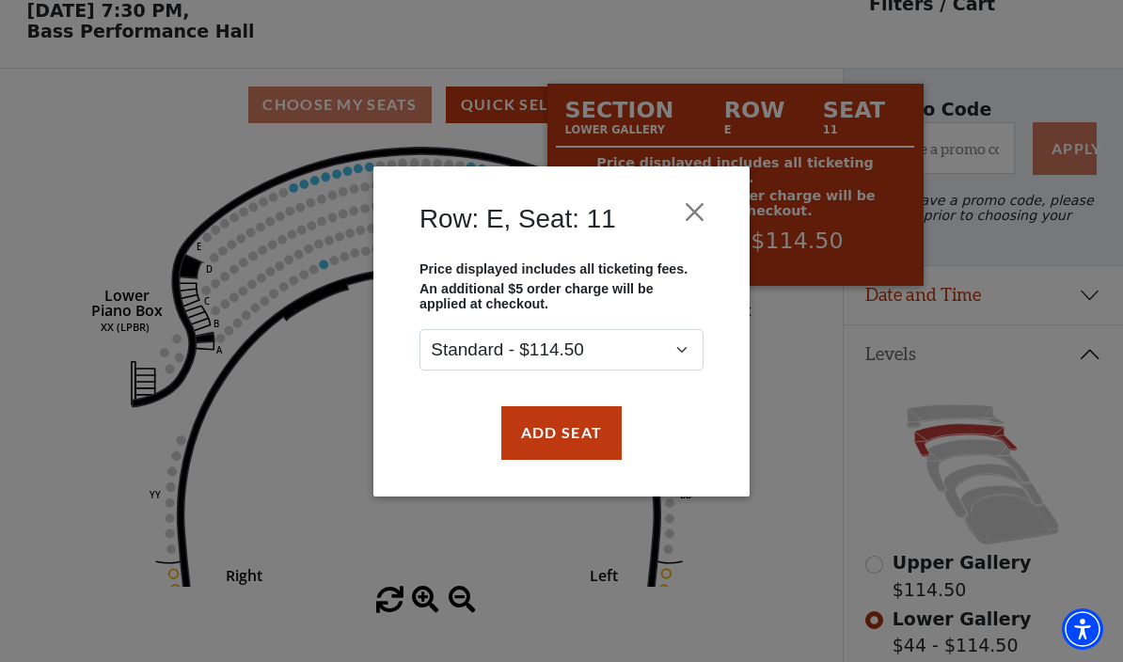
click at [708, 214] on button "Close" at bounding box center [695, 212] width 36 height 36
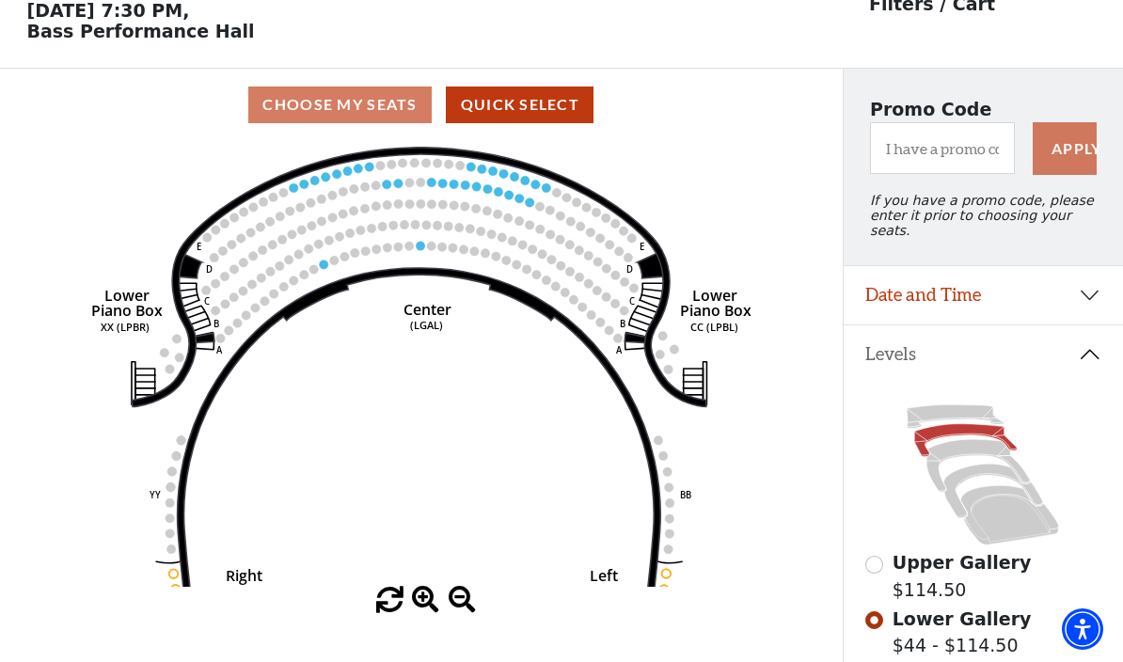
click at [948, 406] on icon at bounding box center [955, 417] width 97 height 24
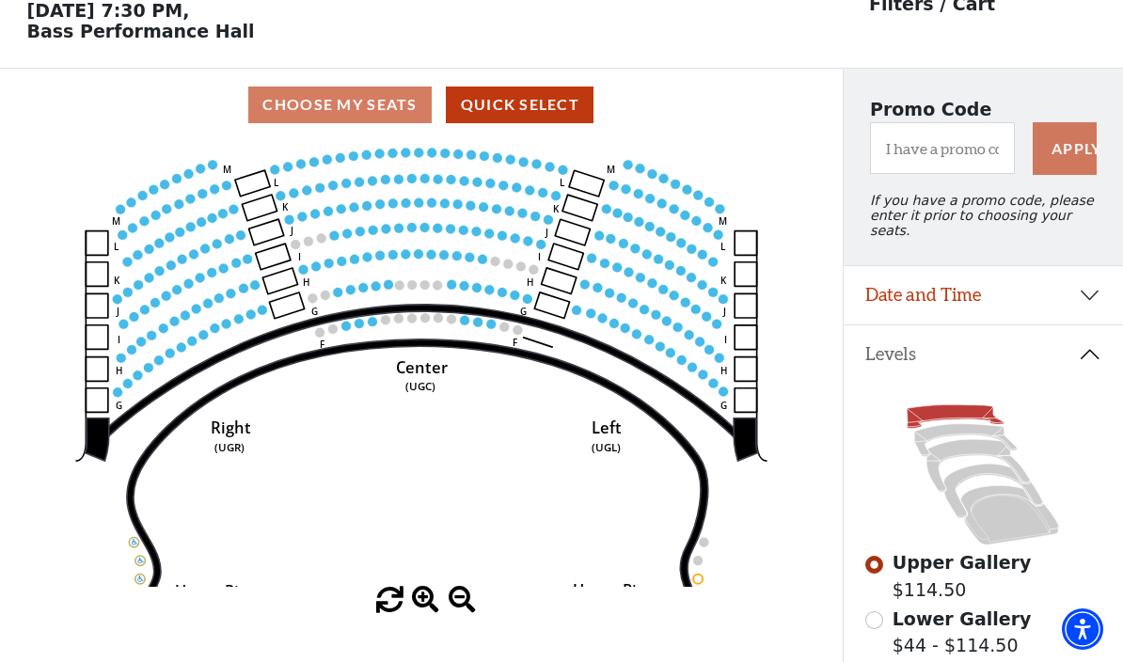
click at [614, 328] on circle at bounding box center [613, 323] width 9 height 9
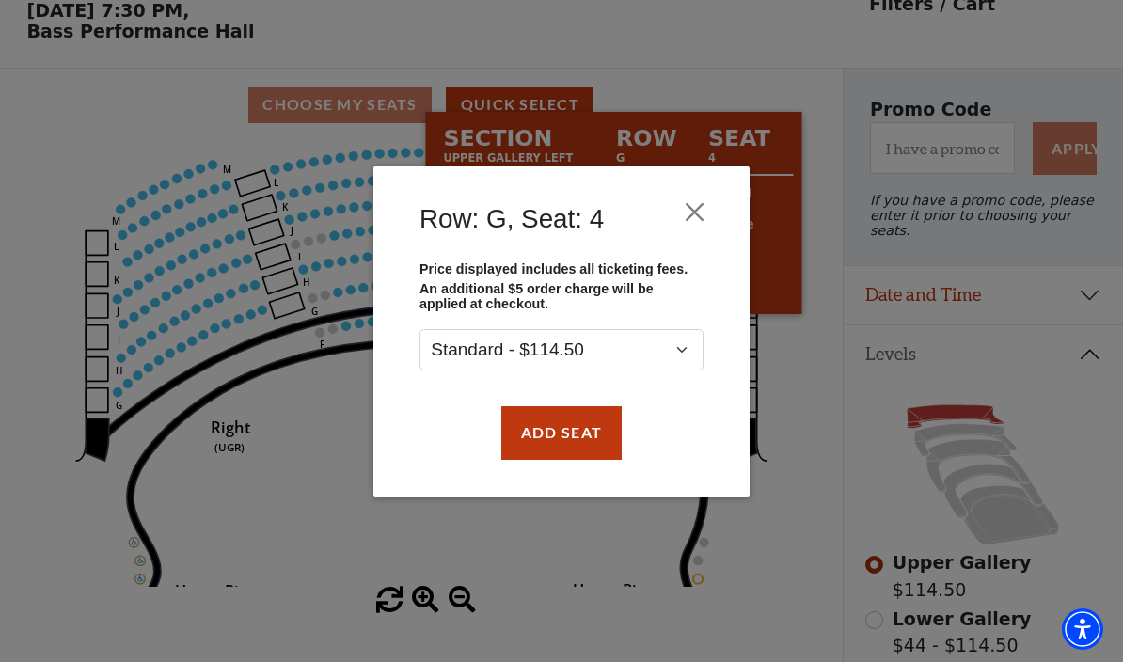
click at [700, 219] on button "Close" at bounding box center [695, 212] width 36 height 36
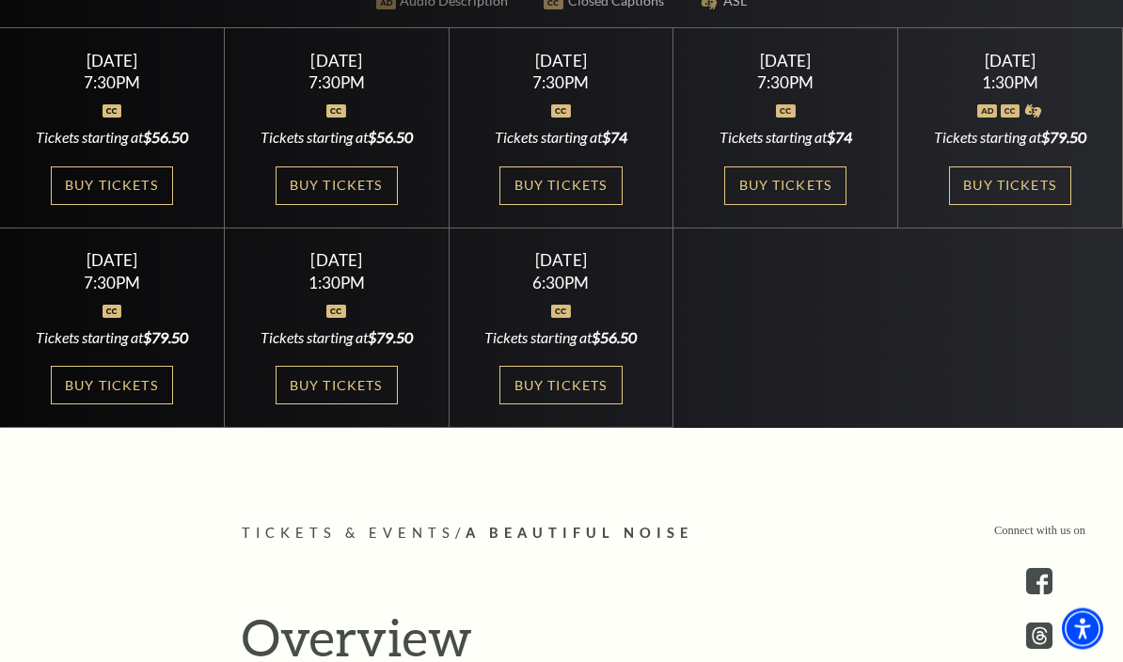
scroll to position [608, 0]
click at [803, 205] on link "Buy Tickets" at bounding box center [785, 185] width 122 height 39
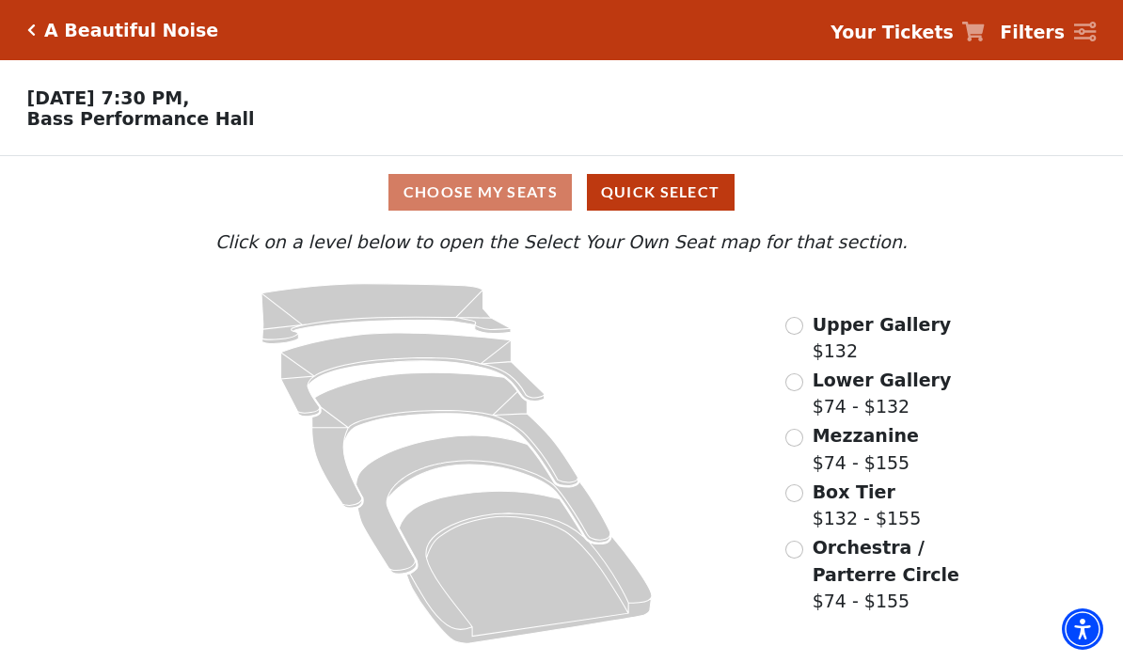
click at [548, 565] on icon at bounding box center [525, 567] width 253 height 152
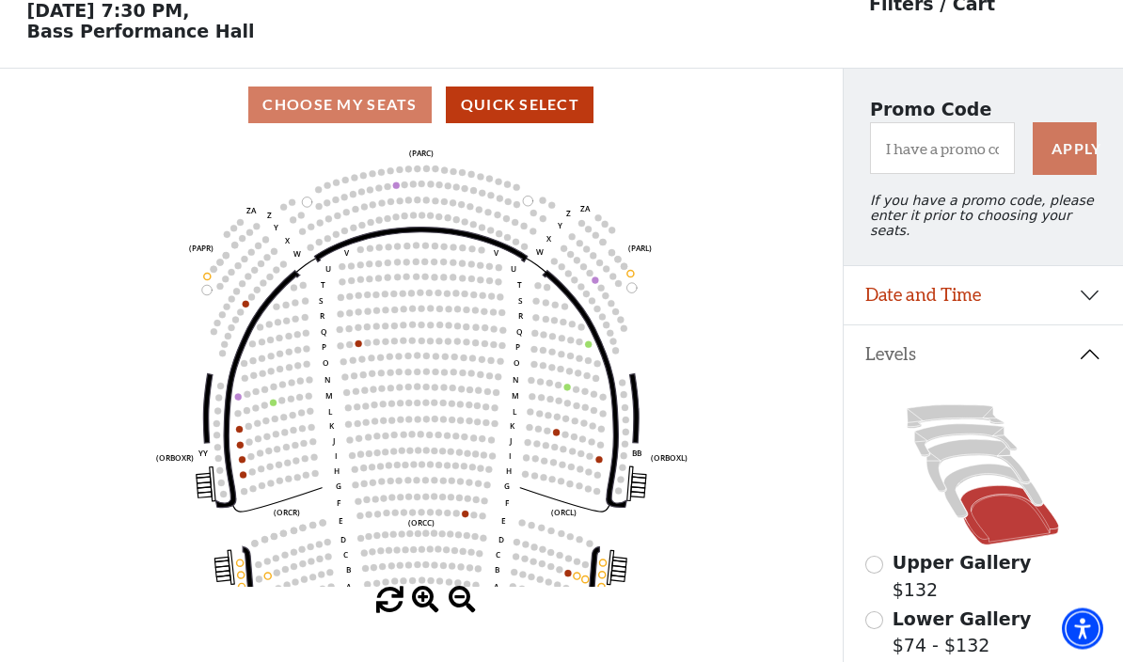
scroll to position [87, 0]
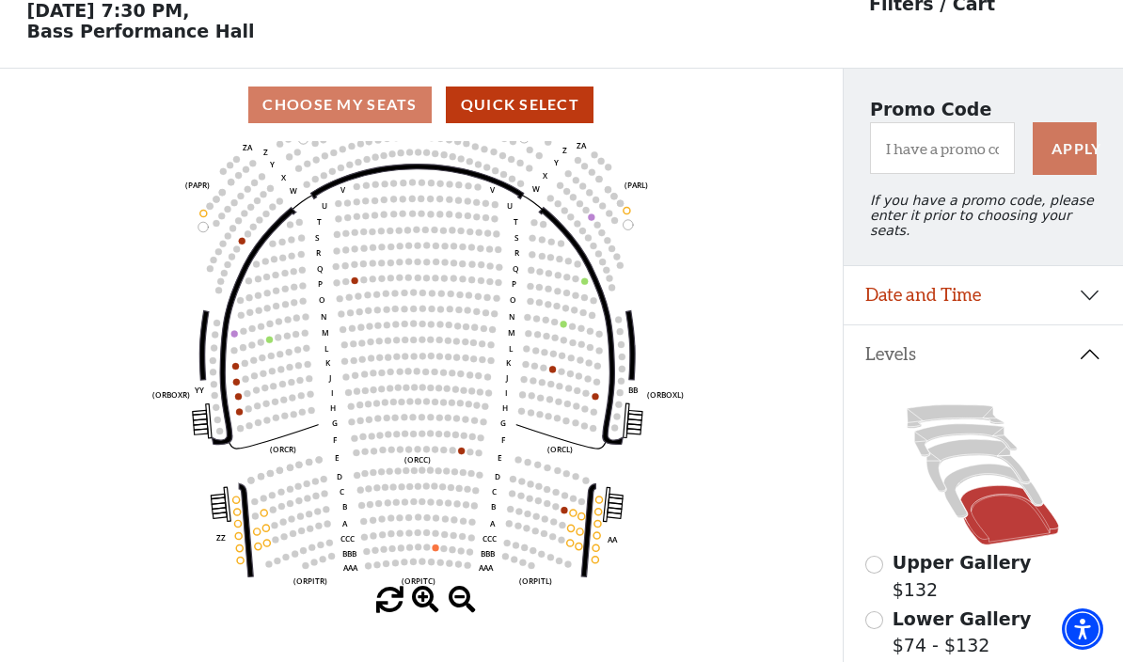
click at [975, 467] on icon at bounding box center [993, 491] width 99 height 54
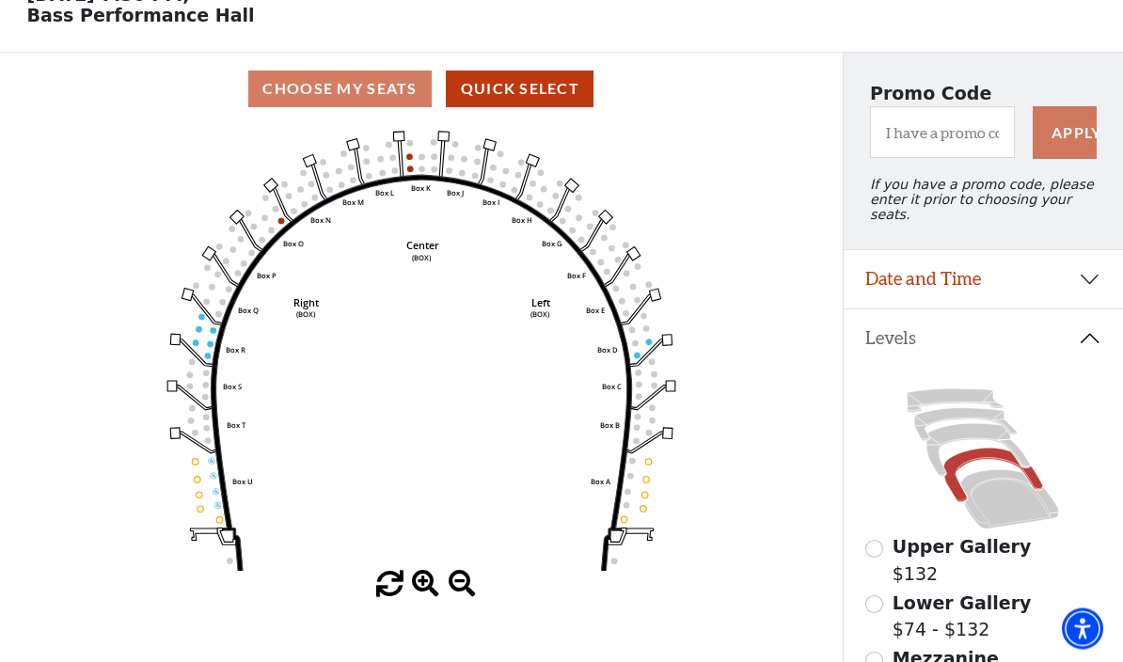
scroll to position [103, 0]
click at [980, 426] on icon at bounding box center [977, 450] width 103 height 53
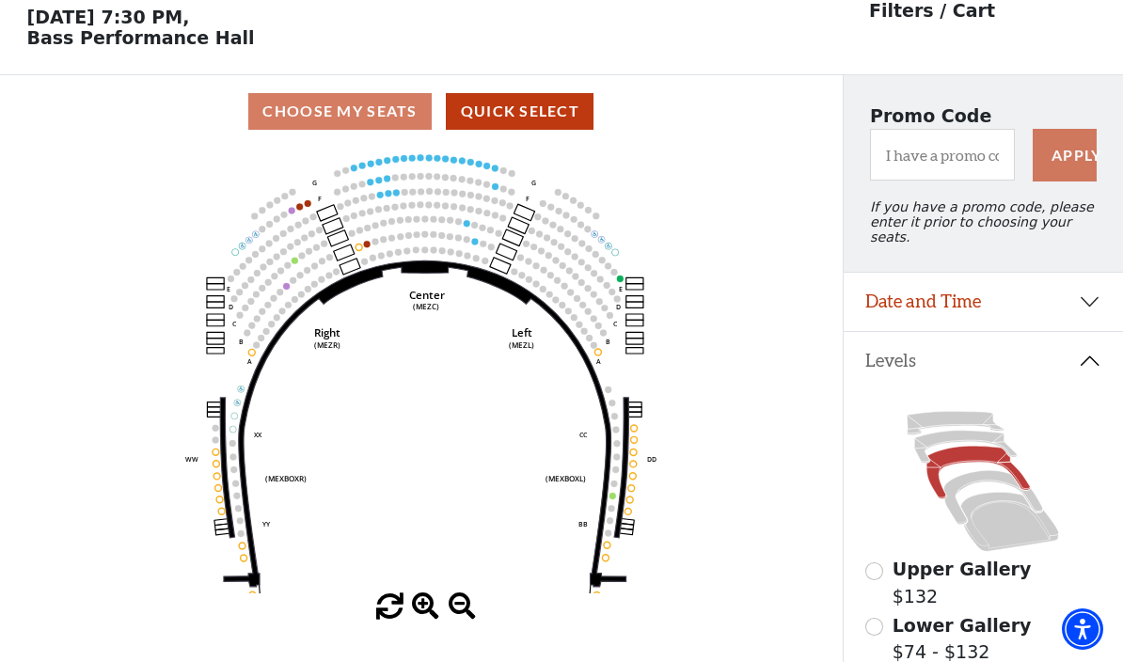
scroll to position [78, 0]
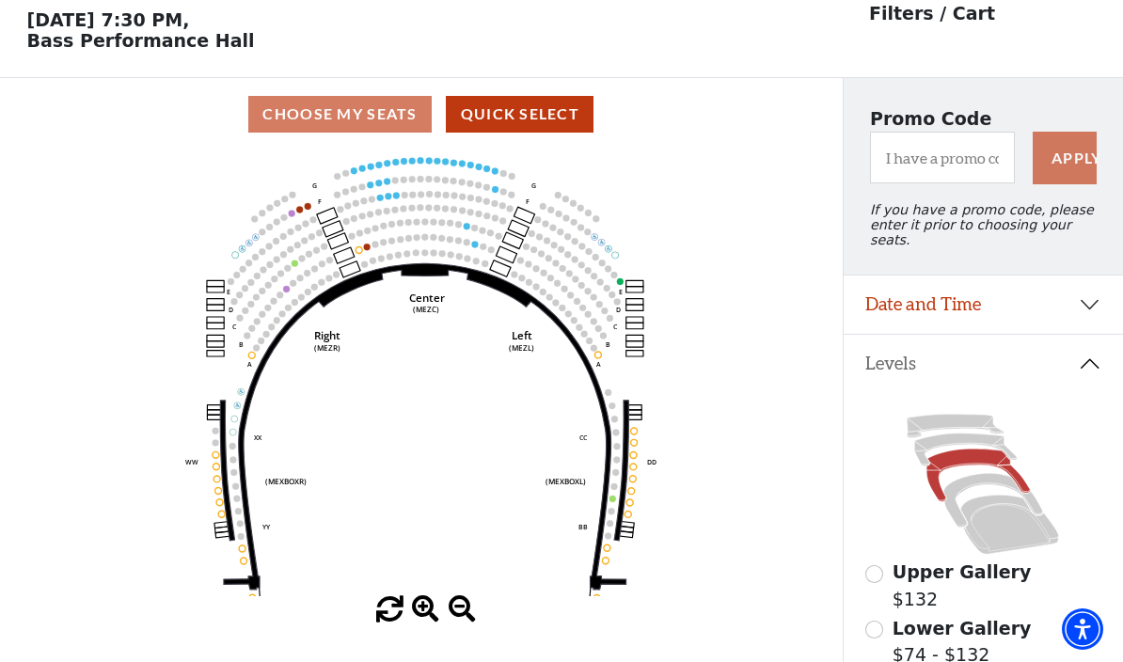
click at [951, 433] on icon at bounding box center [966, 449] width 102 height 33
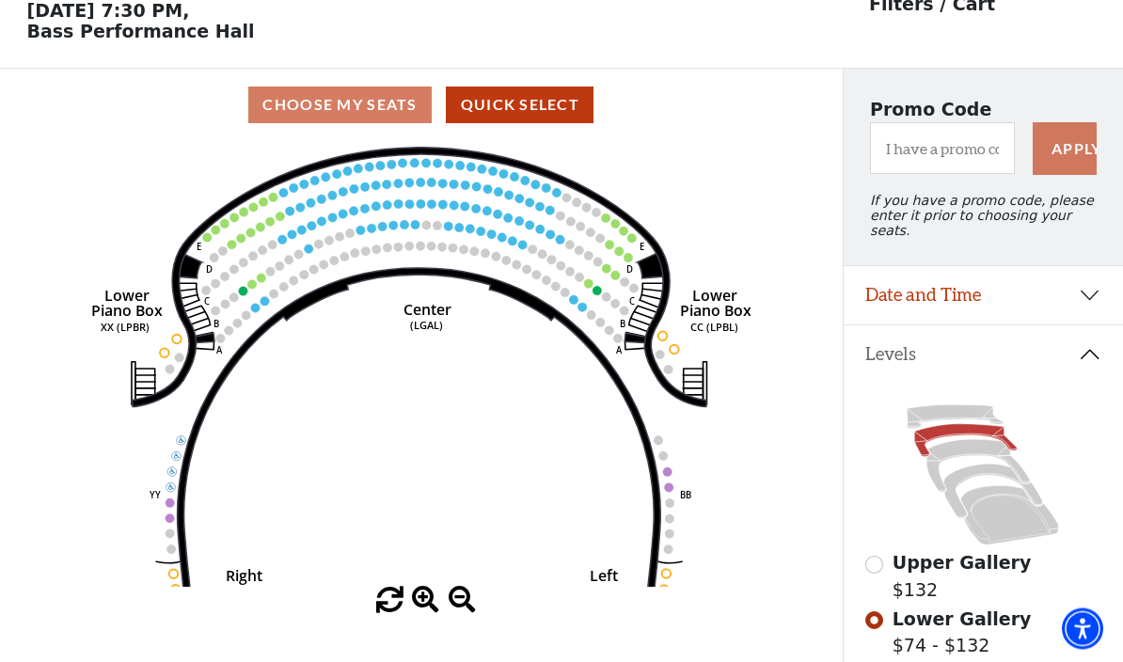
scroll to position [87, 0]
click at [631, 231] on icon "Right (GALBOXR) E D C B A E D C B A YY ZZ Left (GALBOXL) BB AA Center Lower Pia…" at bounding box center [421, 364] width 758 height 446
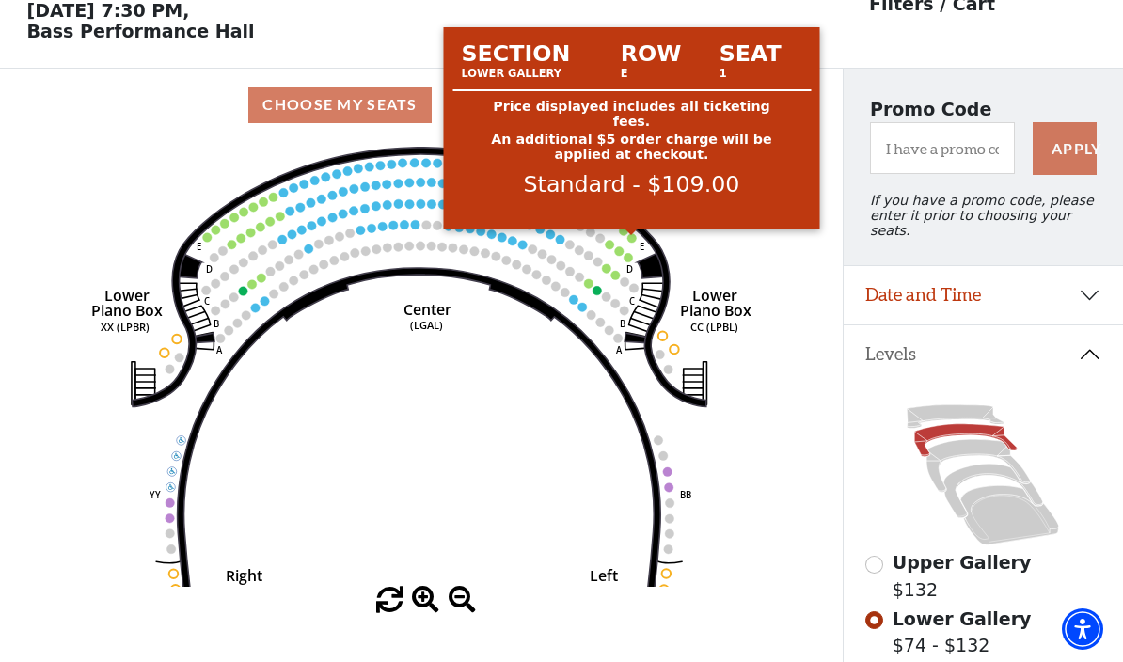
click at [628, 239] on circle at bounding box center [631, 237] width 9 height 9
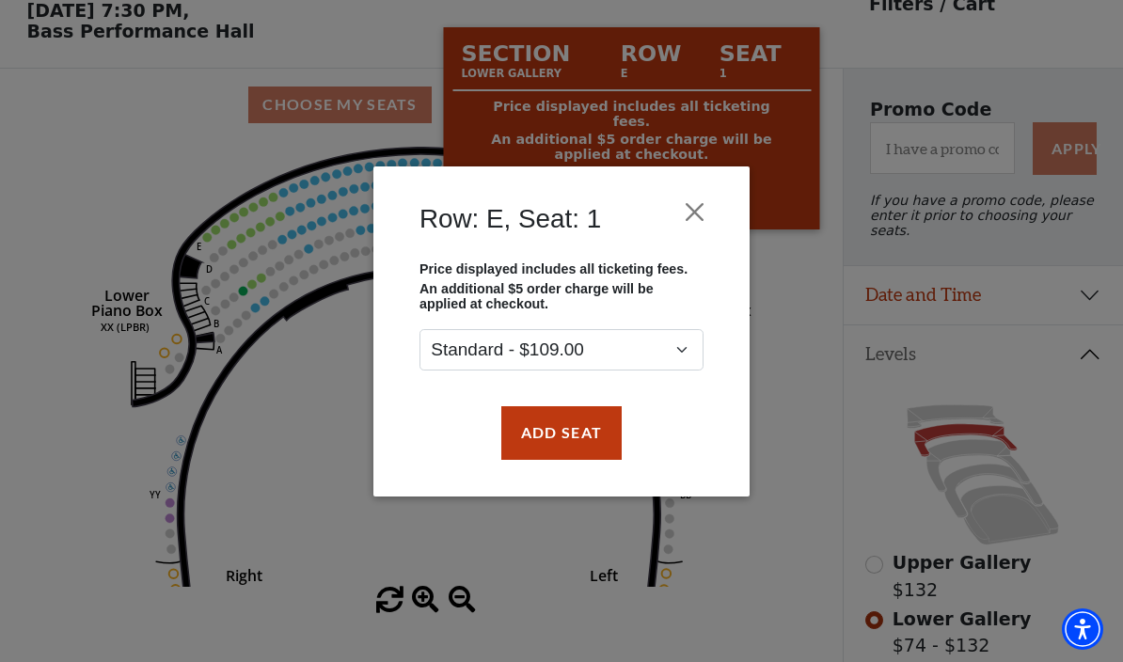
click at [704, 208] on button "Close" at bounding box center [695, 212] width 36 height 36
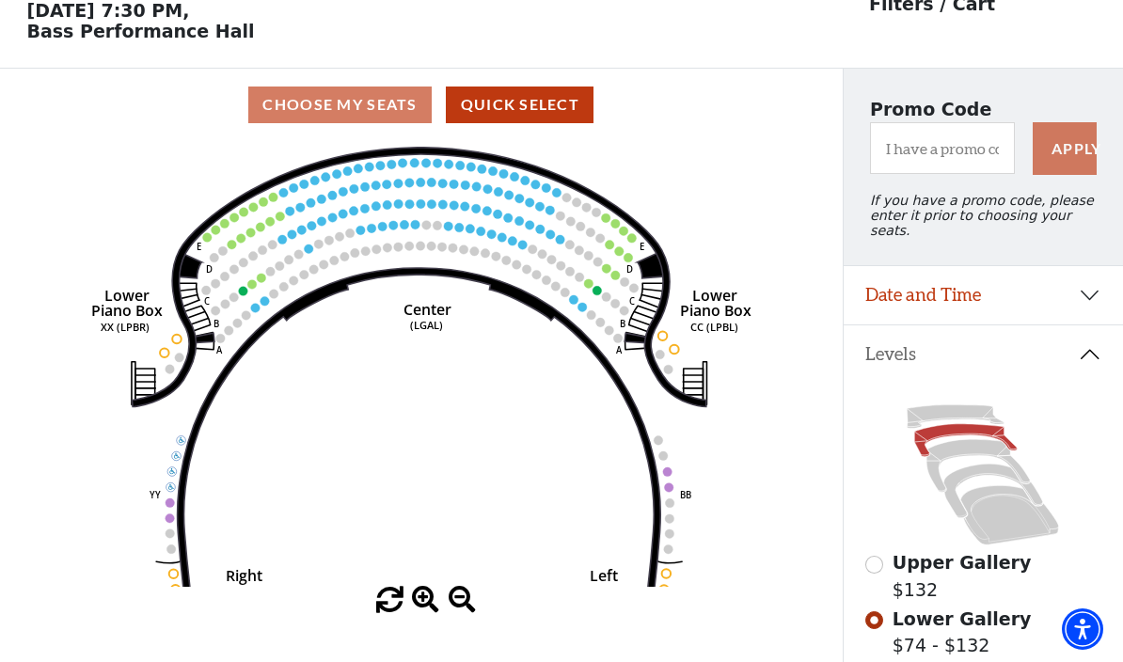
click at [968, 405] on icon at bounding box center [955, 417] width 97 height 24
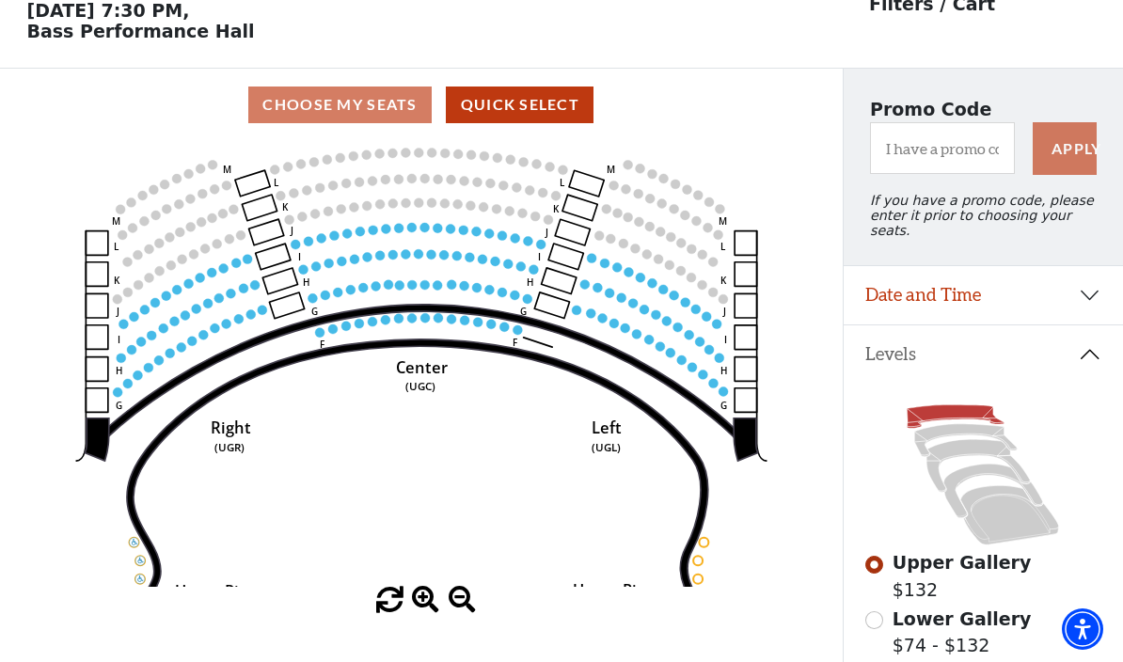
click at [722, 391] on circle at bounding box center [722, 390] width 9 height 9
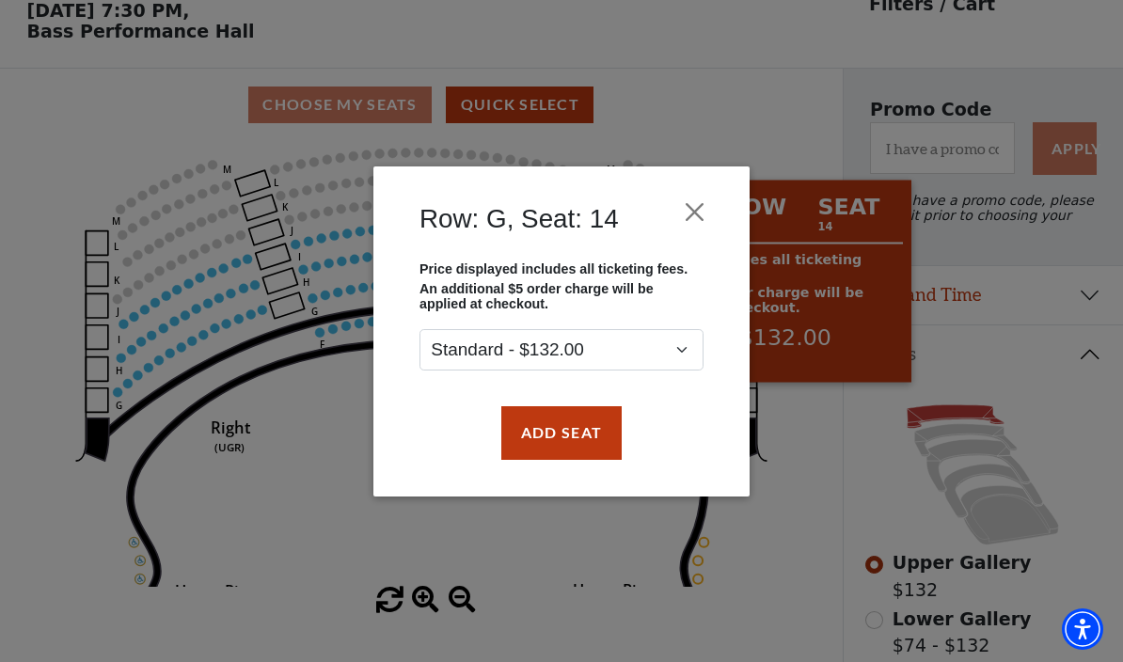
click at [710, 213] on button "Close" at bounding box center [695, 212] width 36 height 36
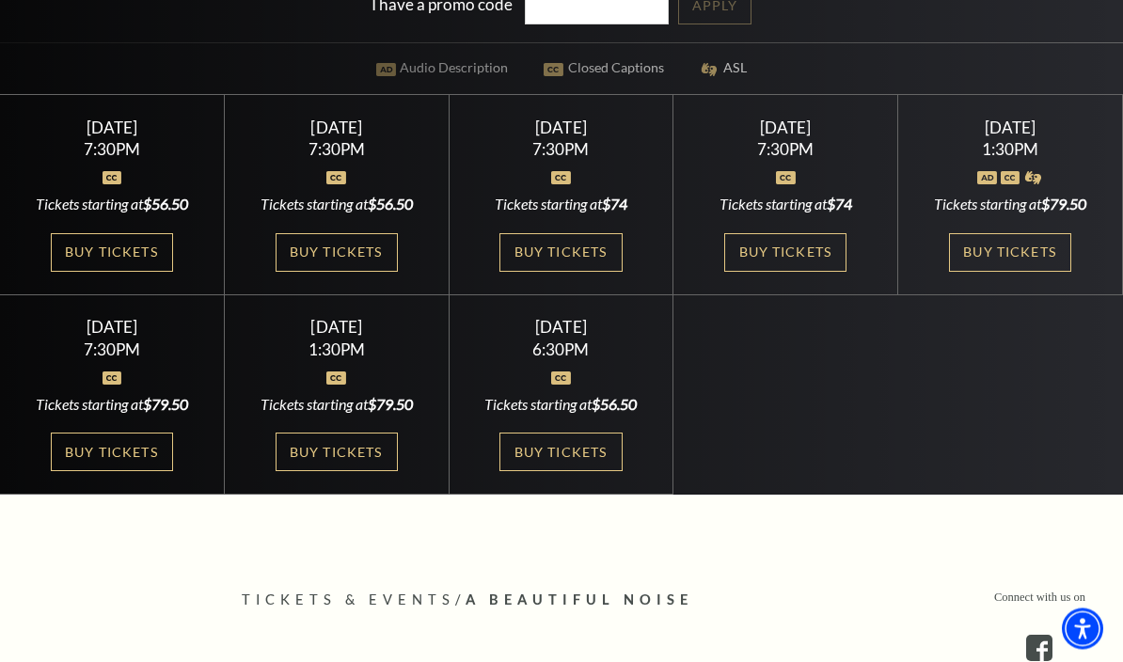
scroll to position [542, 0]
click at [1025, 272] on link "Buy Tickets" at bounding box center [1010, 252] width 122 height 39
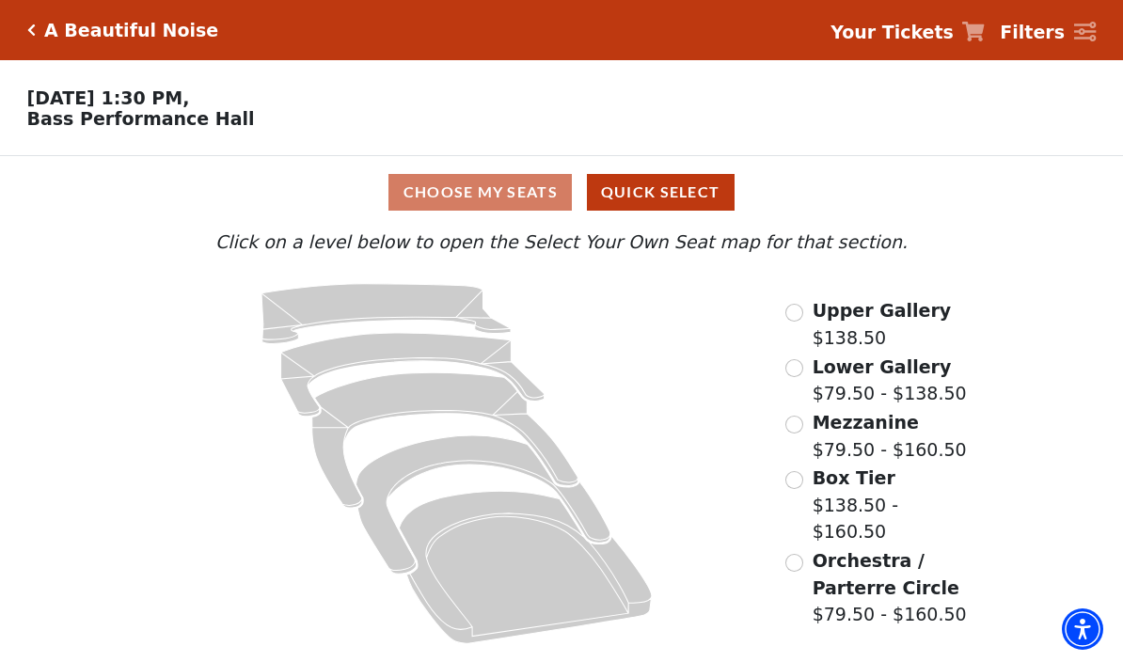
click at [838, 572] on span "Orchestra / Parterre Circle" at bounding box center [885, 574] width 147 height 48
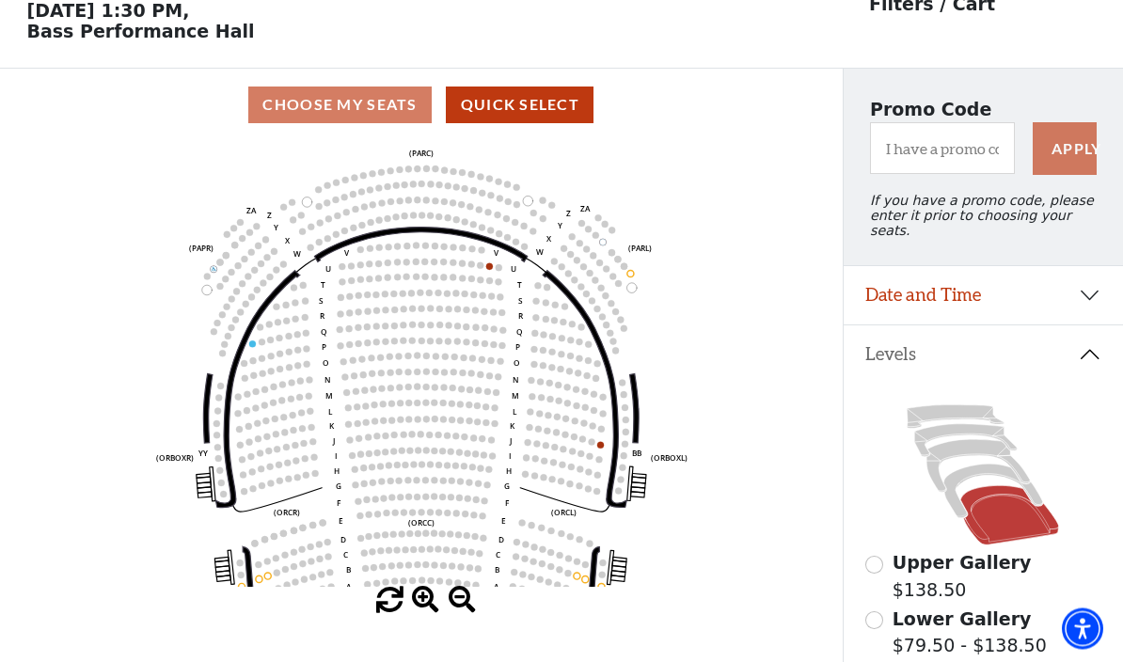
scroll to position [87, 0]
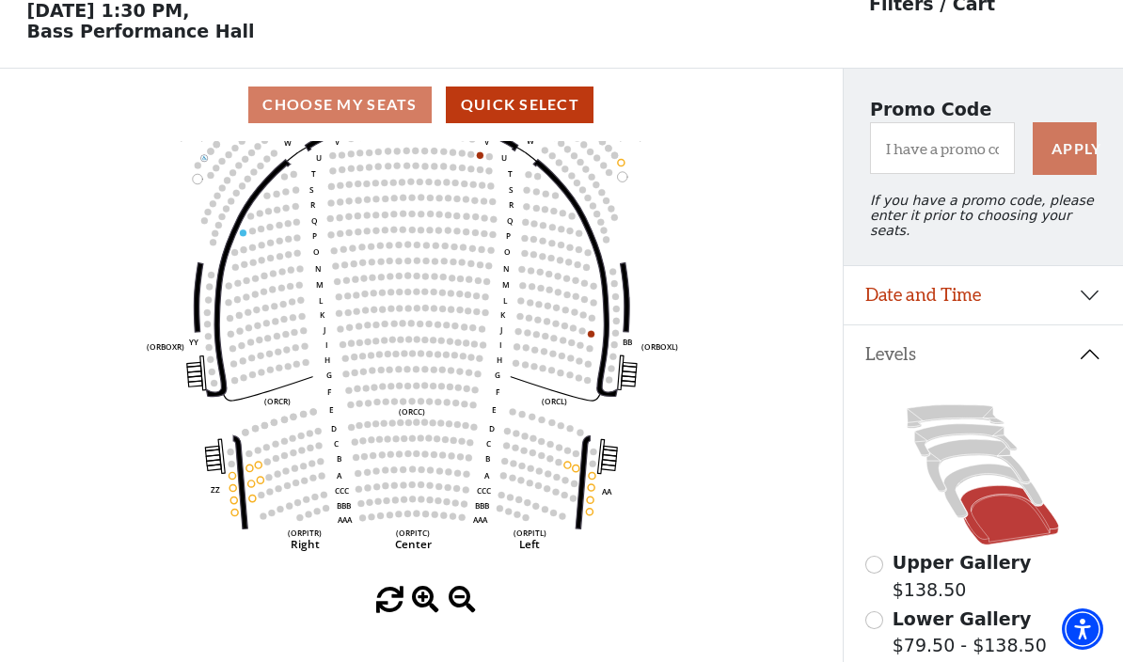
click at [962, 469] on icon at bounding box center [993, 491] width 99 height 54
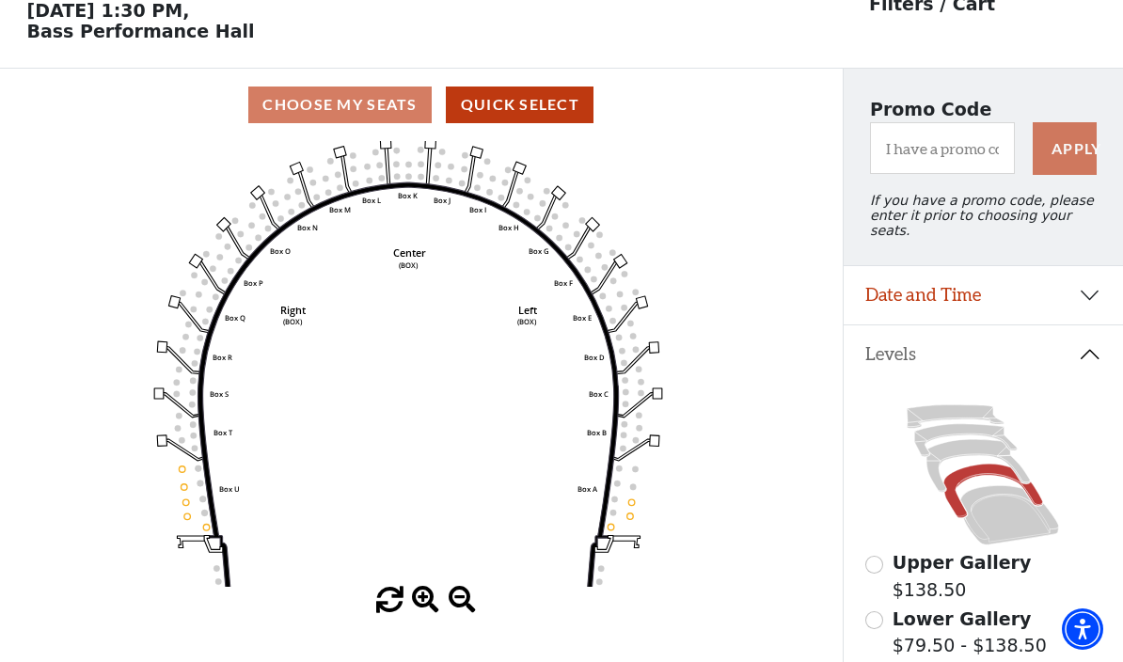
click at [961, 446] on icon at bounding box center [977, 466] width 103 height 53
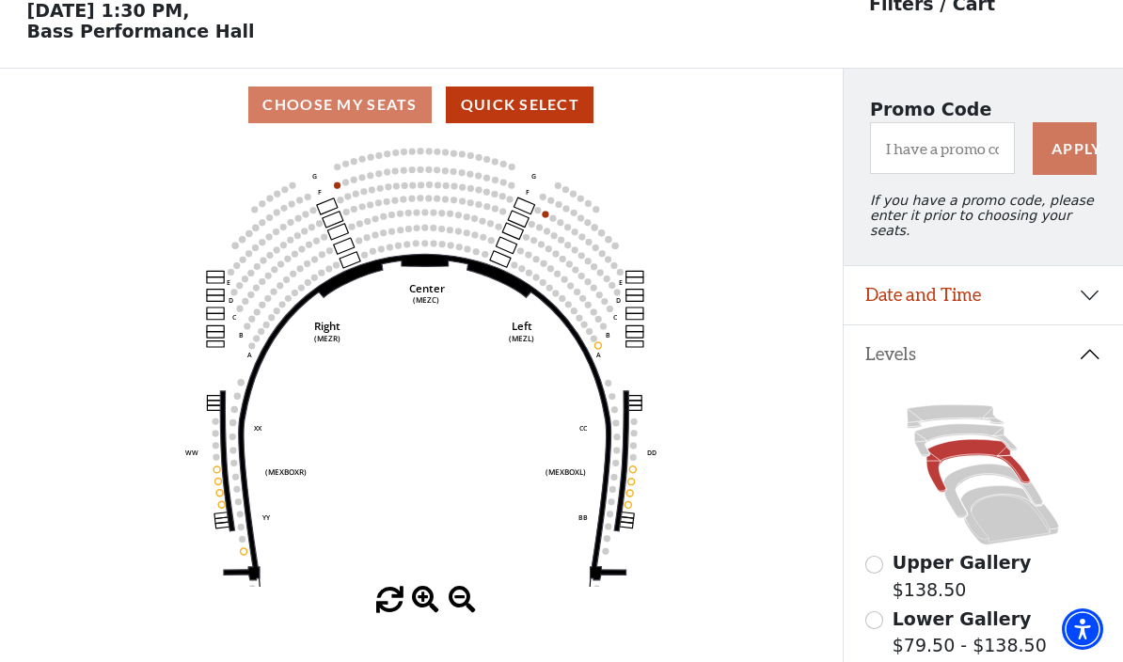
click at [954, 424] on icon at bounding box center [966, 440] width 102 height 33
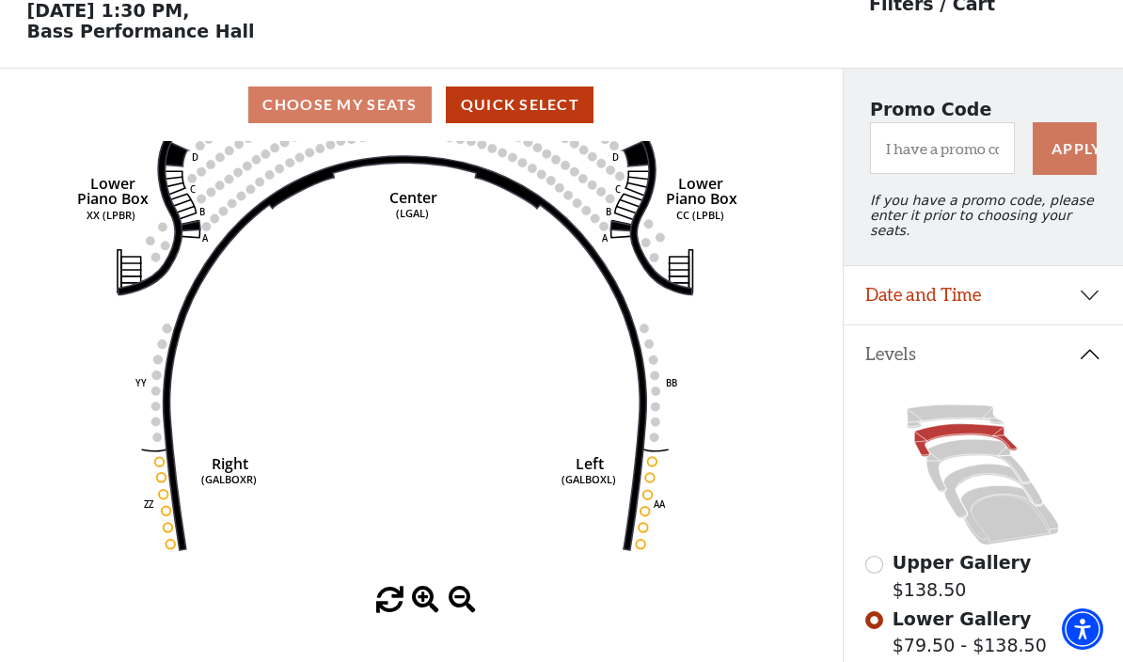
click at [653, 480] on circle at bounding box center [649, 477] width 9 height 9
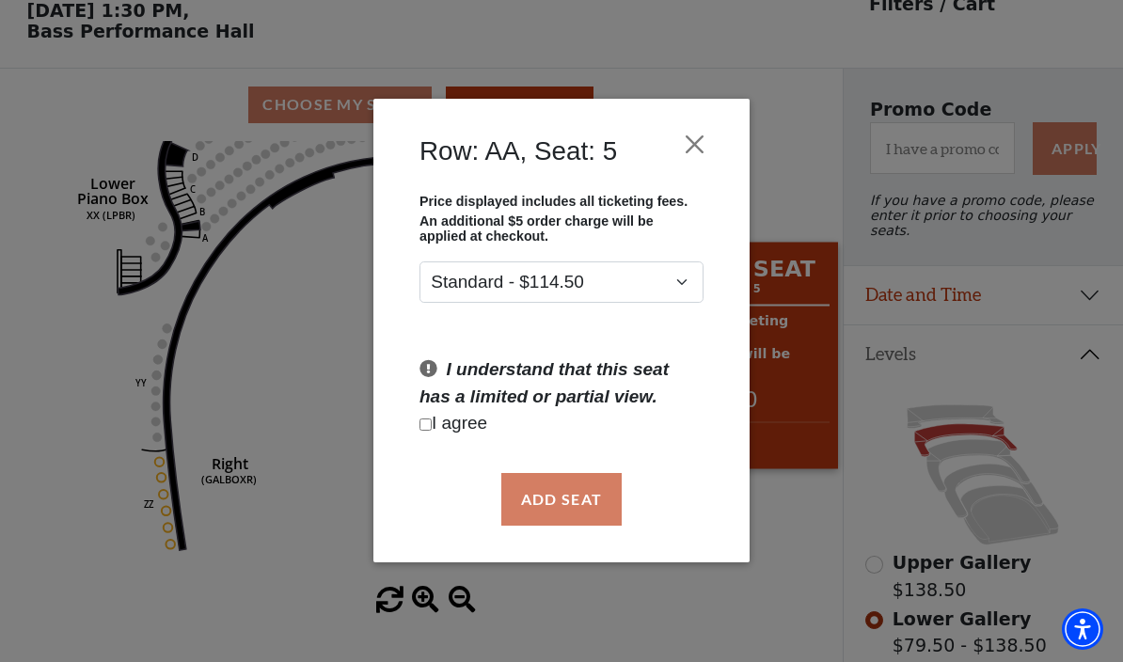
click at [705, 144] on button "Close" at bounding box center [695, 145] width 36 height 36
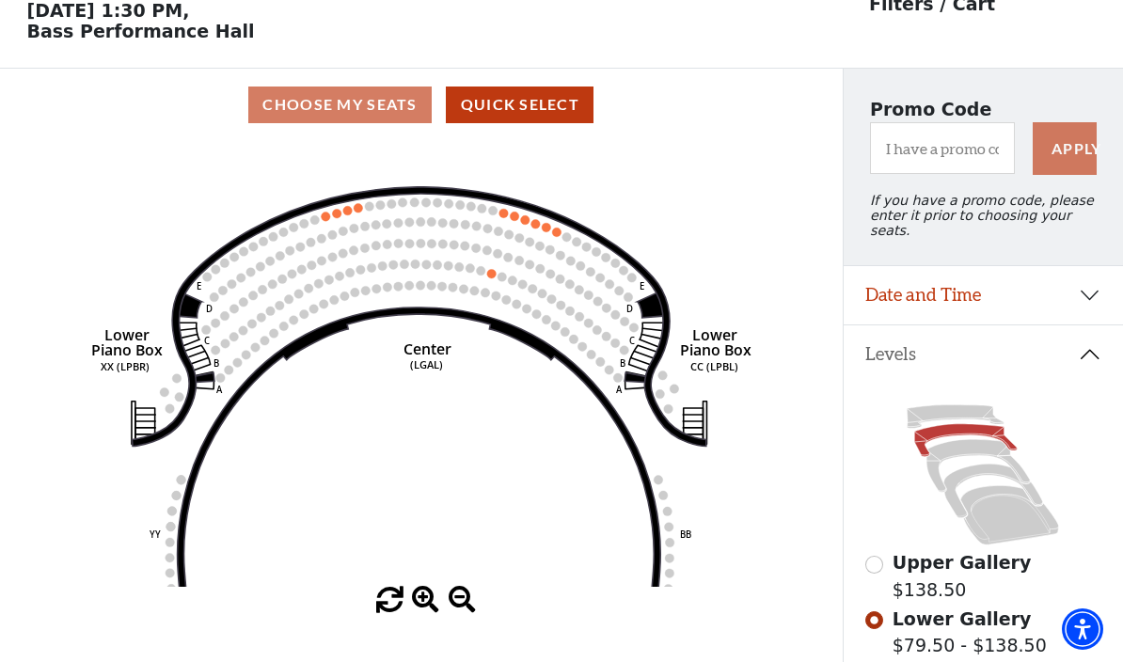
click at [952, 401] on icon at bounding box center [982, 475] width 235 height 149
click at [928, 412] on icon at bounding box center [955, 417] width 97 height 24
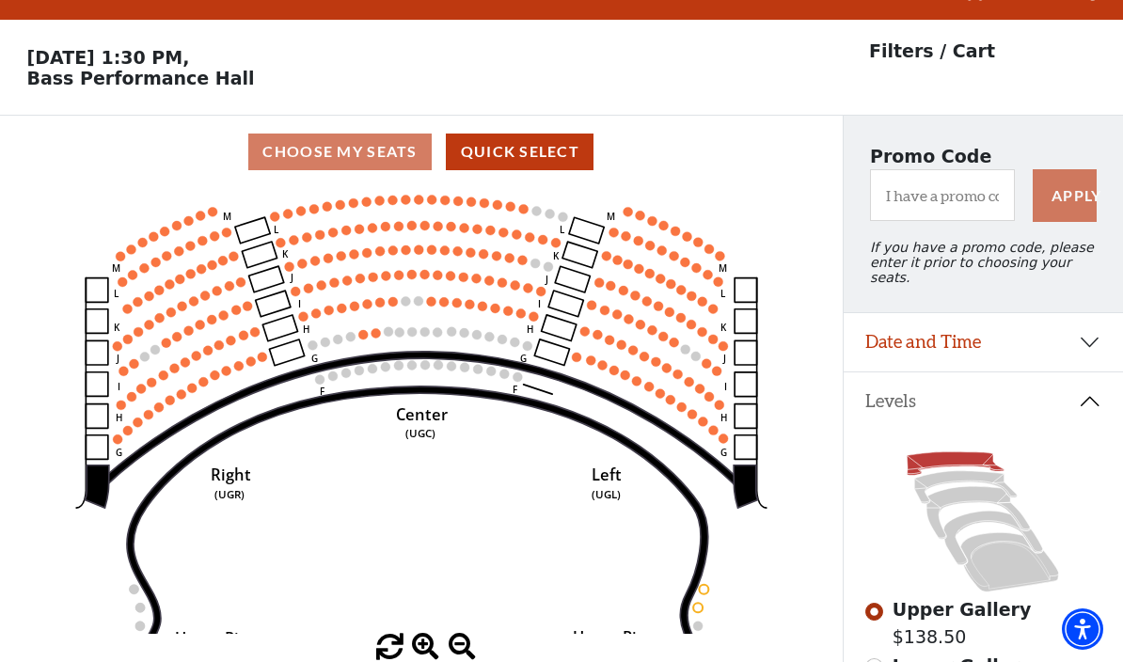
scroll to position [0, 0]
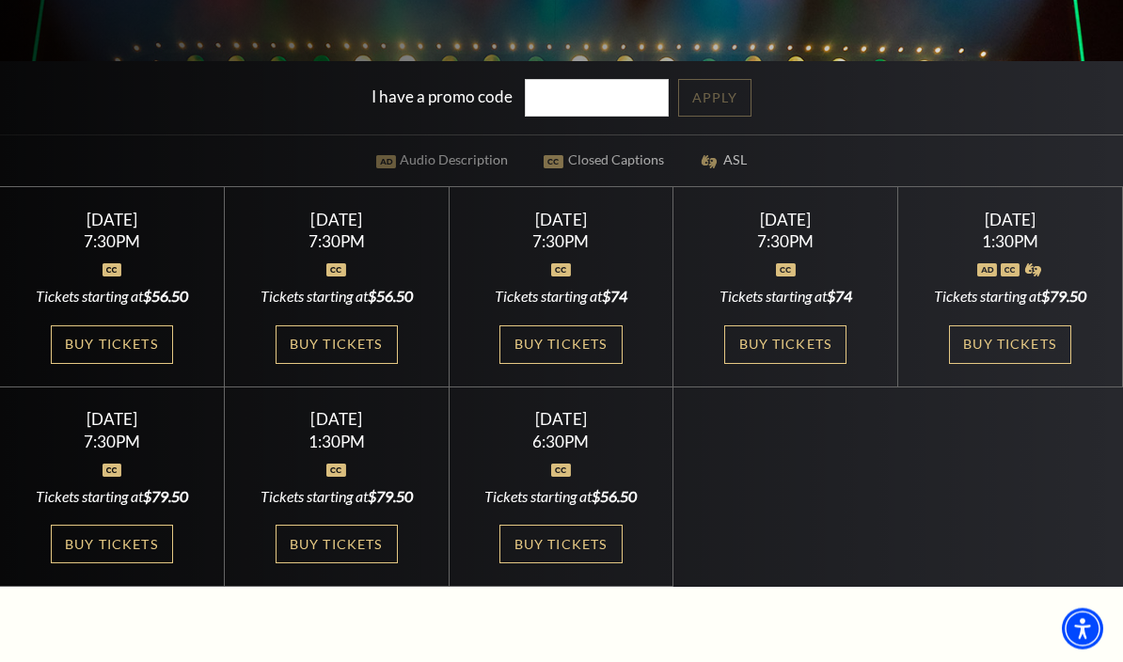
scroll to position [449, 0]
click at [139, 563] on link "Buy Tickets" at bounding box center [112, 544] width 122 height 39
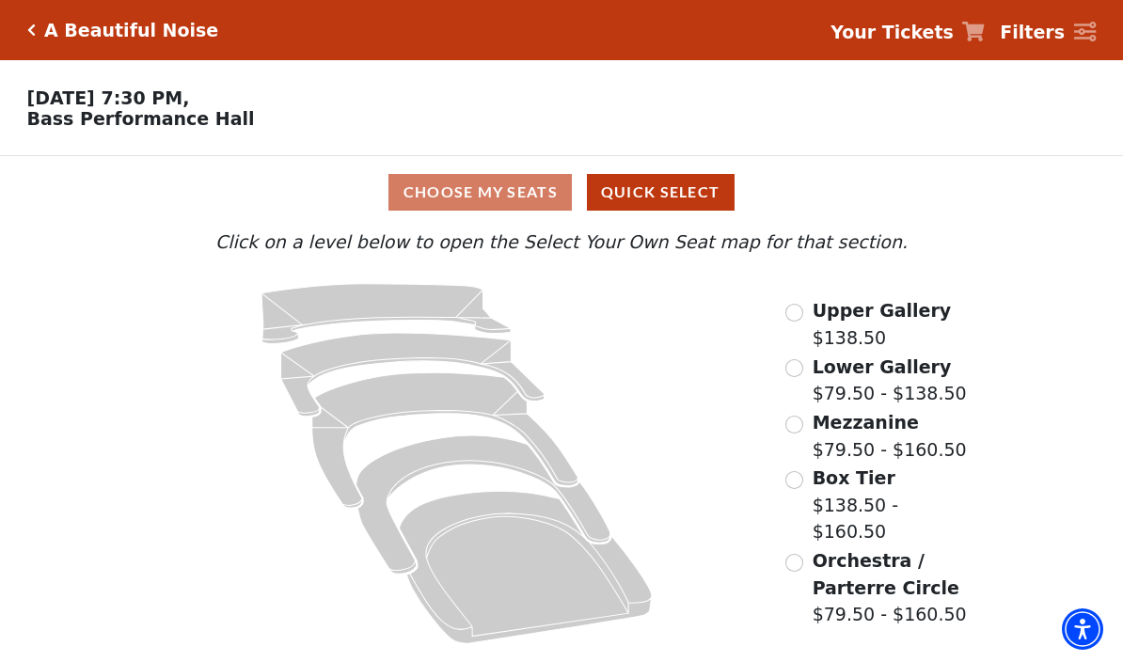
click at [900, 565] on span "Orchestra / Parterre Circle" at bounding box center [885, 574] width 147 height 48
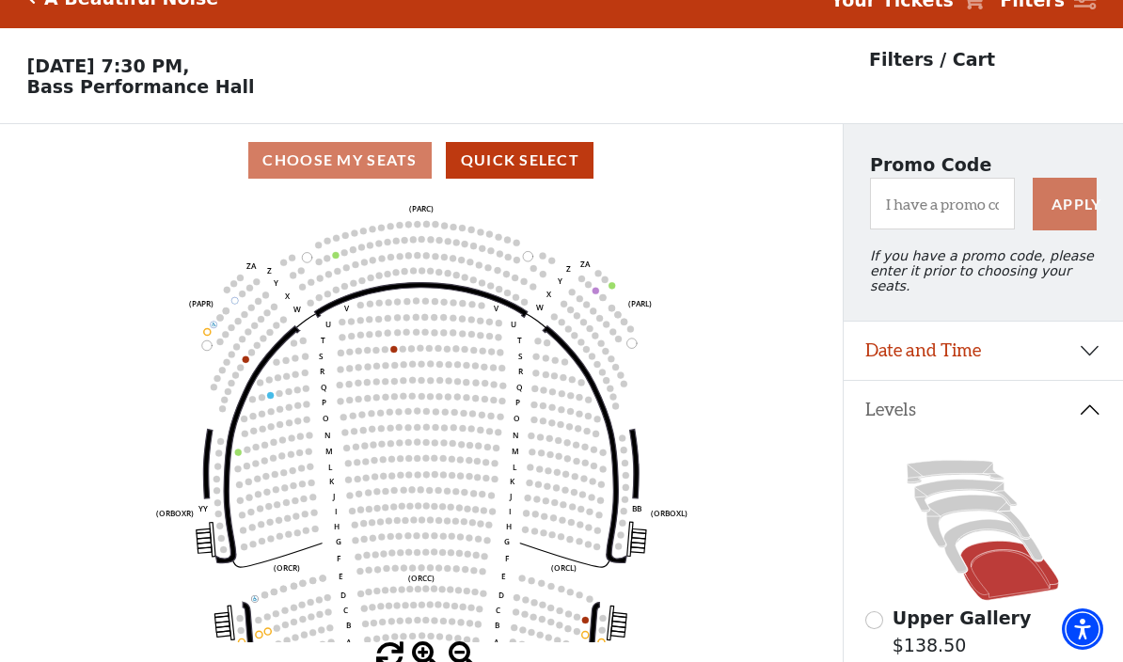
scroll to position [87, 0]
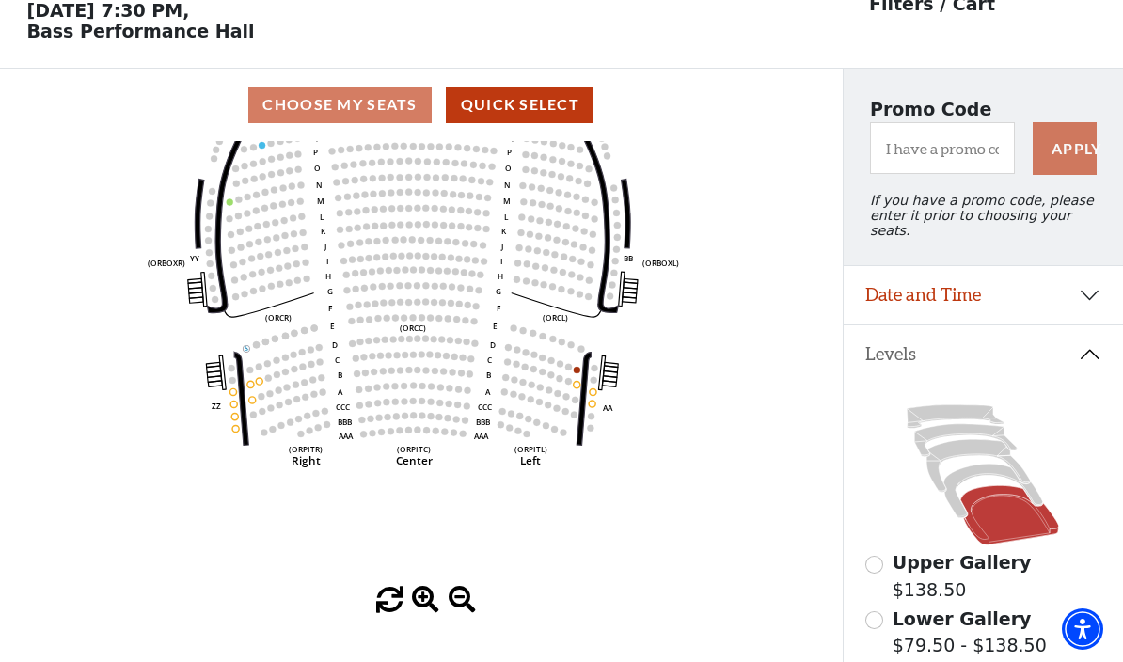
click at [974, 468] on icon at bounding box center [993, 491] width 99 height 54
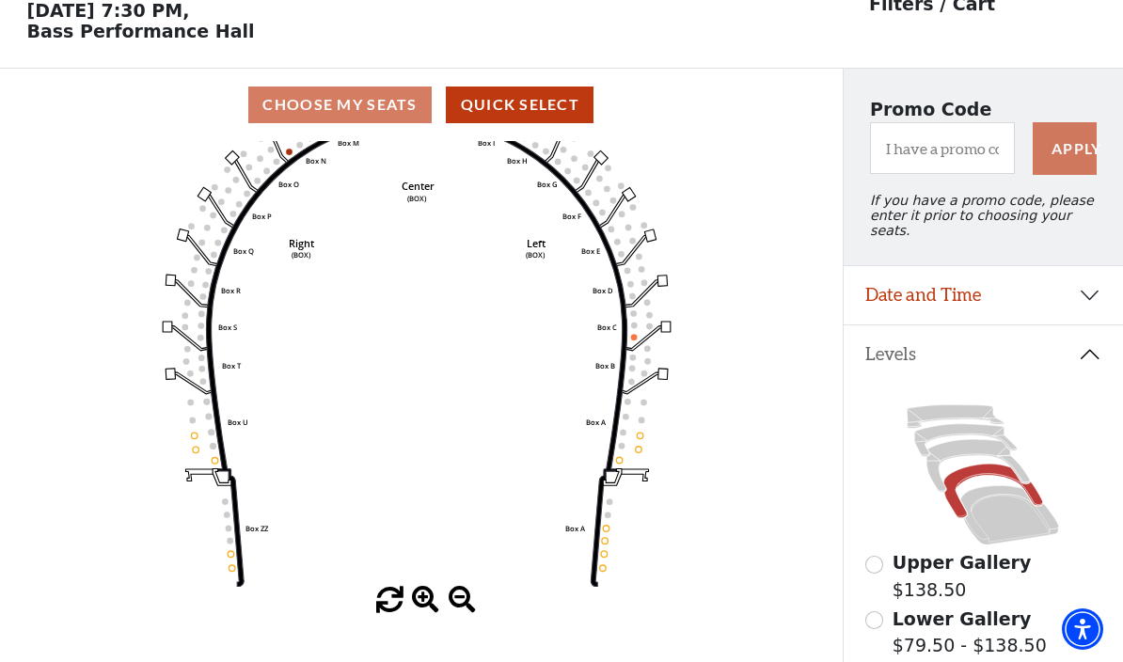
click at [973, 440] on icon at bounding box center [977, 466] width 103 height 53
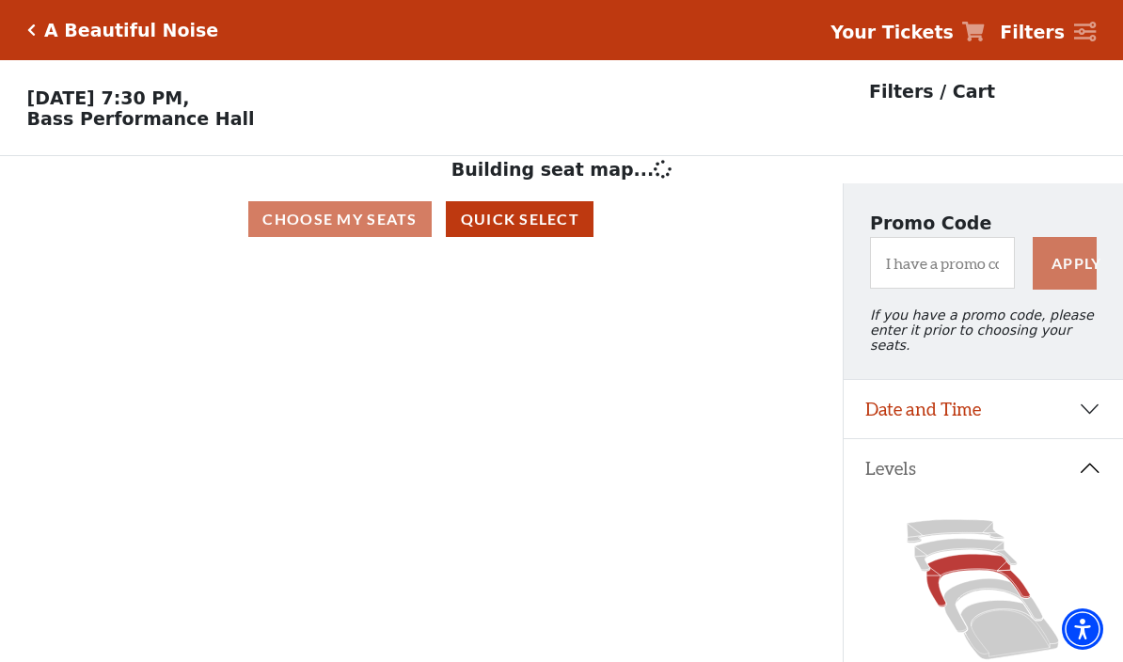
scroll to position [24, 0]
